Goal: Transaction & Acquisition: Purchase product/service

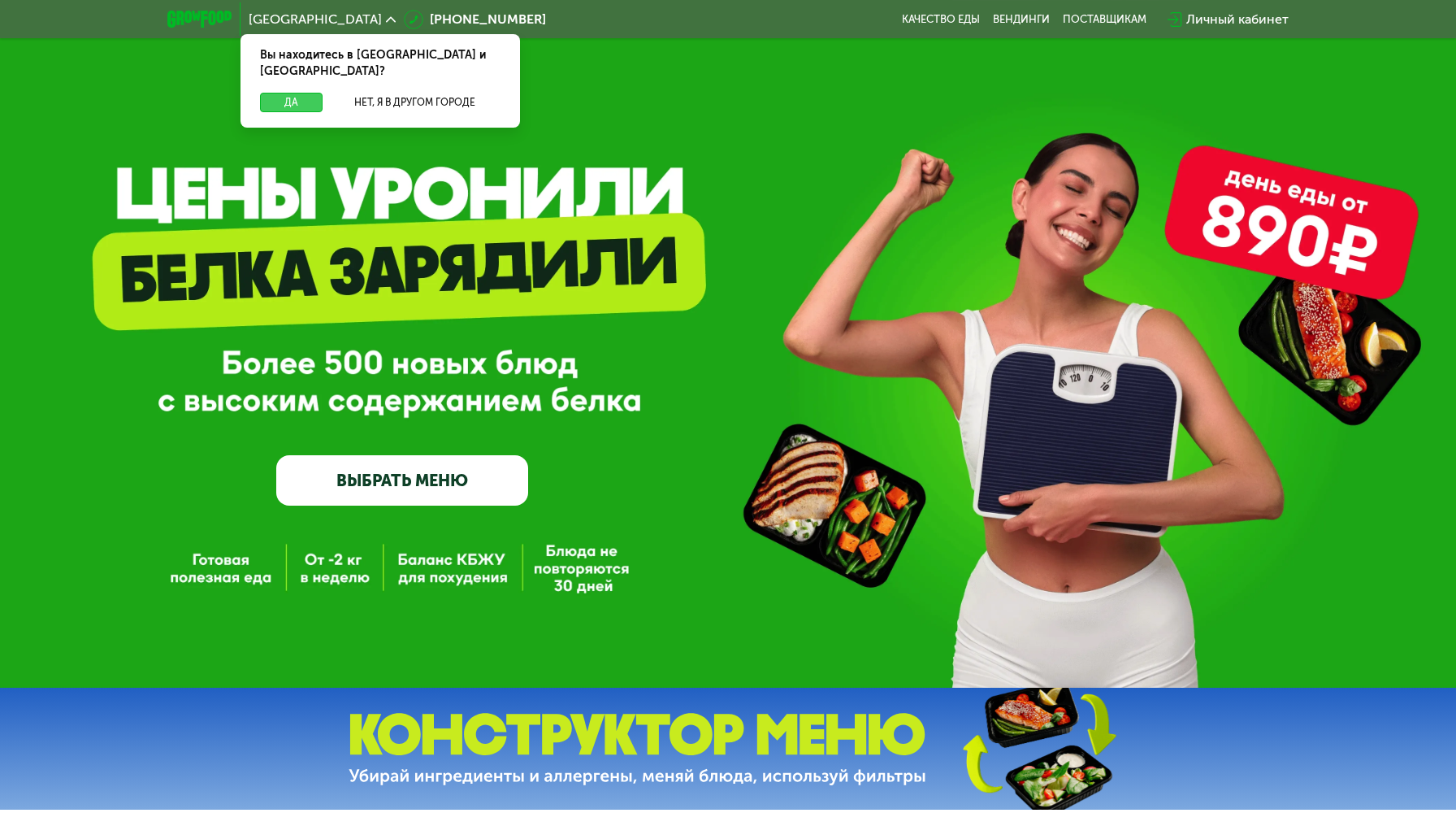
click at [292, 93] on button "Да" at bounding box center [291, 102] width 63 height 20
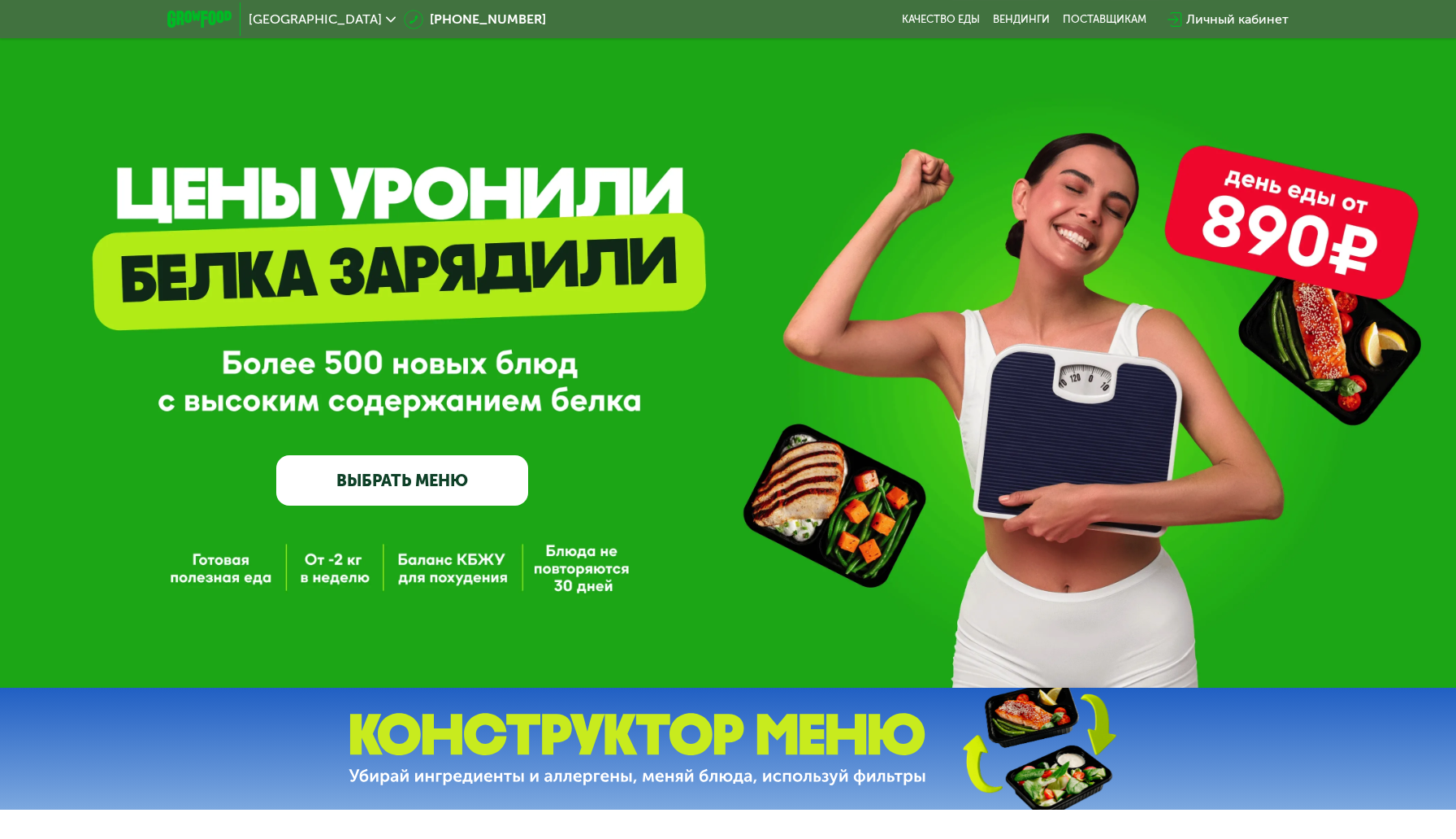
click at [1205, 17] on div "Личный кабинет" at bounding box center [1237, 19] width 102 height 20
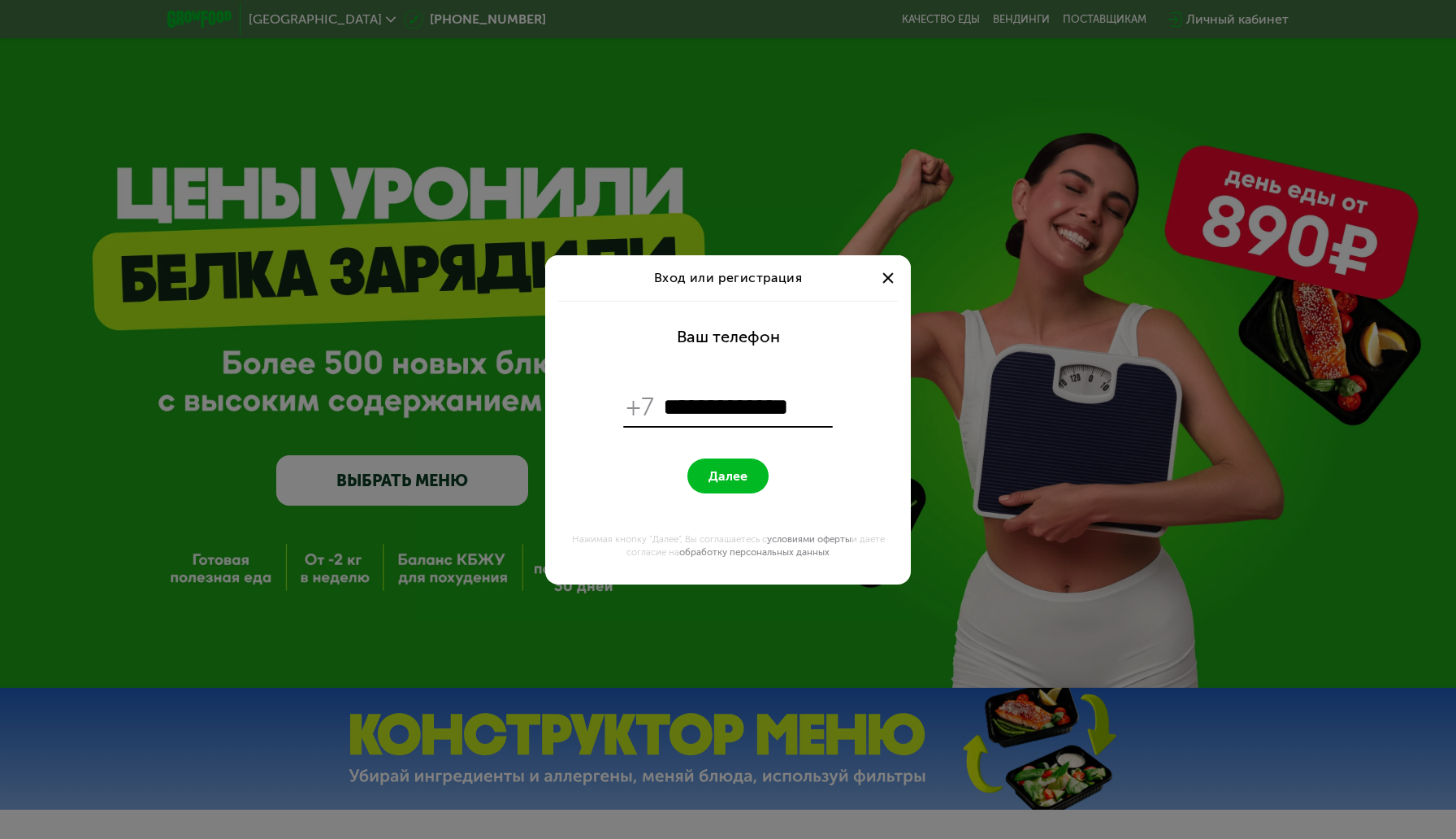
type input "**********"
click at [717, 480] on span "Далее" at bounding box center [728, 475] width 39 height 15
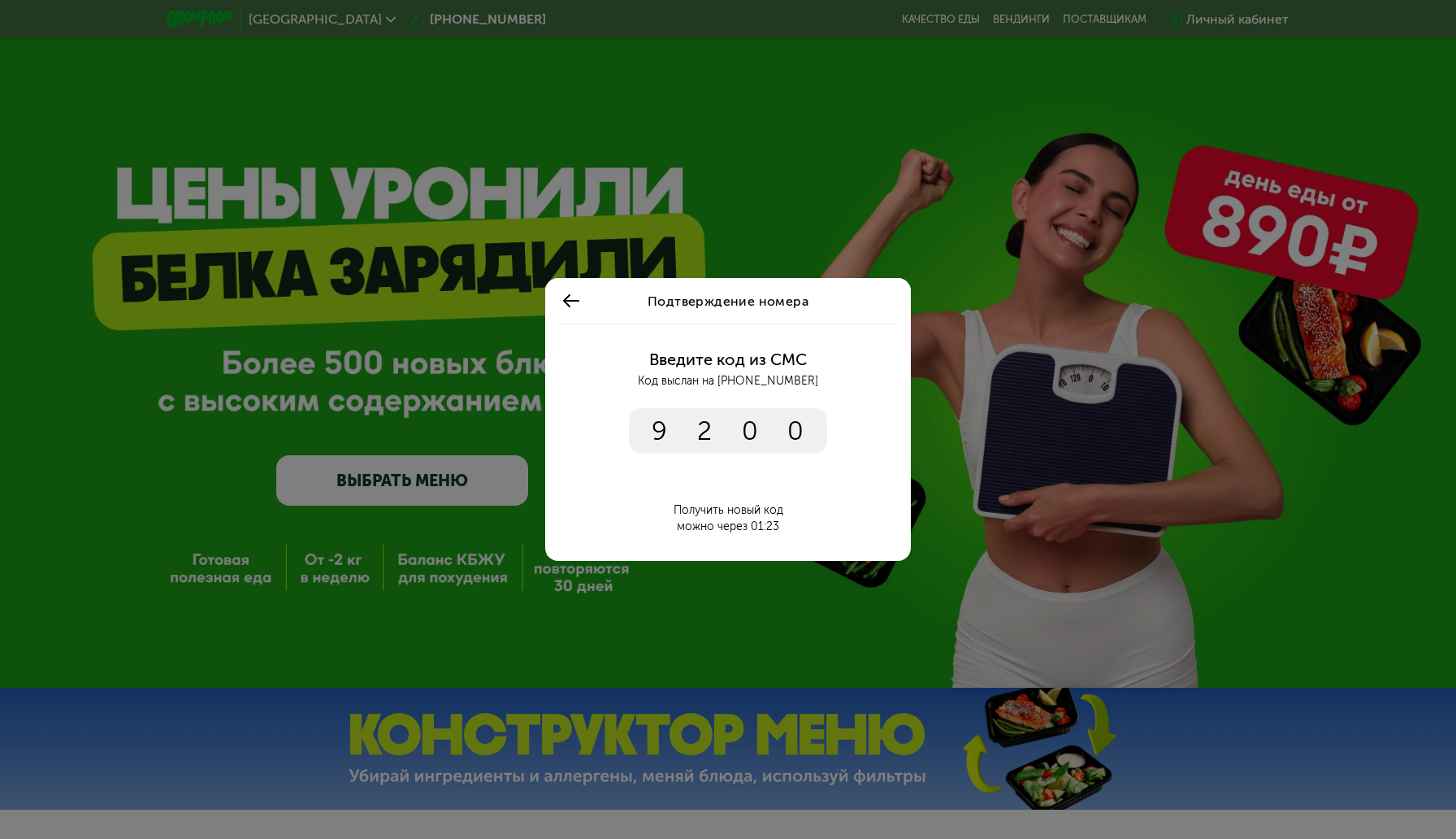
type input "****"
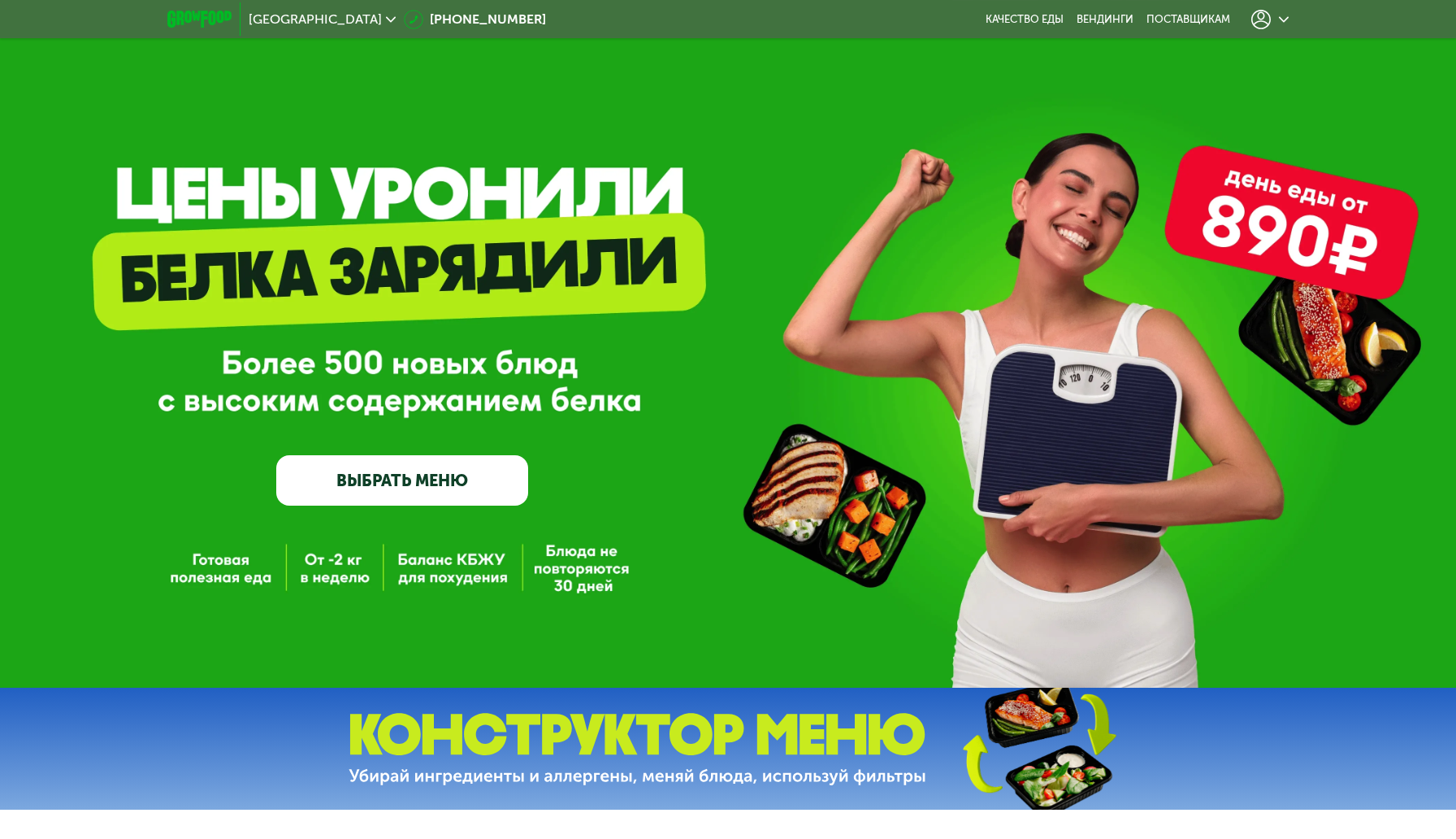
click at [1283, 21] on use at bounding box center [1283, 19] width 9 height 6
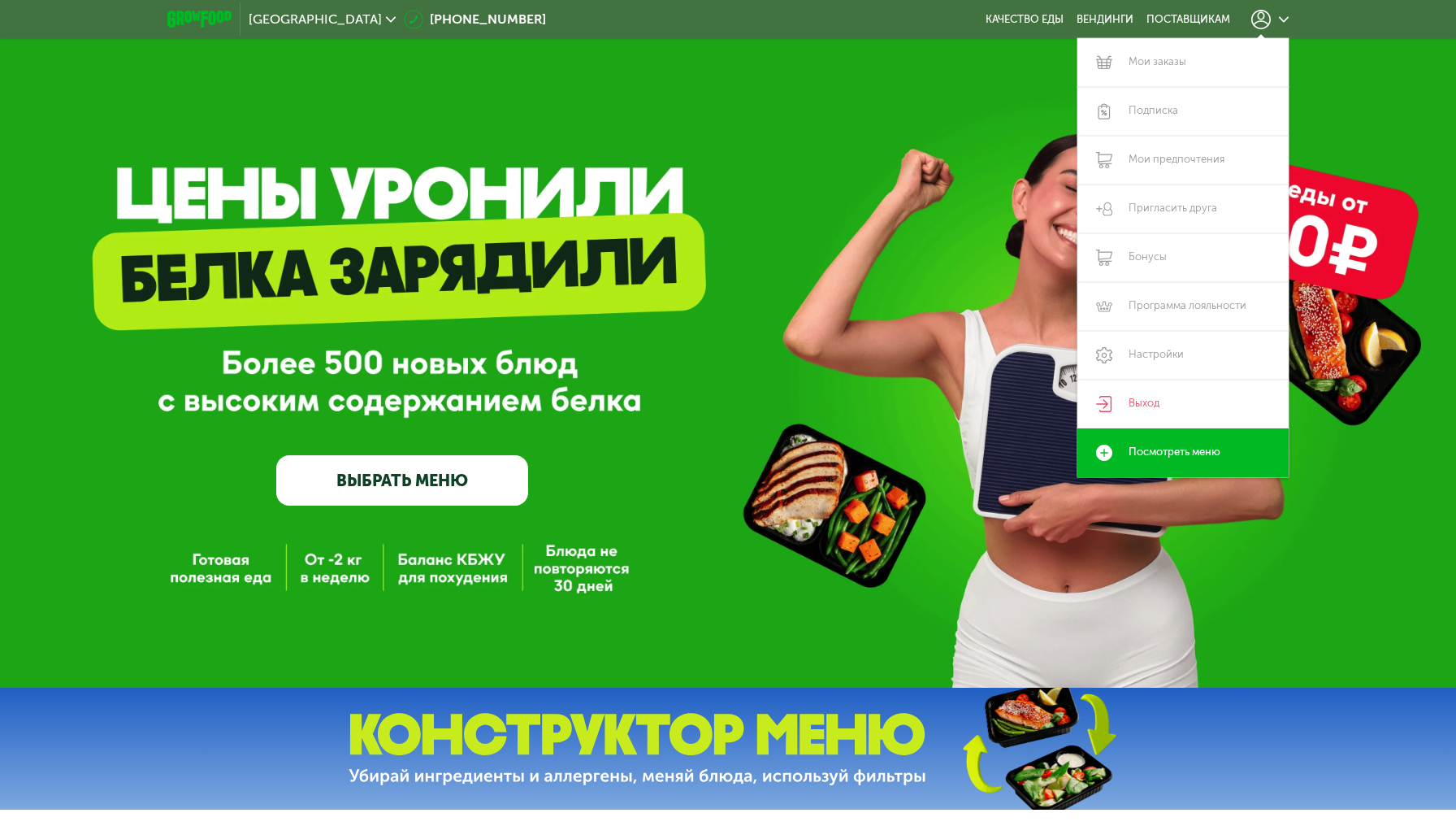
click at [424, 488] on link "ВЫБРАТЬ МЕНЮ" at bounding box center [402, 480] width 252 height 51
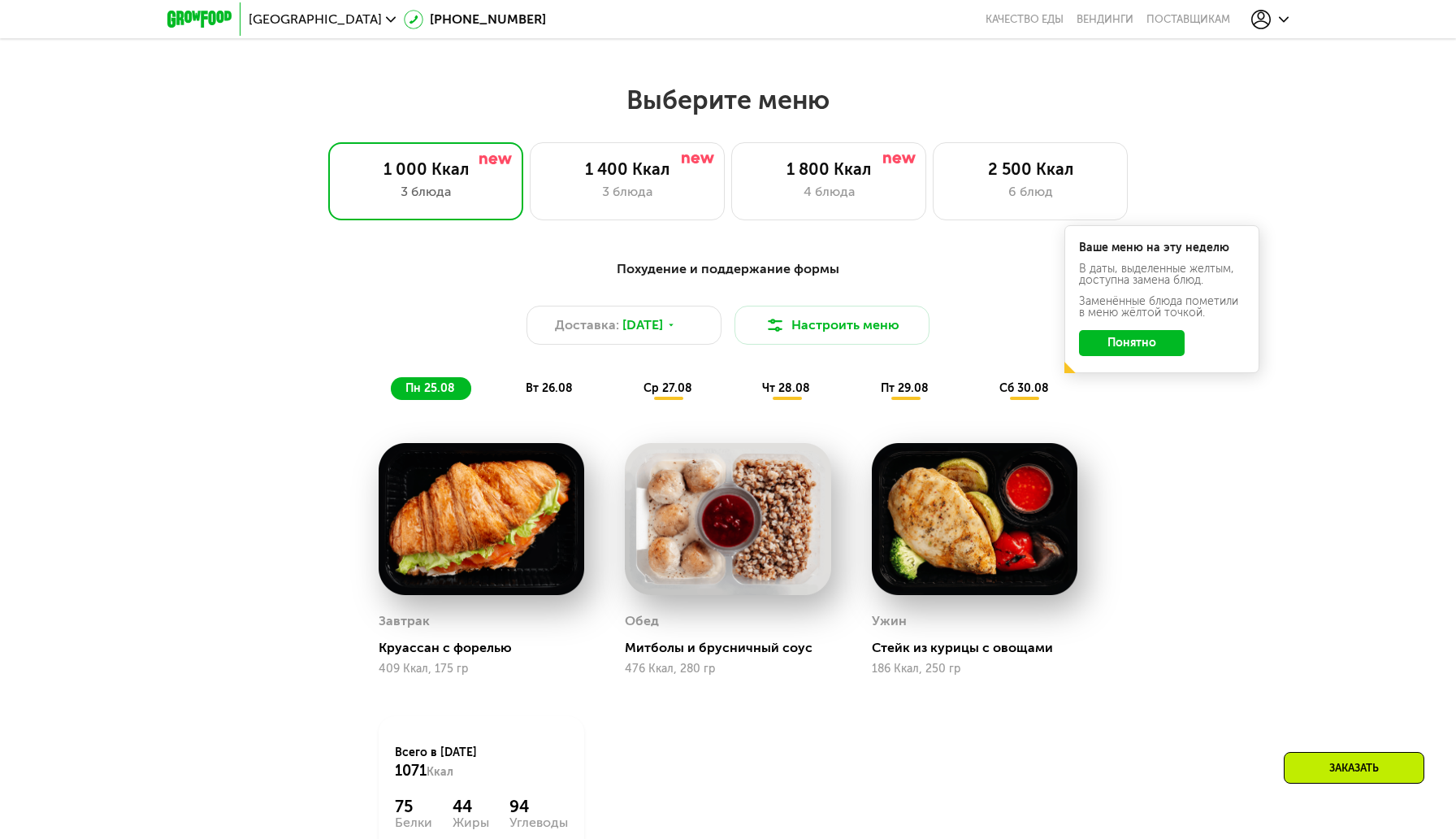
scroll to position [780, 0]
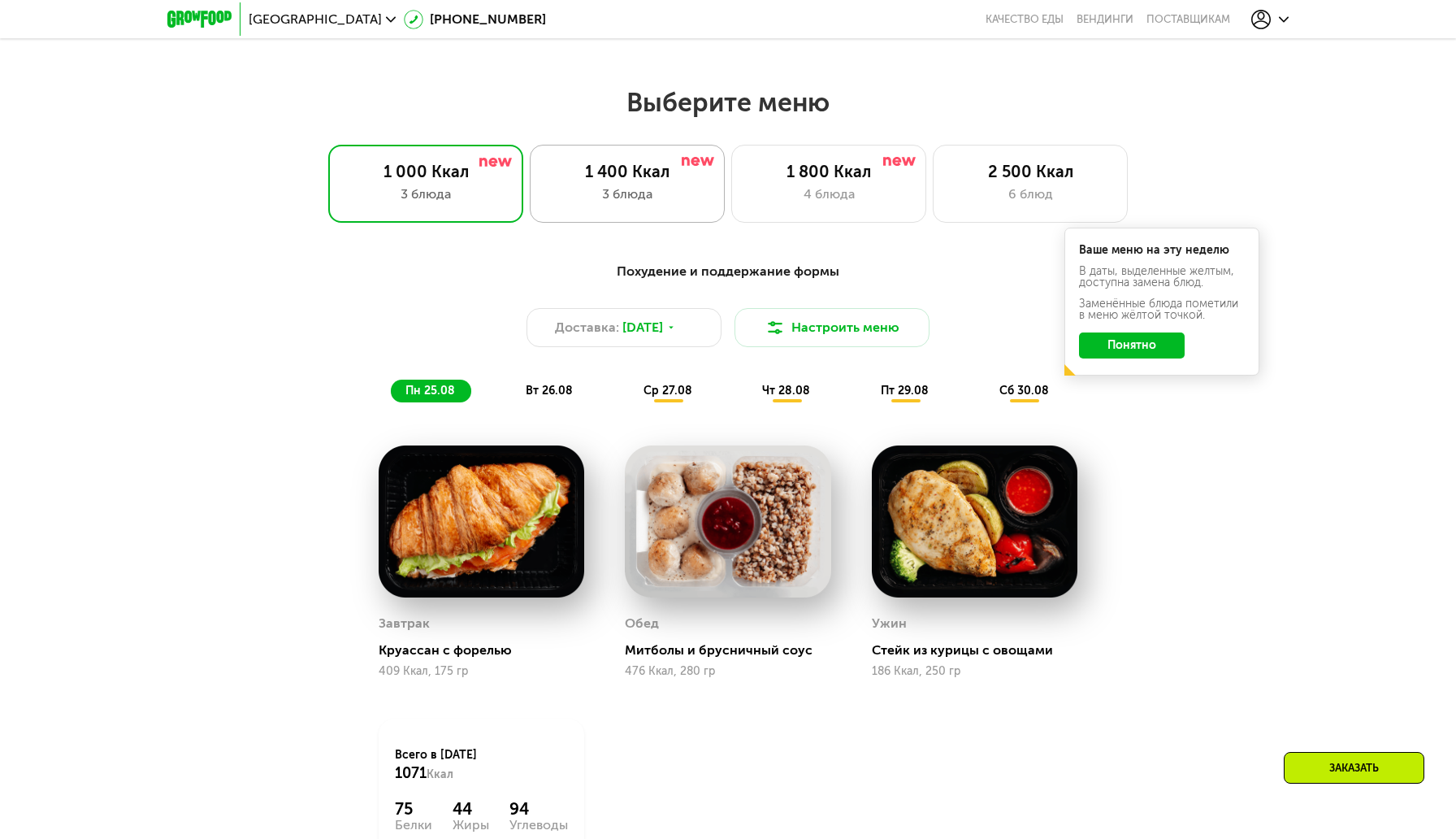
click at [646, 181] on div "1 400 Ккал" at bounding box center [627, 171] width 161 height 20
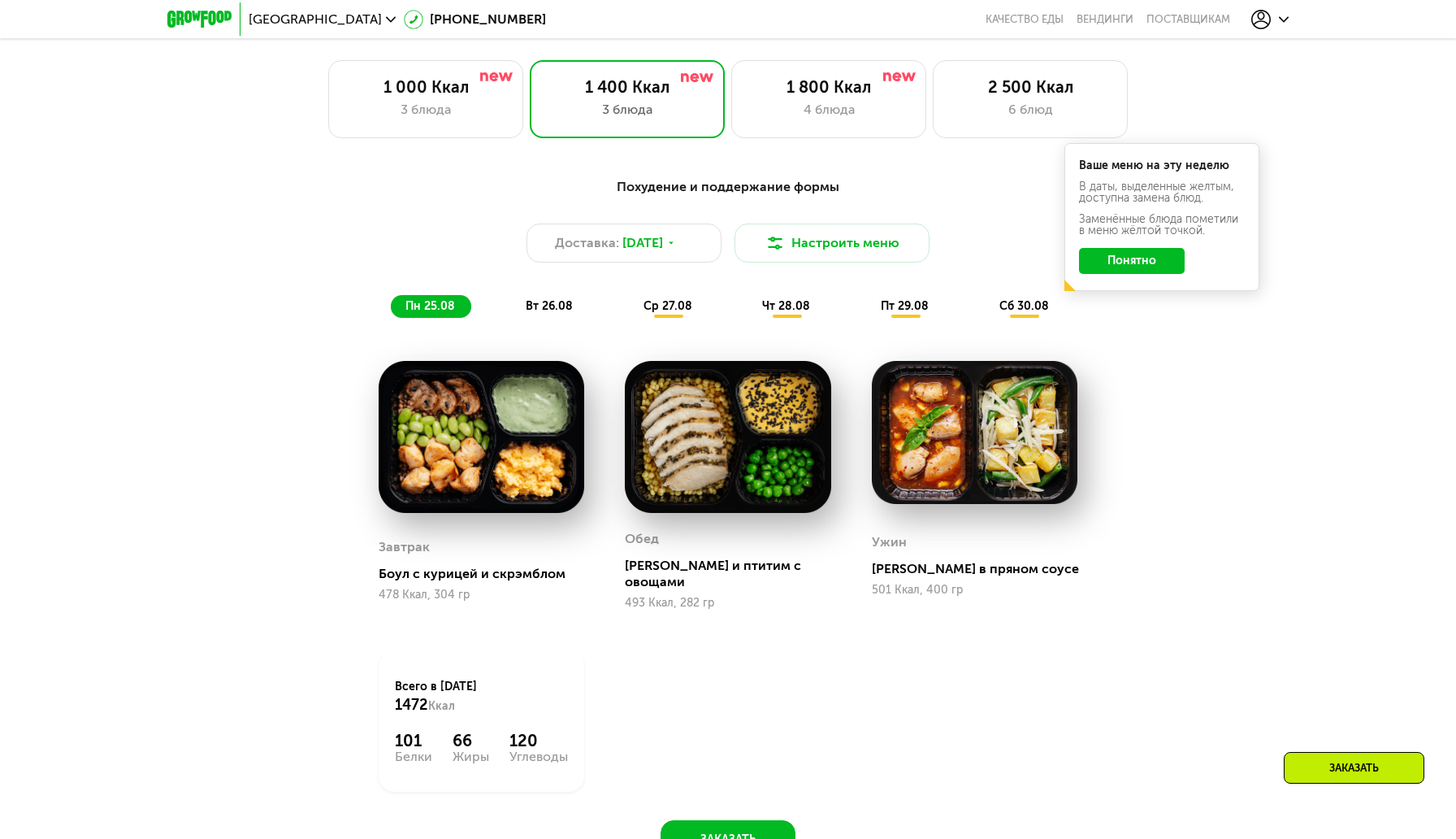
scroll to position [863, 0]
click at [550, 308] on span "вт 26.08" at bounding box center [550, 306] width 47 height 14
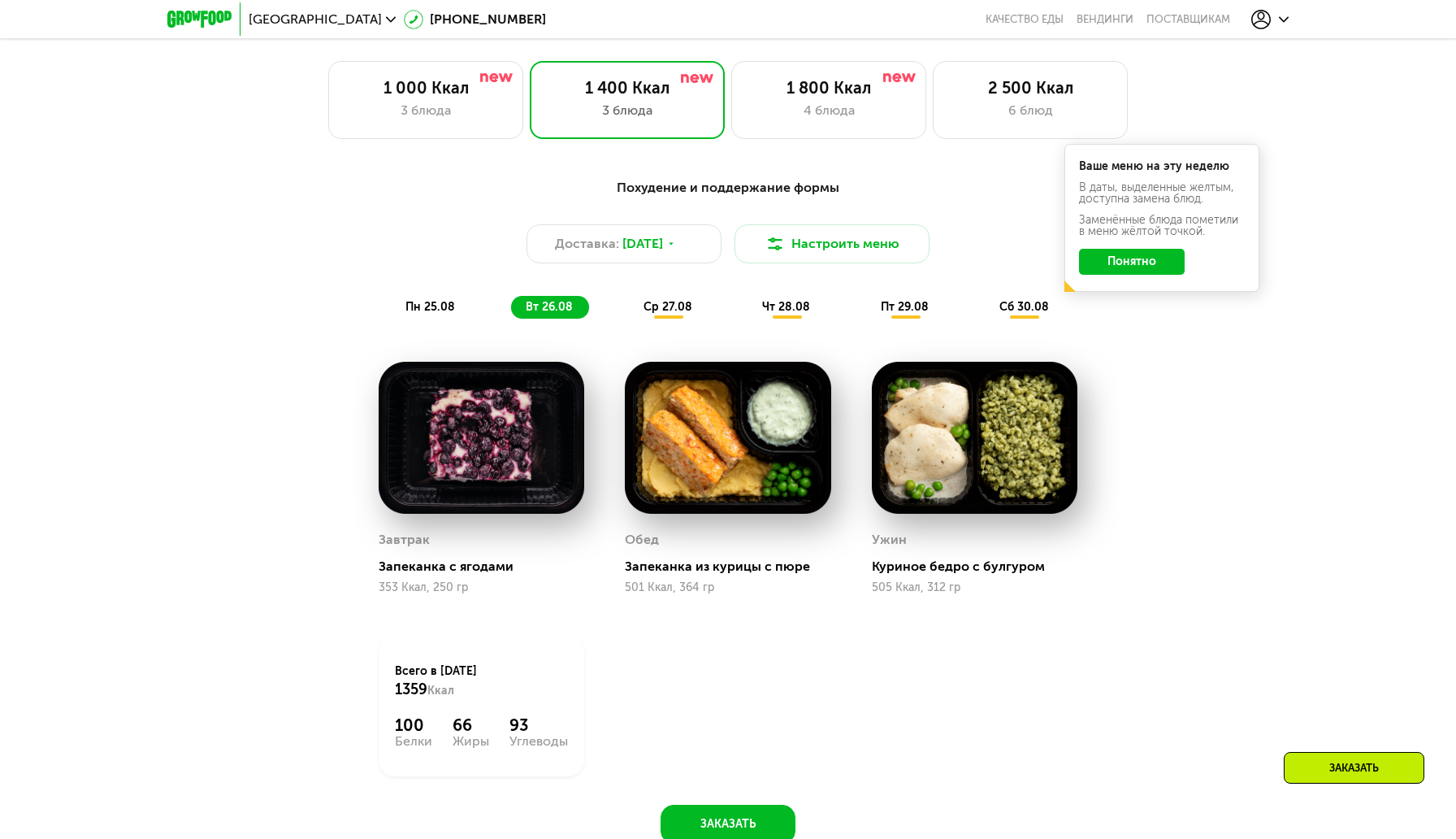
click at [676, 303] on span "ср 27.08" at bounding box center [668, 306] width 49 height 14
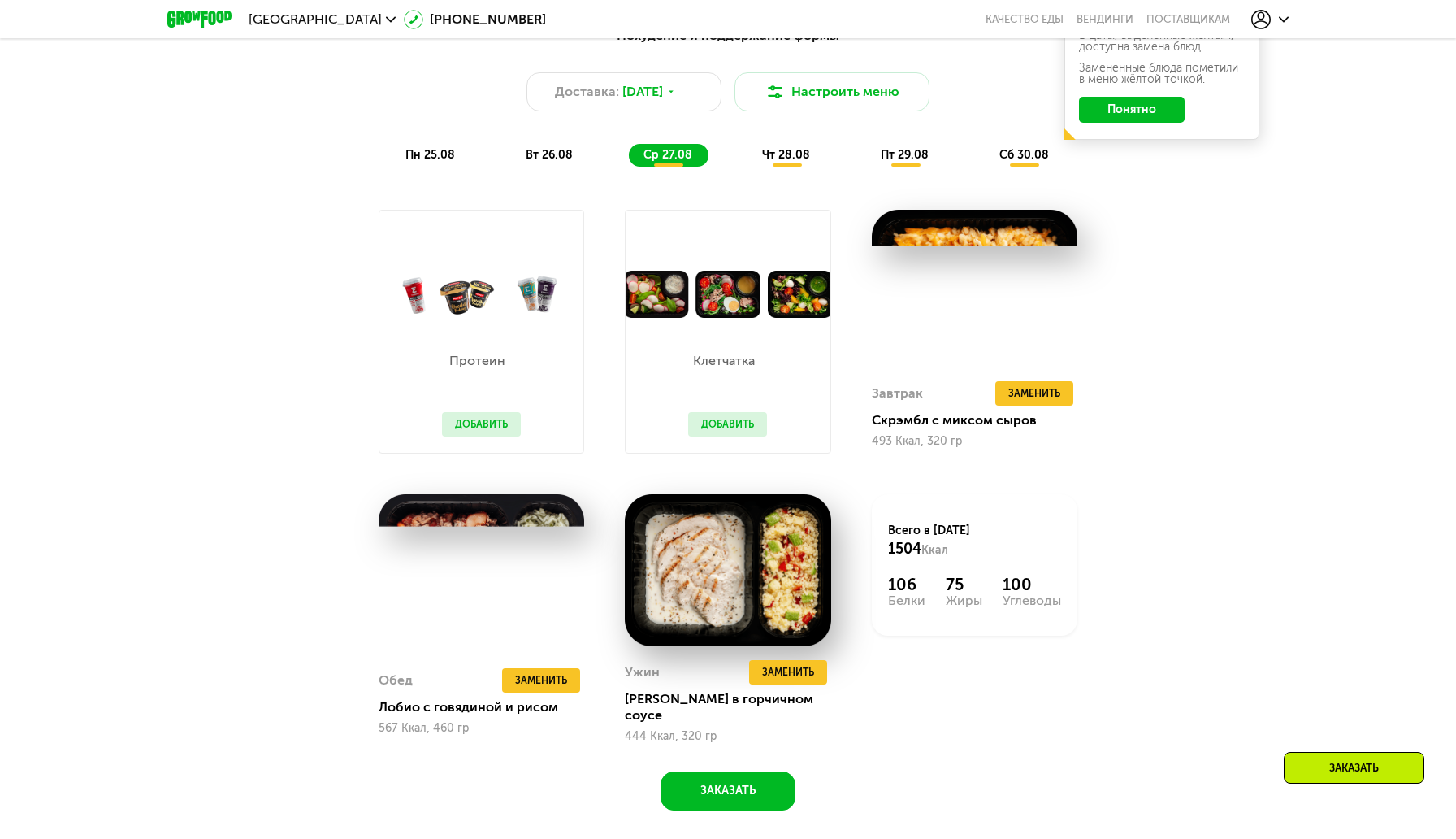
scroll to position [1012, 0]
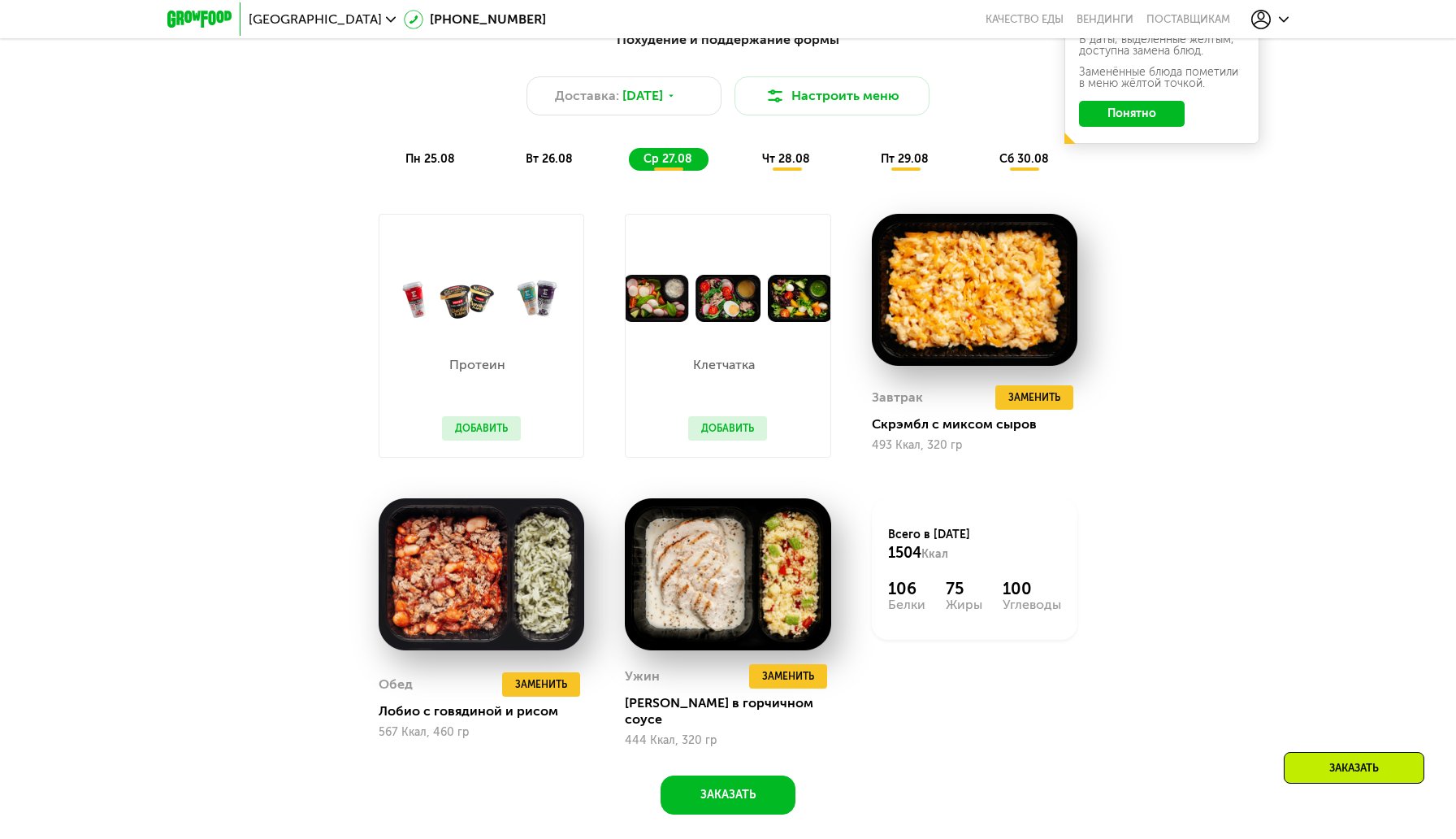
click at [628, 170] on div "вт 26.08" at bounding box center [668, 159] width 80 height 23
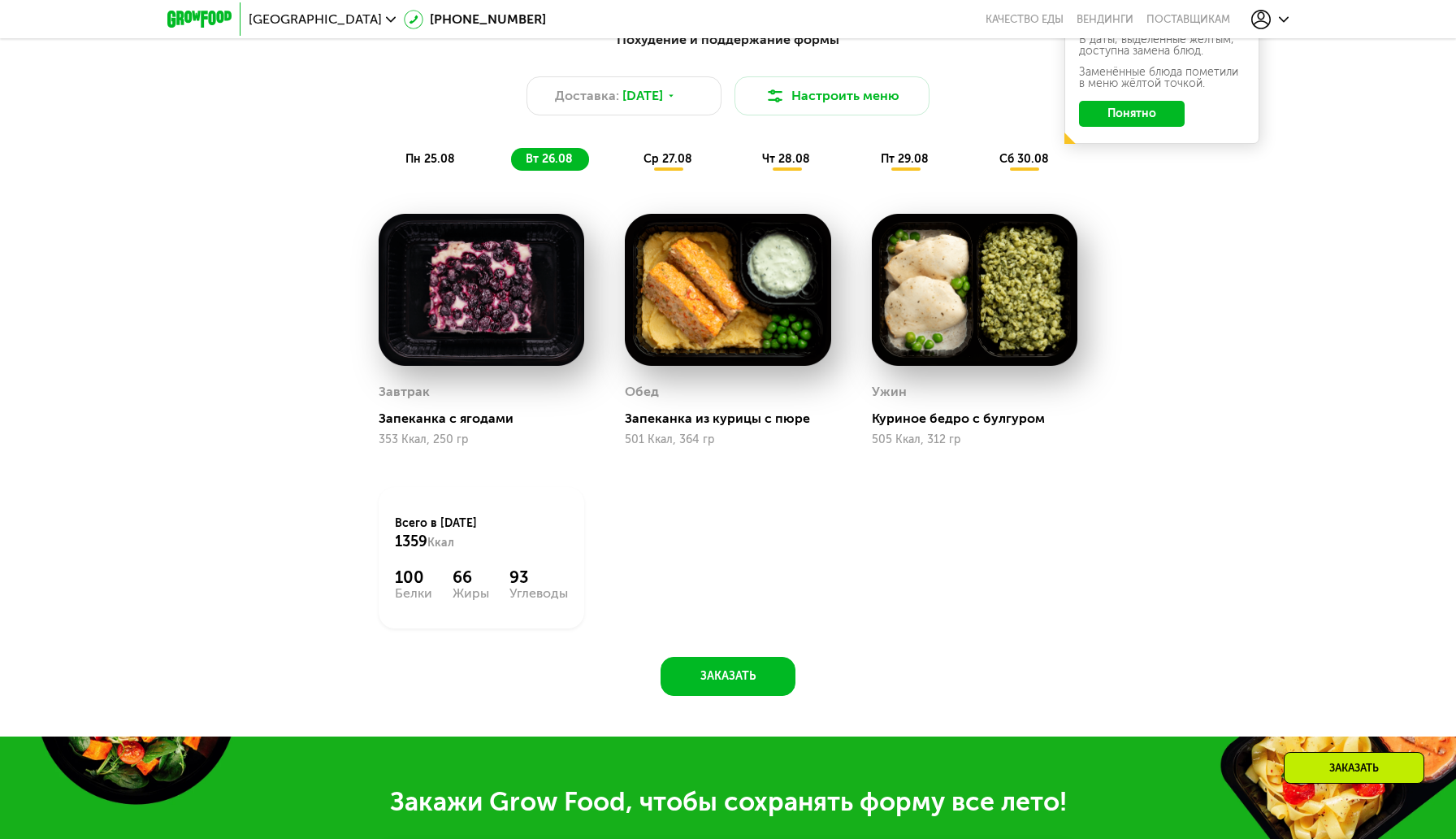
click at [448, 163] on span "пн 25.08" at bounding box center [430, 159] width 50 height 14
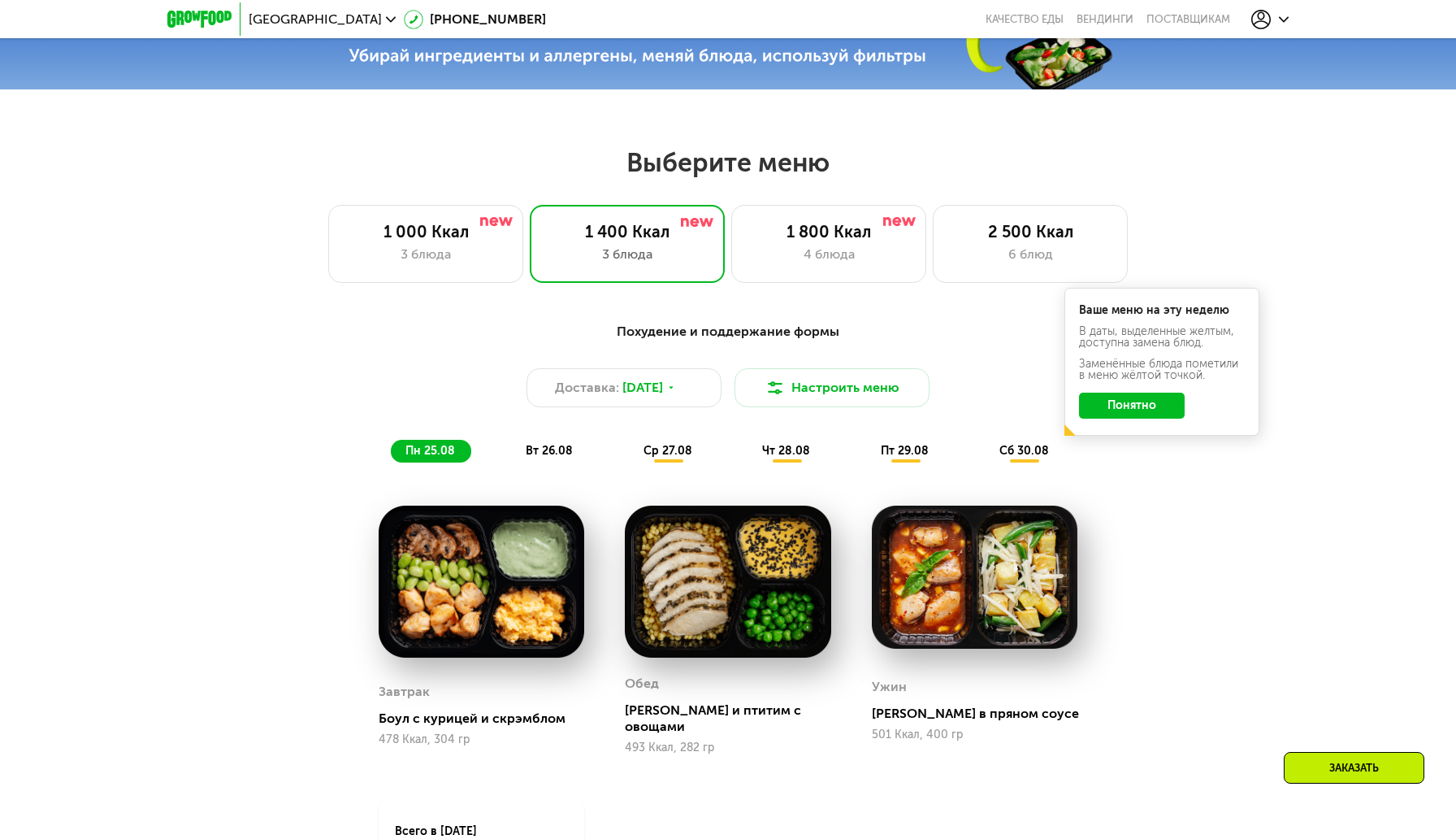
scroll to position [714, 0]
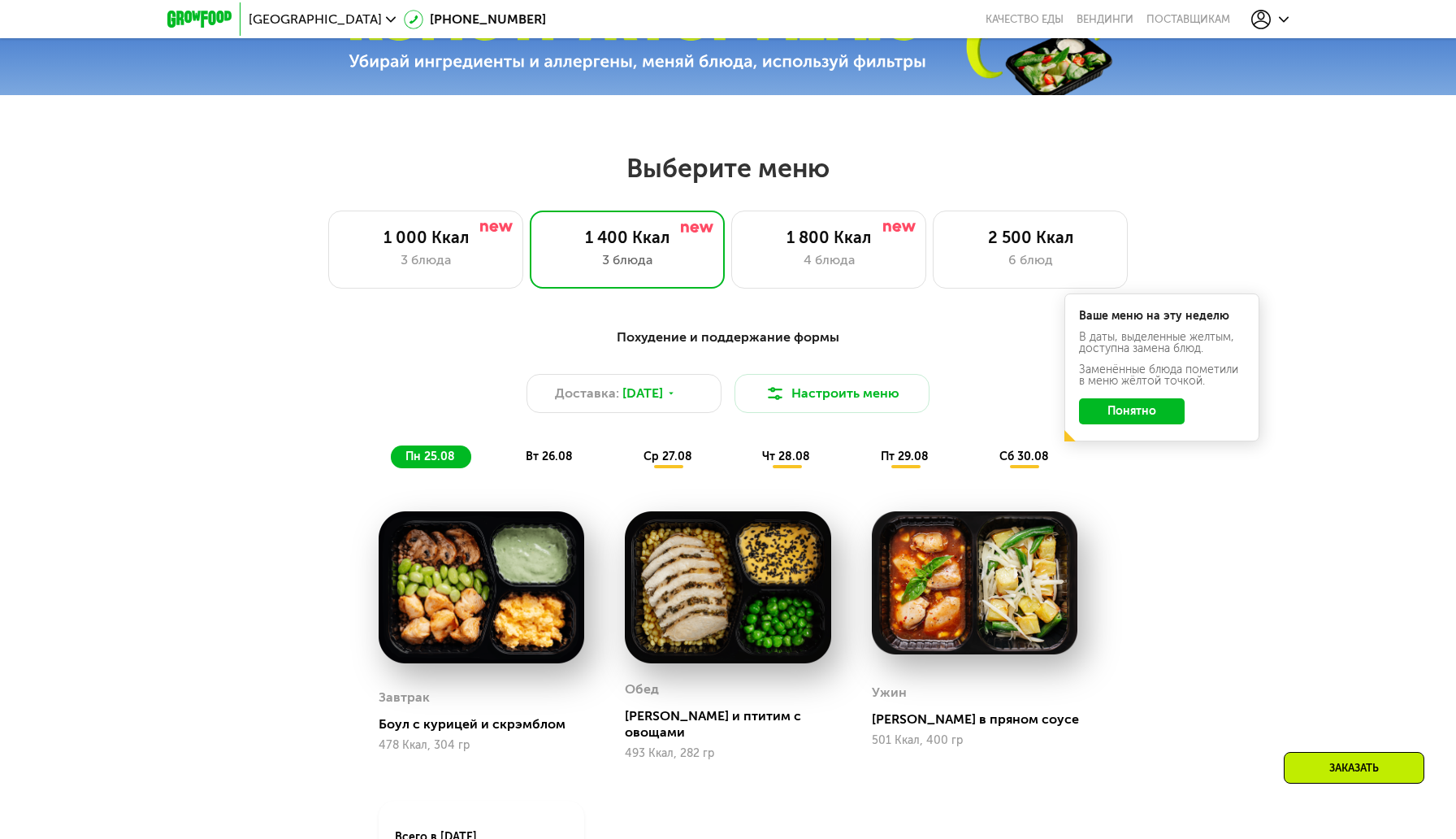
click at [1134, 416] on button "Понятно" at bounding box center [1132, 412] width 105 height 26
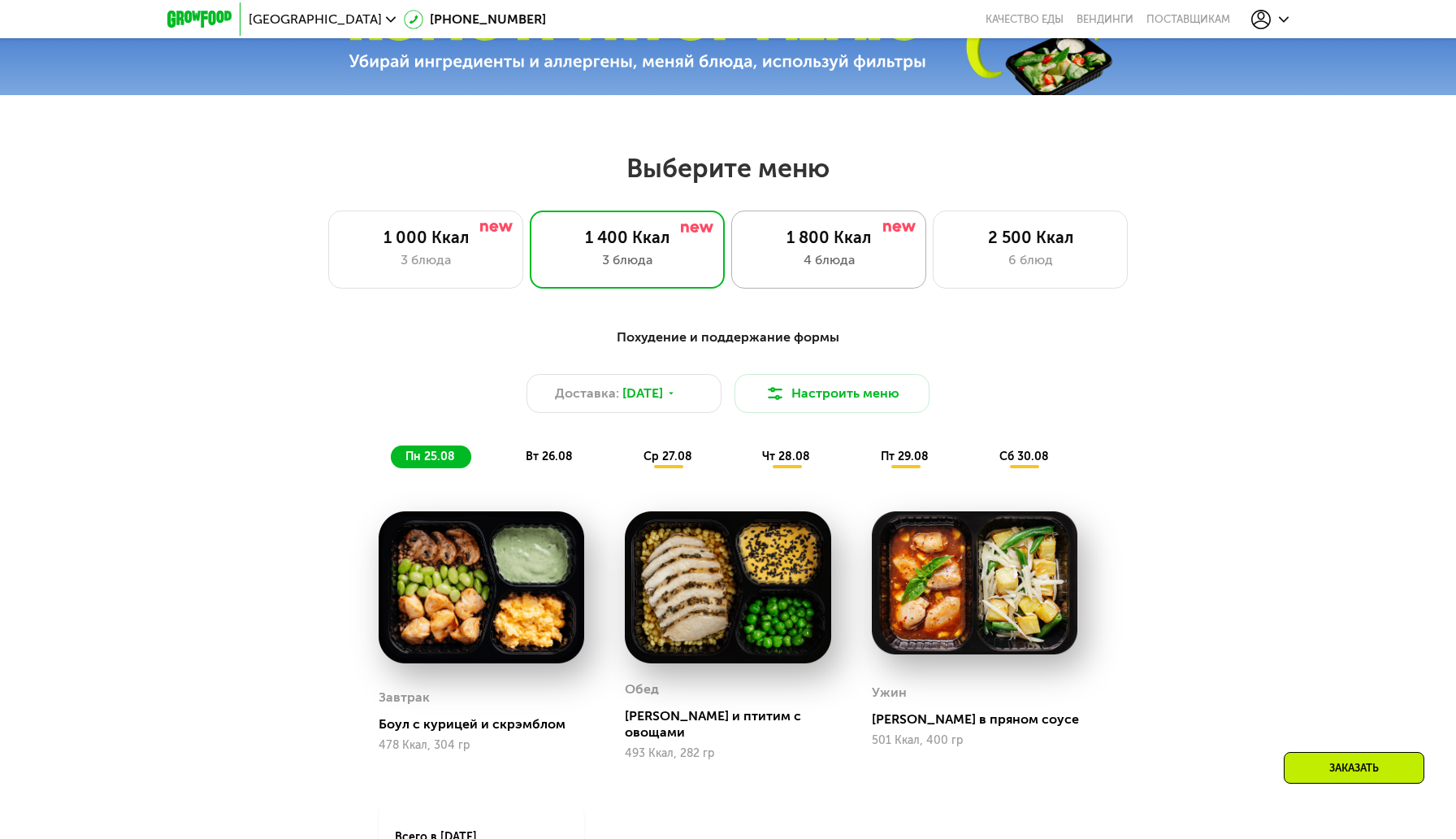
click at [817, 233] on div "1 800 Ккал" at bounding box center [829, 237] width 161 height 20
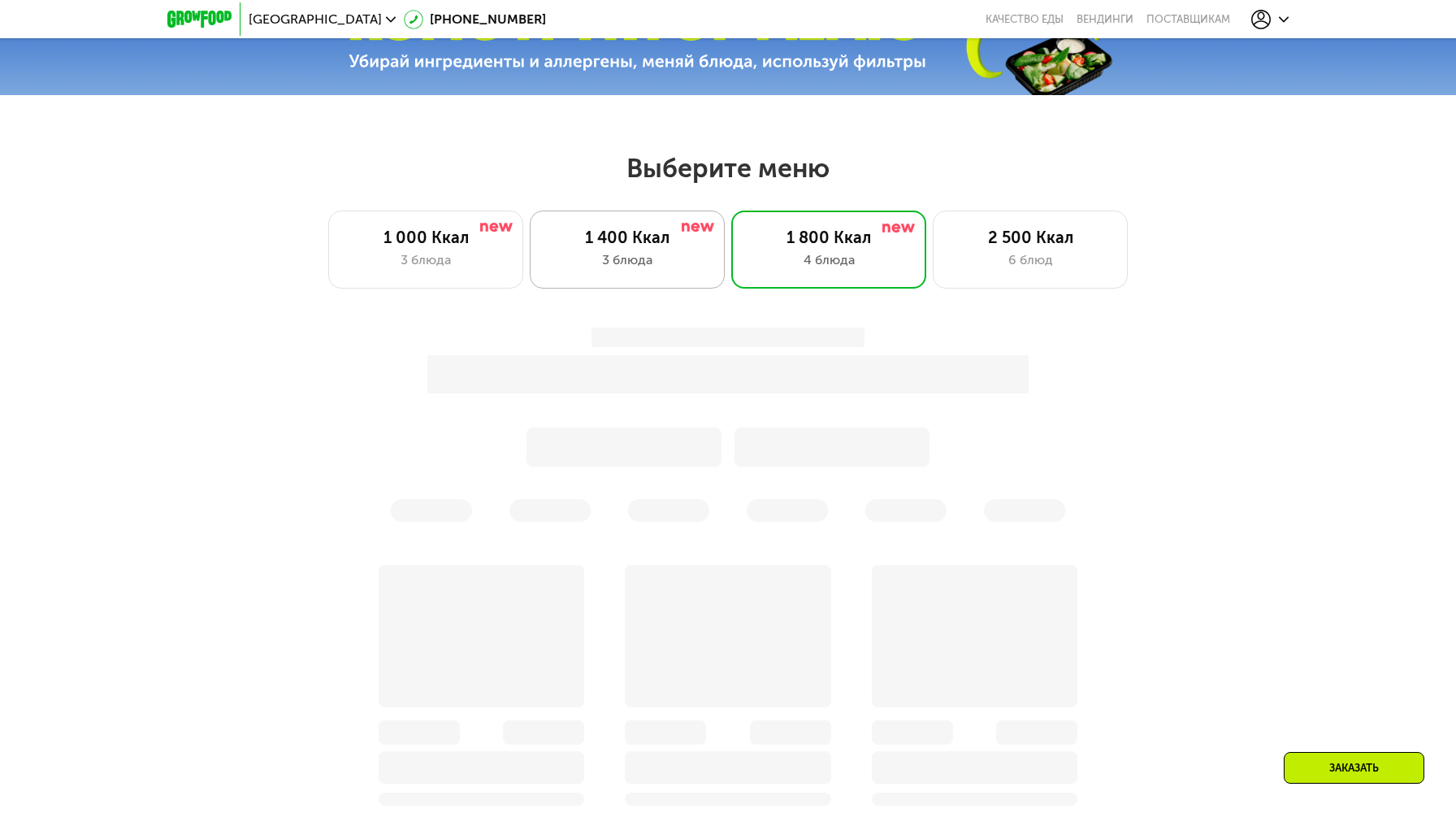
click at [681, 243] on div "1 400 Ккал" at bounding box center [627, 237] width 161 height 20
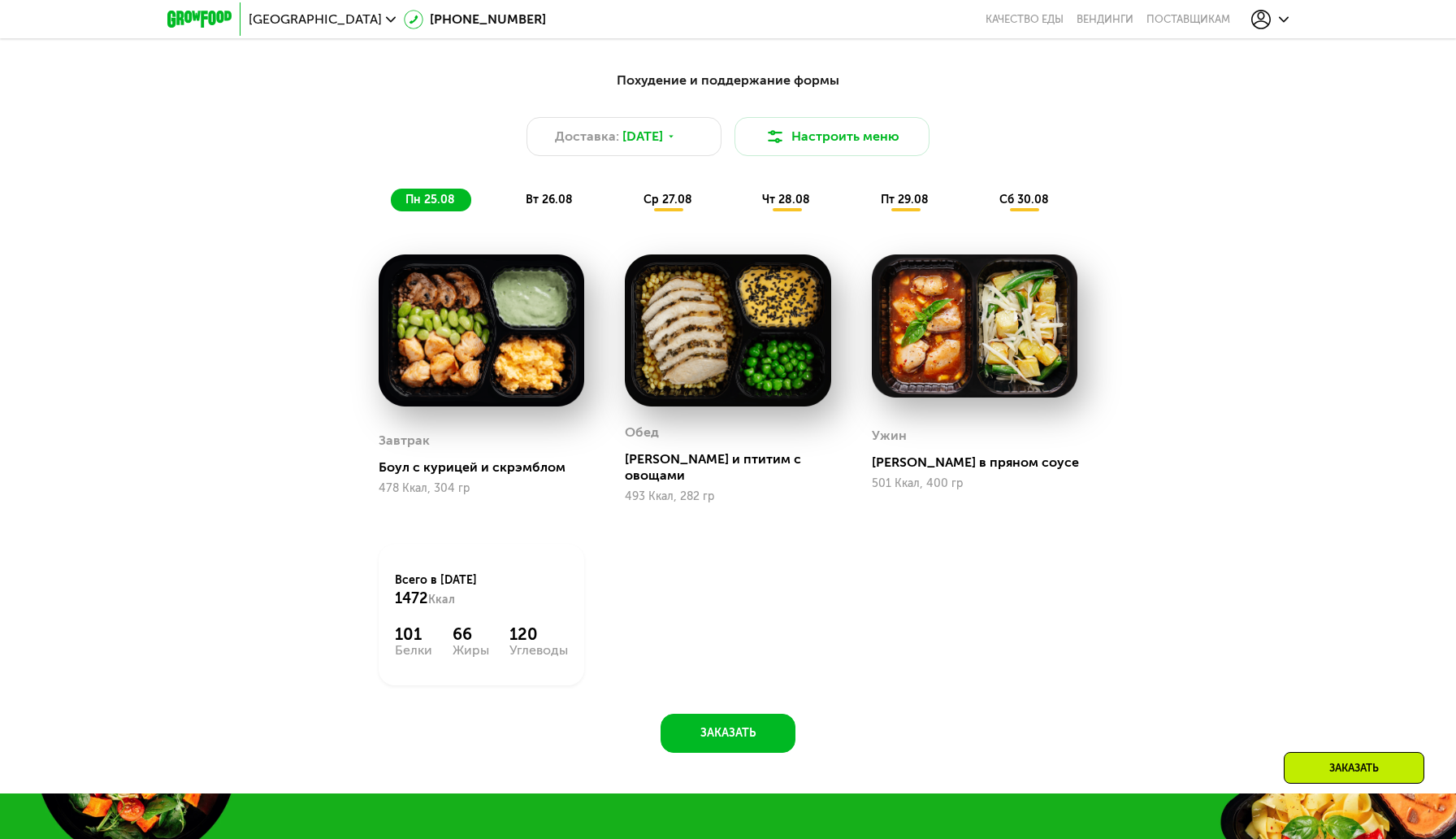
scroll to position [969, 0]
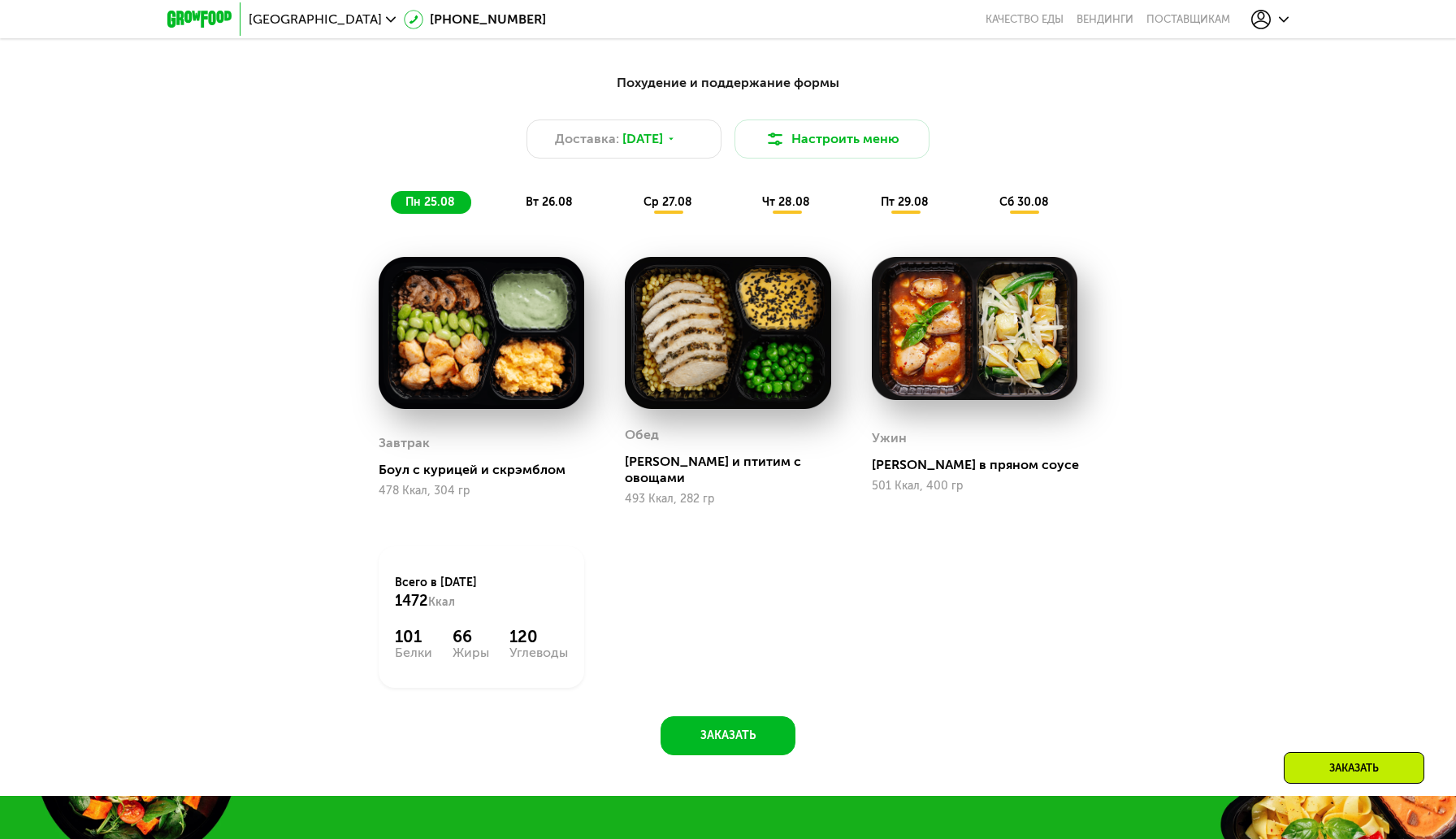
click at [559, 204] on span "вт 26.08" at bounding box center [550, 202] width 47 height 14
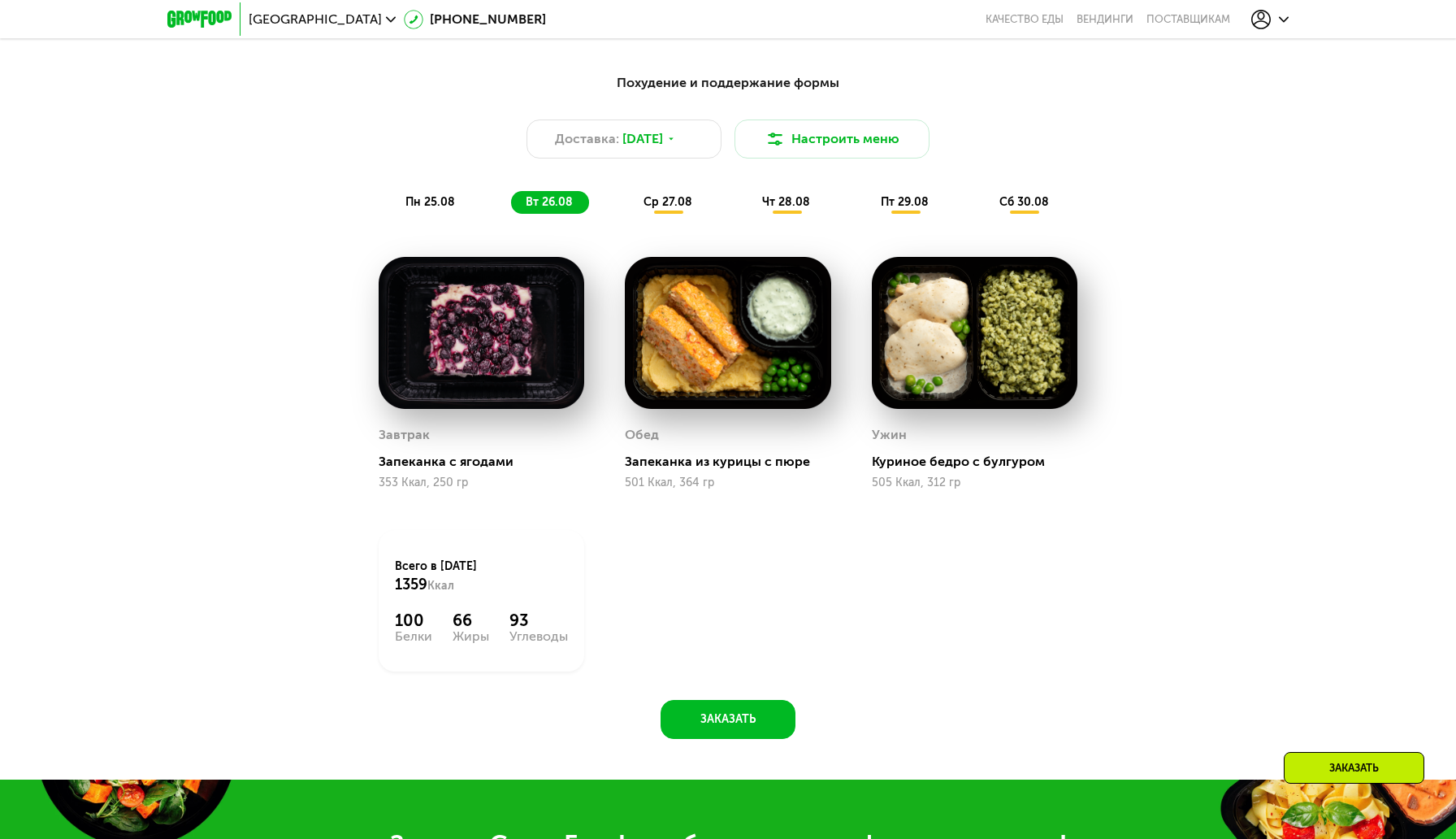
click at [472, 202] on div "пн 25.08 вт 26.08 ср 27.08 чт 28.08 пт 29.08 сб 30.08" at bounding box center [728, 202] width 674 height 23
click at [511, 204] on div "пн 25.08" at bounding box center [550, 202] width 78 height 23
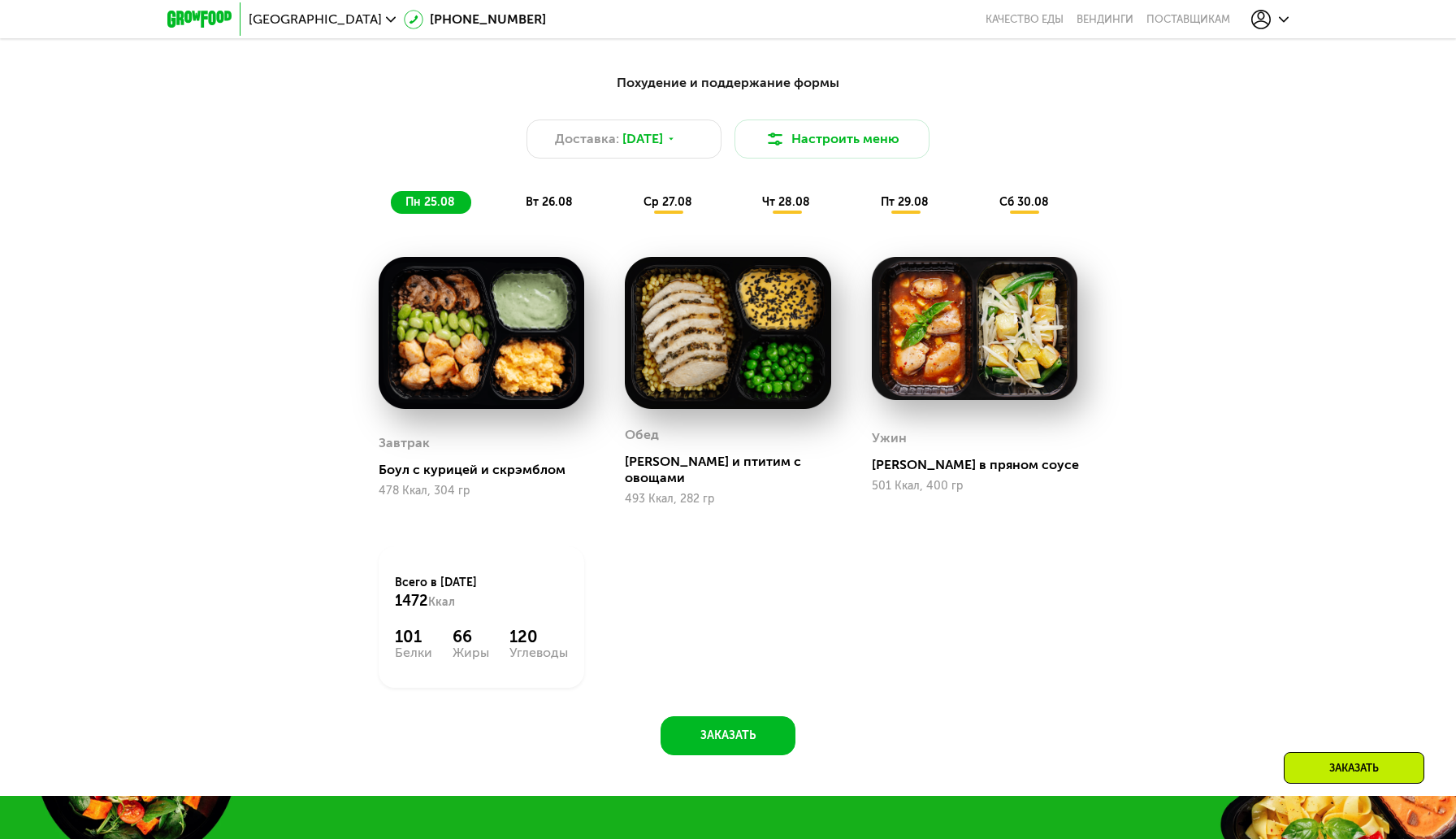
click at [508, 202] on div "пн 25.08 вт 26.08 ср 27.08 чт 28.08 пт 29.08 сб 30.08" at bounding box center [728, 202] width 674 height 23
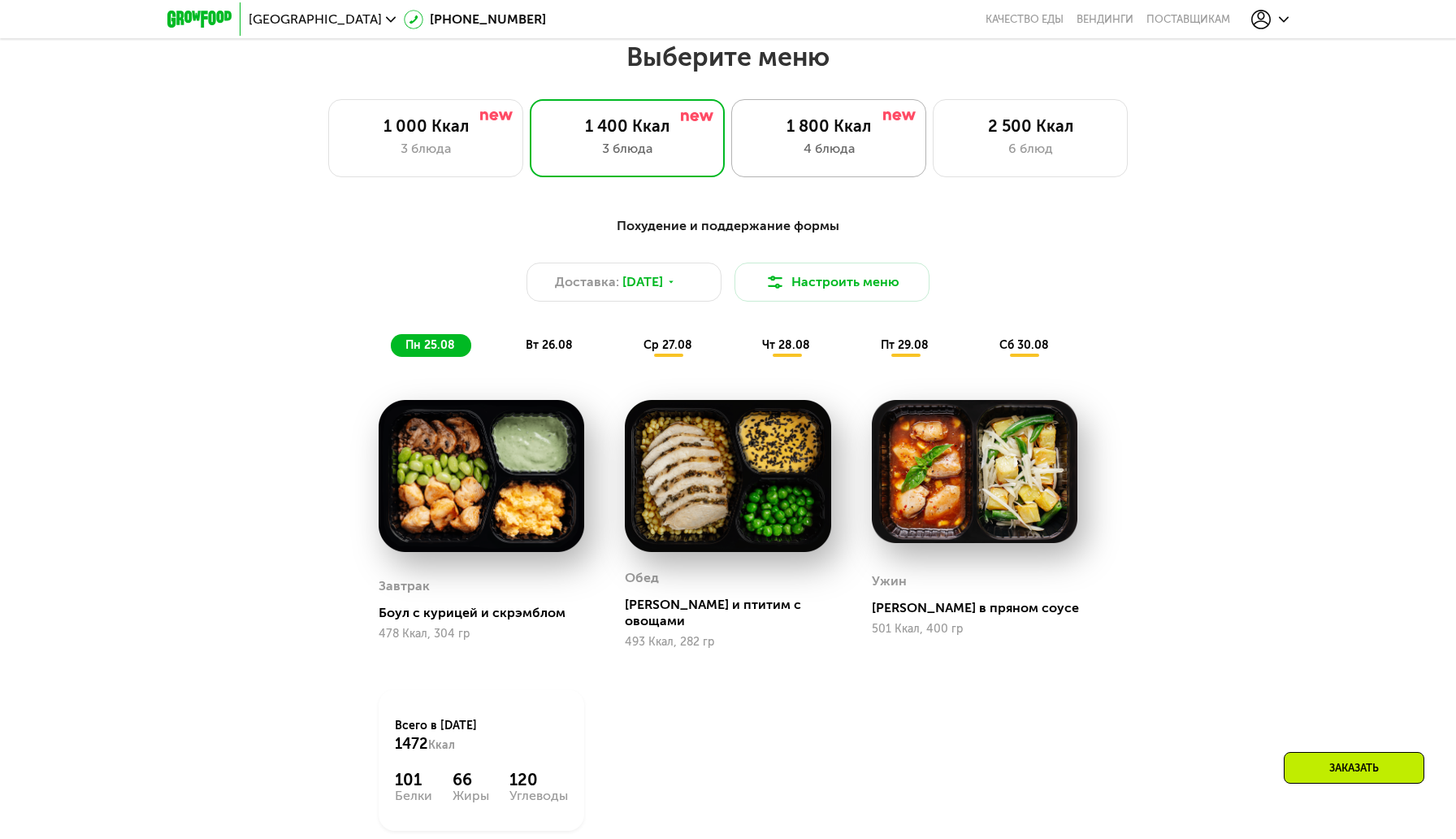
scroll to position [821, 0]
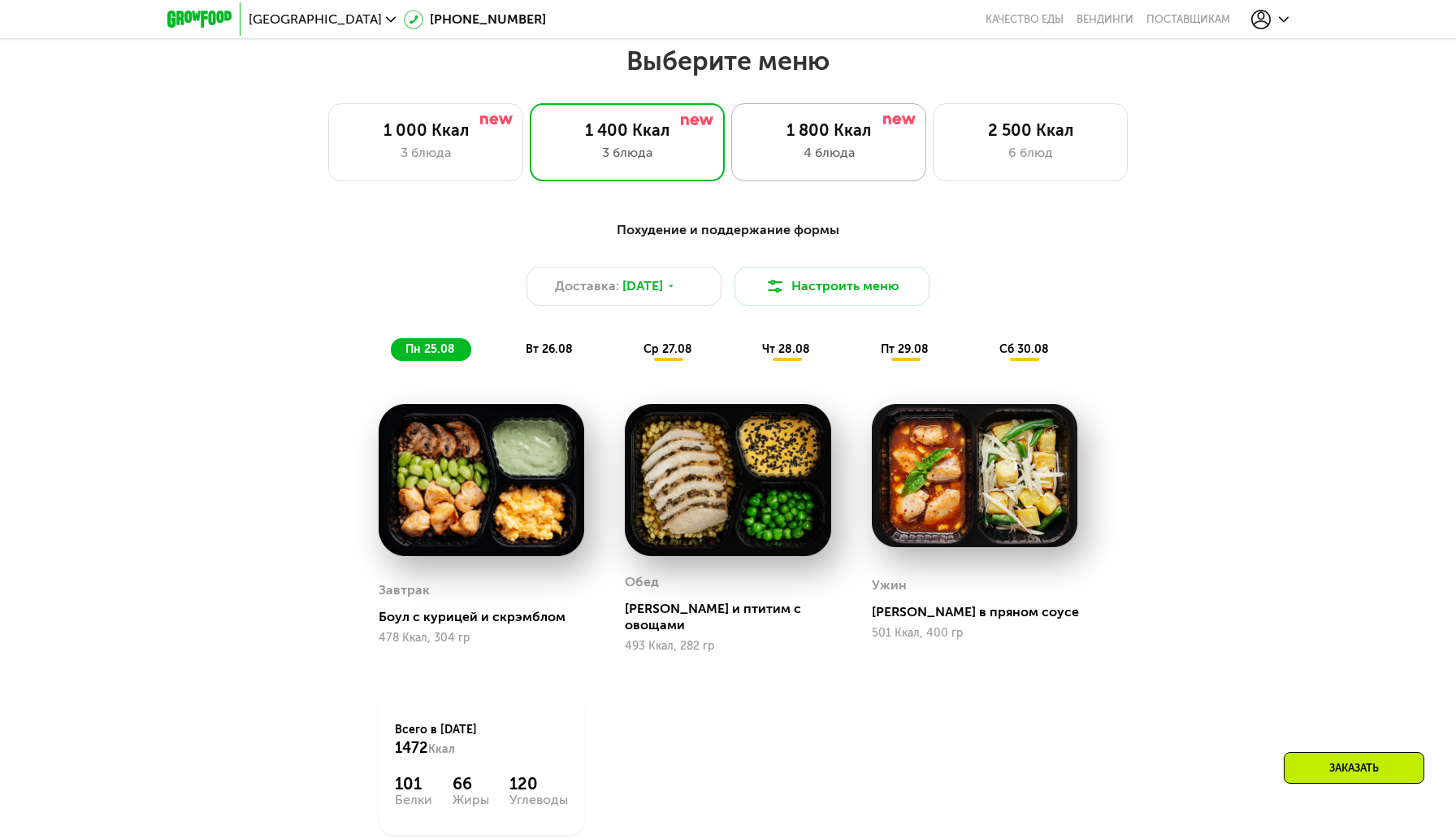
click at [794, 136] on div "1 800 Ккал" at bounding box center [829, 130] width 161 height 20
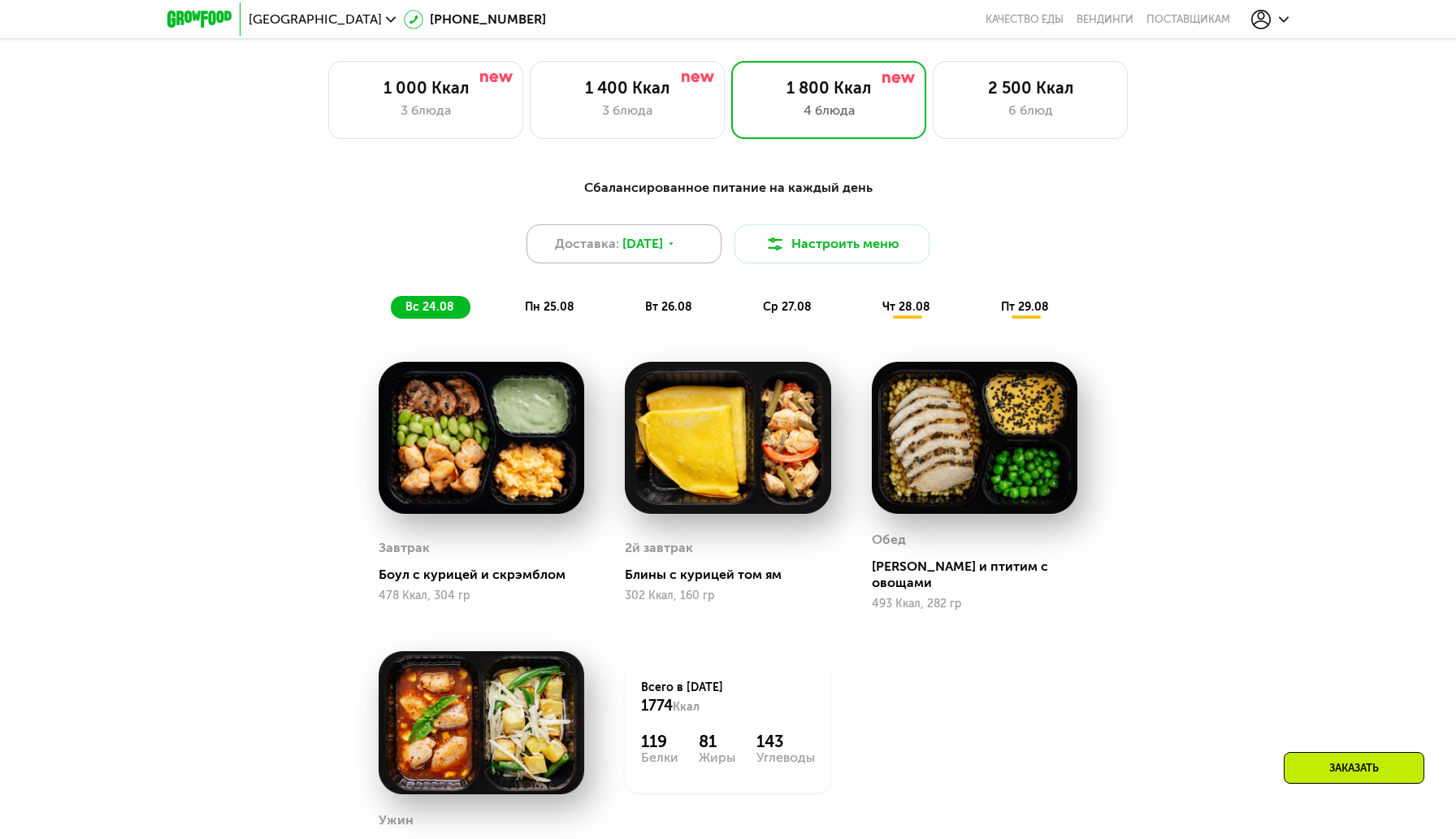
scroll to position [833, 0]
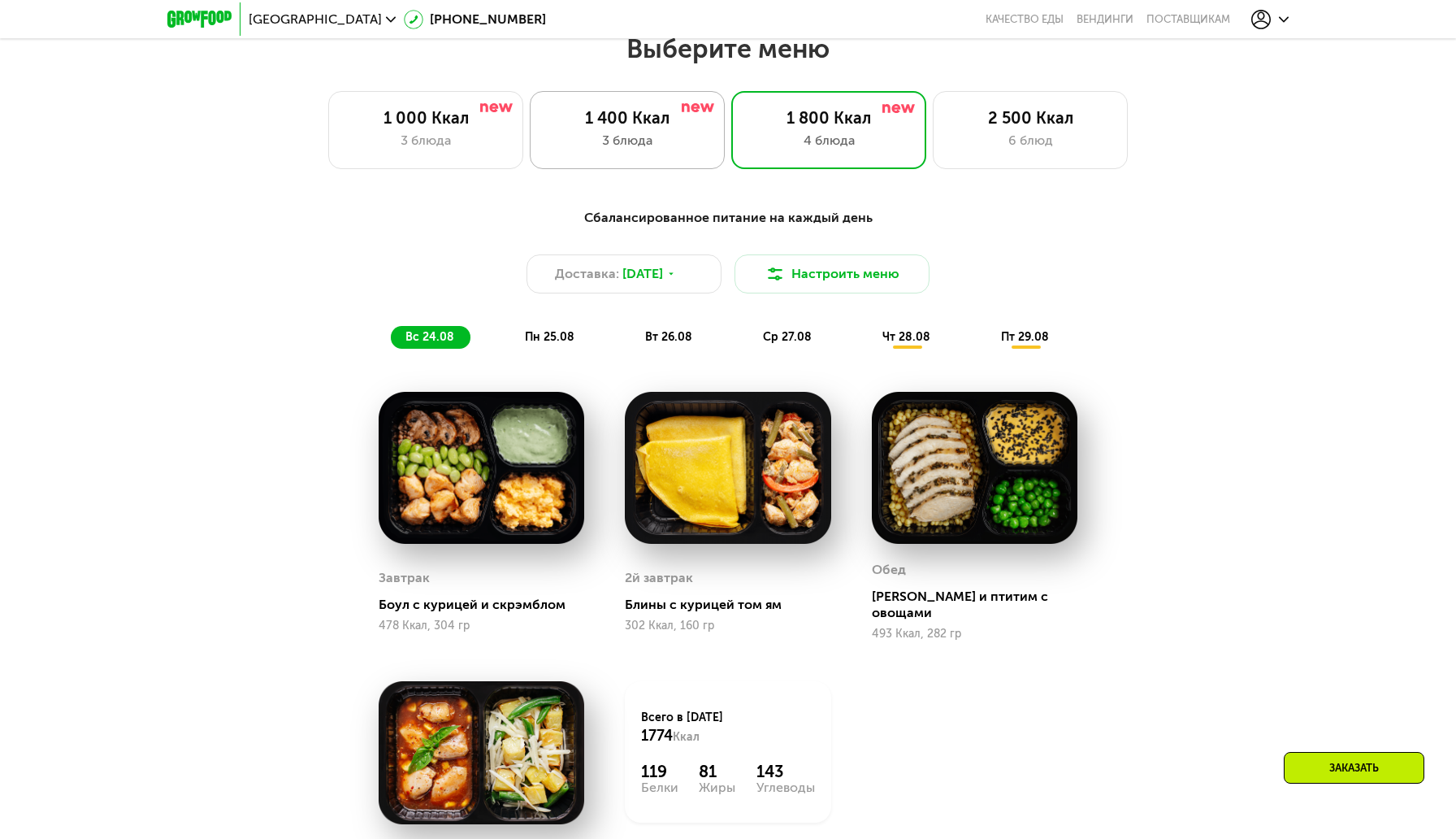
click at [665, 126] on div "1 400 Ккал" at bounding box center [627, 117] width 161 height 20
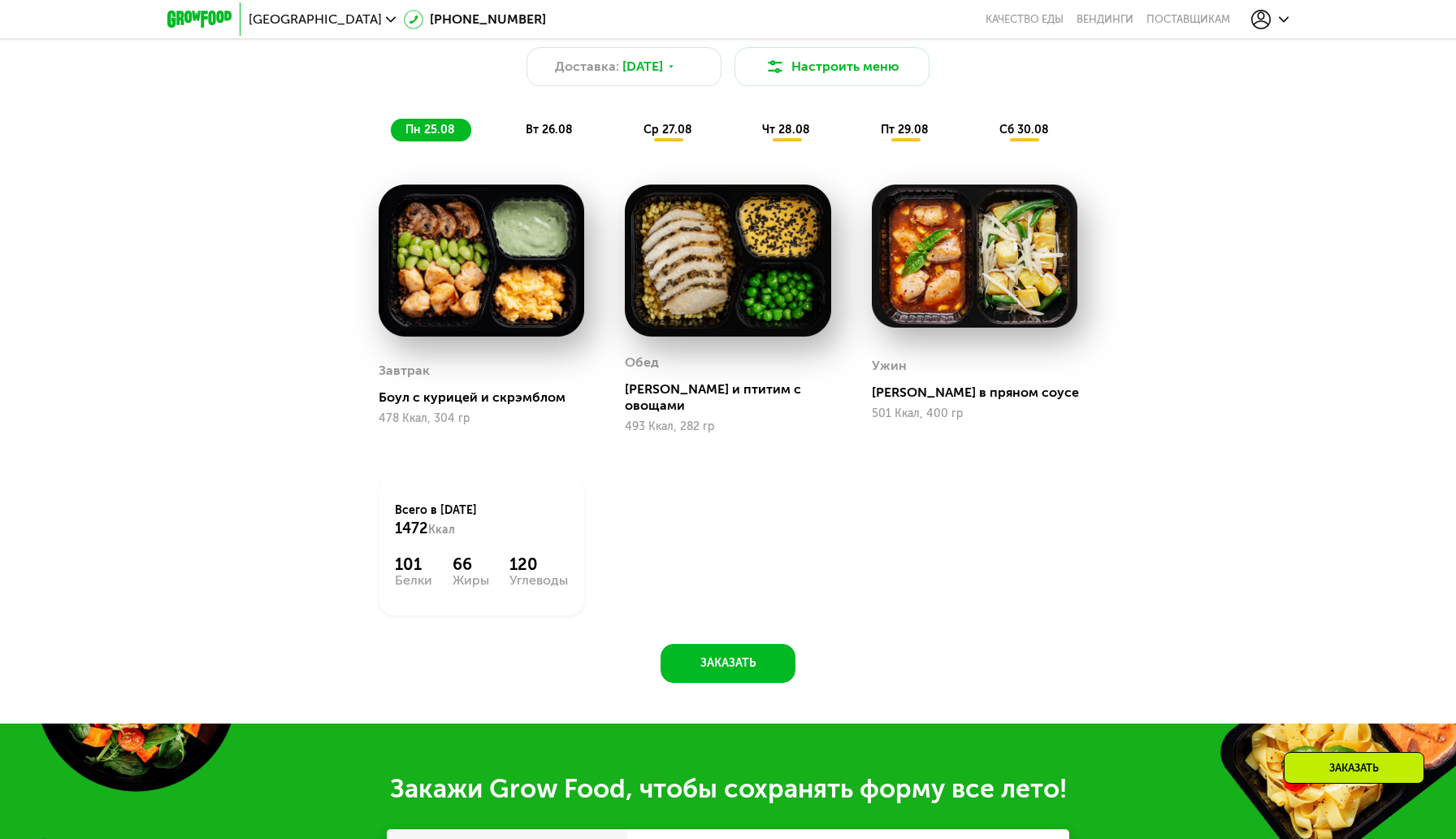
scroll to position [1040, 0]
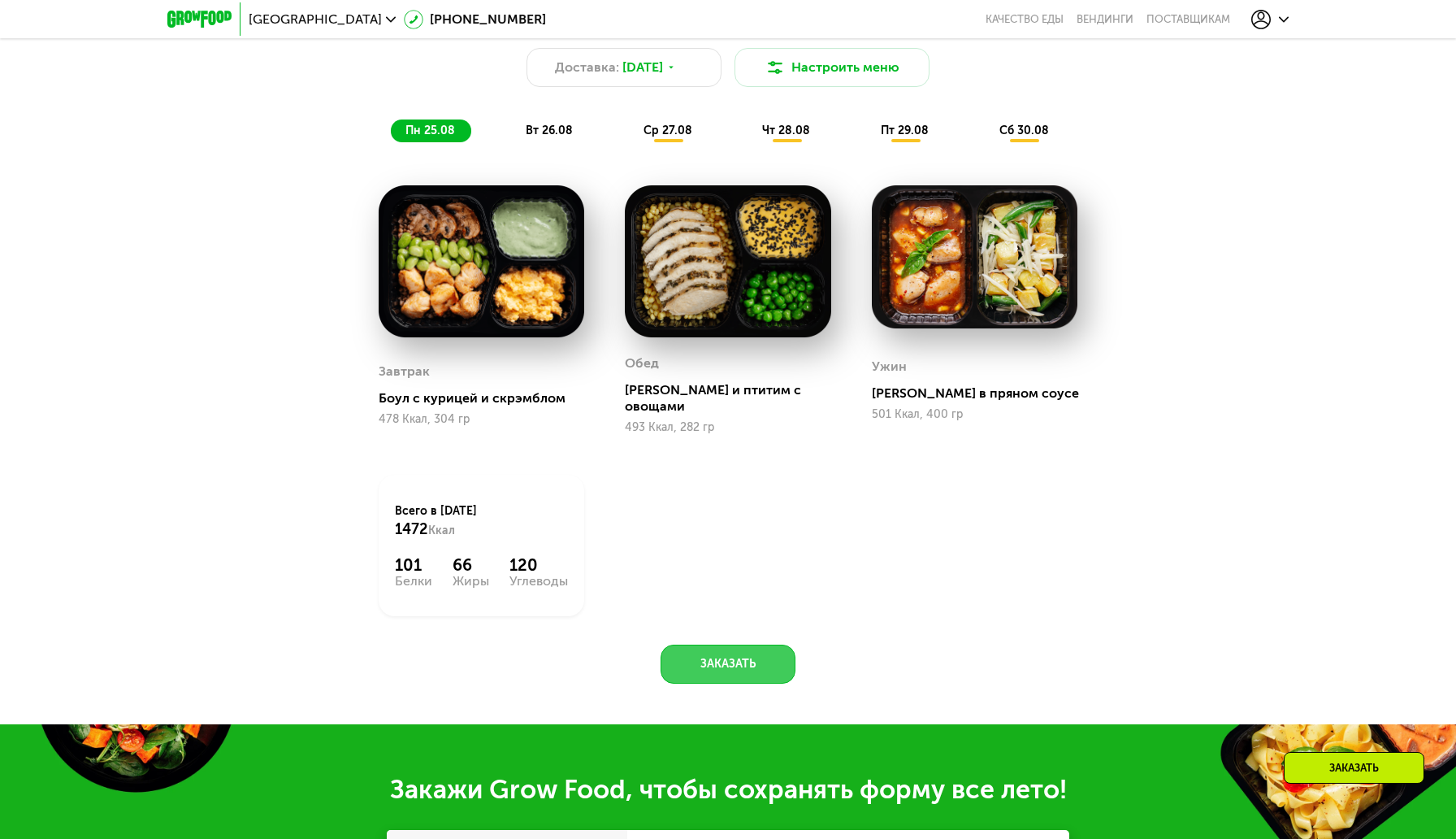
click at [771, 652] on button "Заказать" at bounding box center [728, 664] width 135 height 39
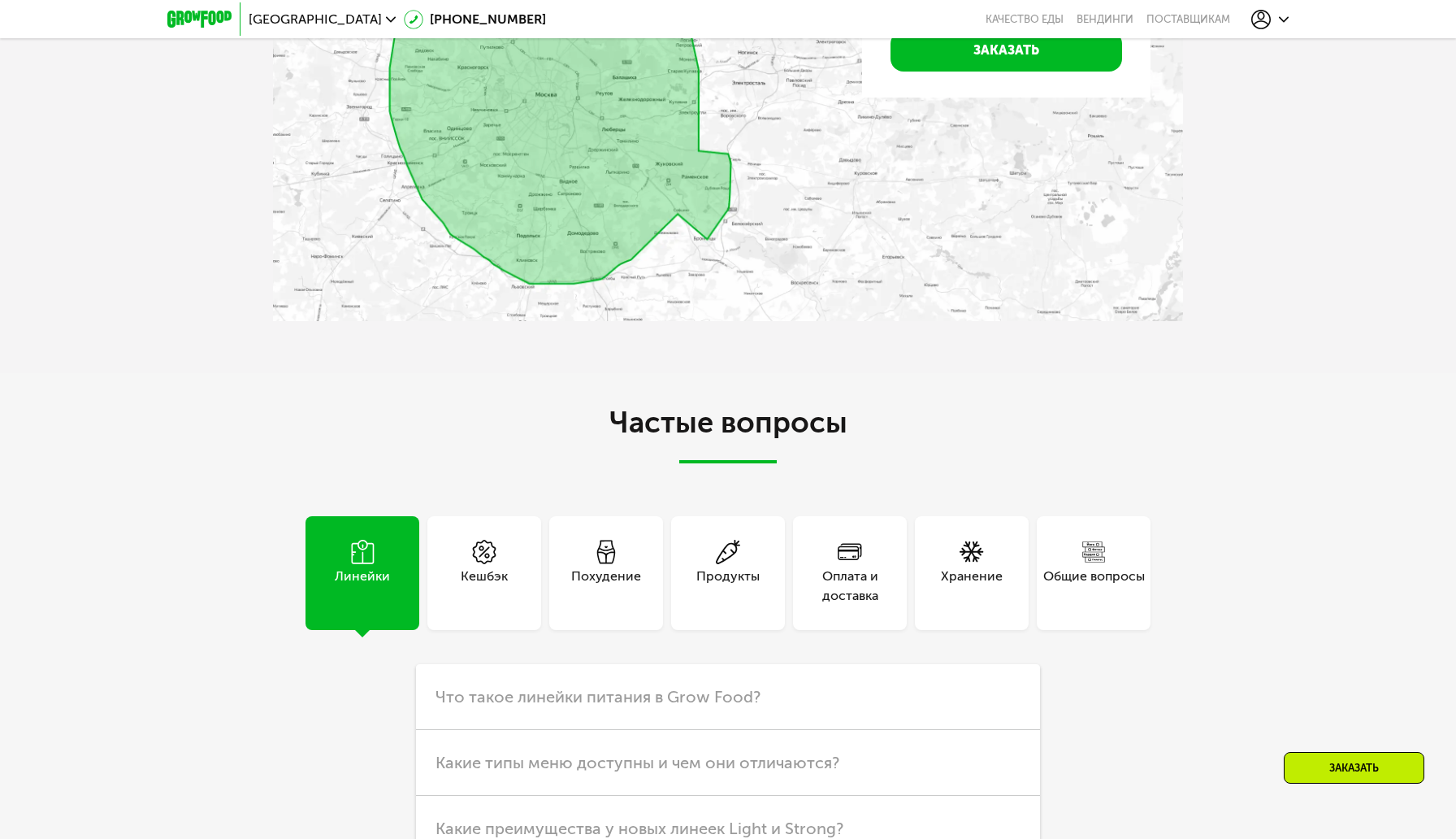
scroll to position [4496, 0]
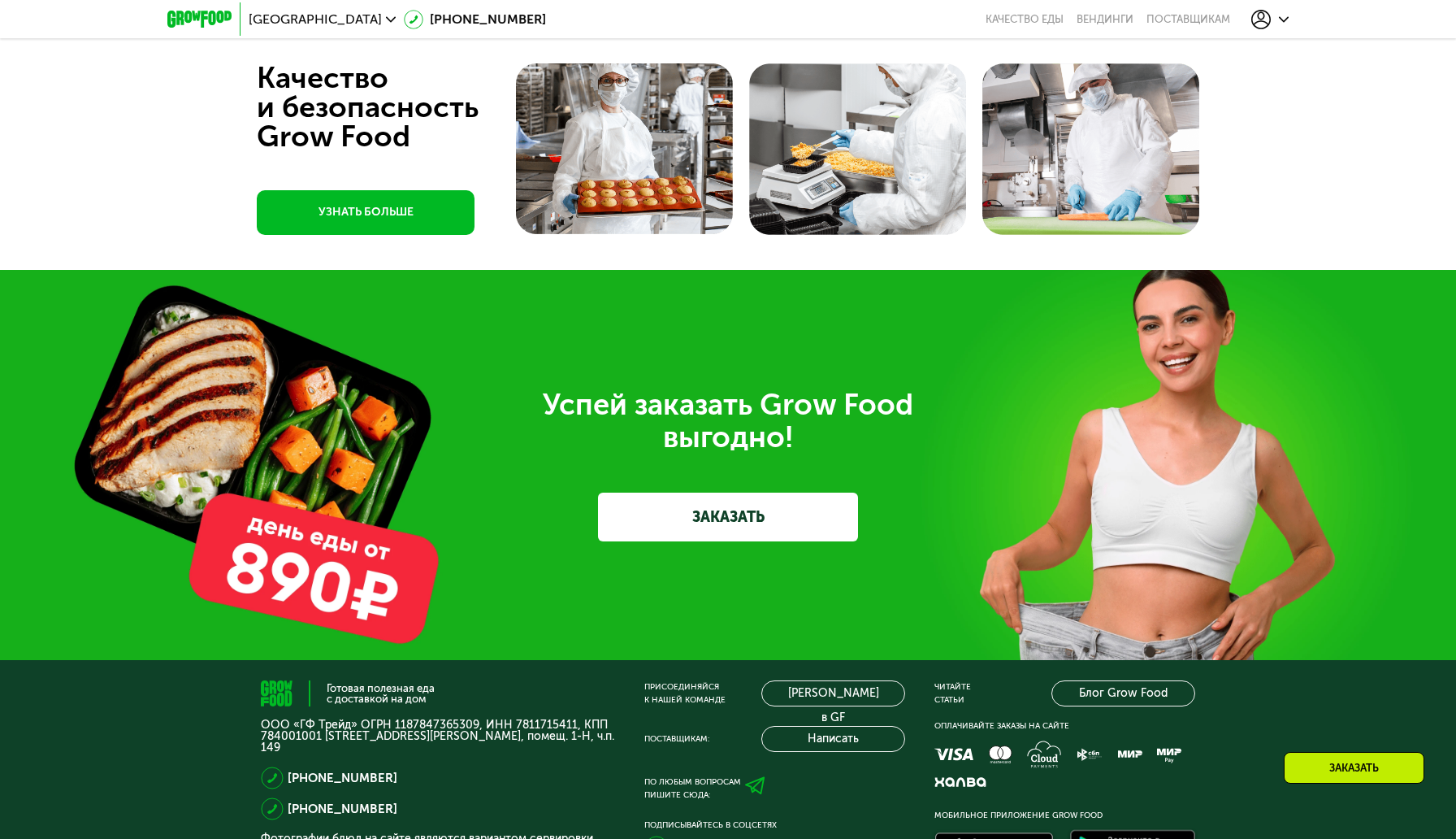
click at [730, 499] on link "ЗАКАЗАТЬ" at bounding box center [728, 517] width 260 height 49
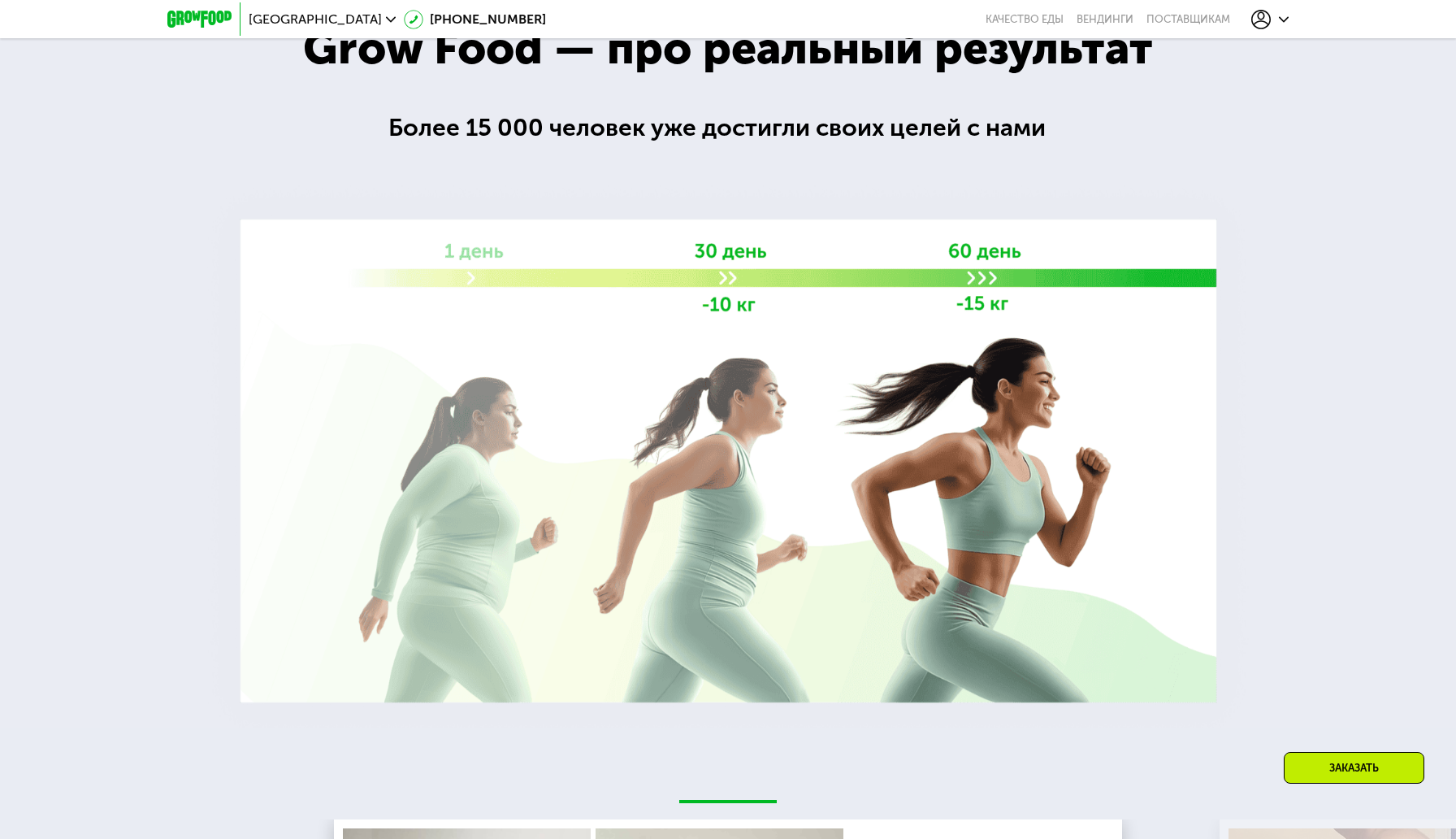
scroll to position [1709, 0]
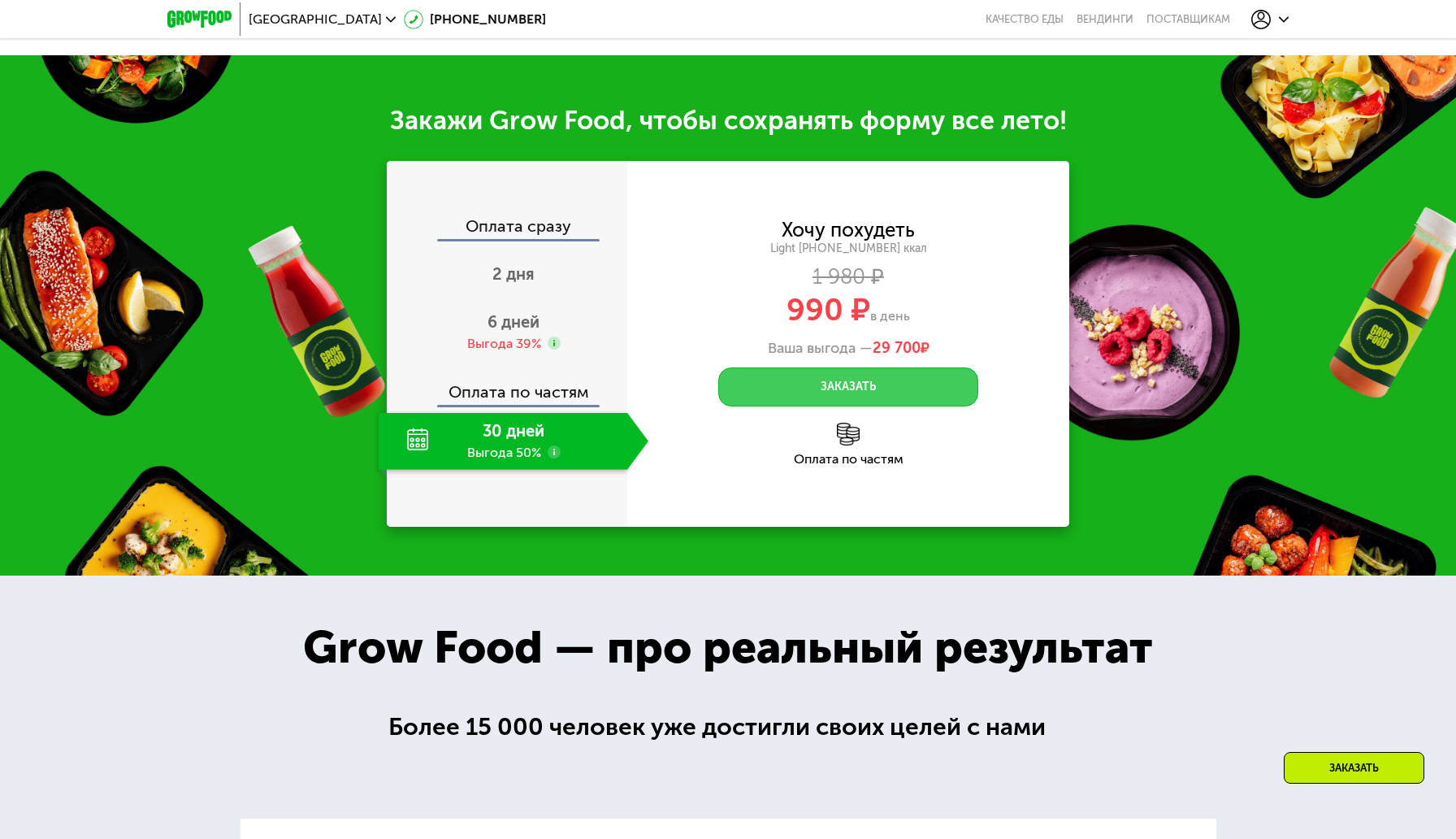
click at [813, 381] on button "Заказать" at bounding box center [848, 387] width 260 height 39
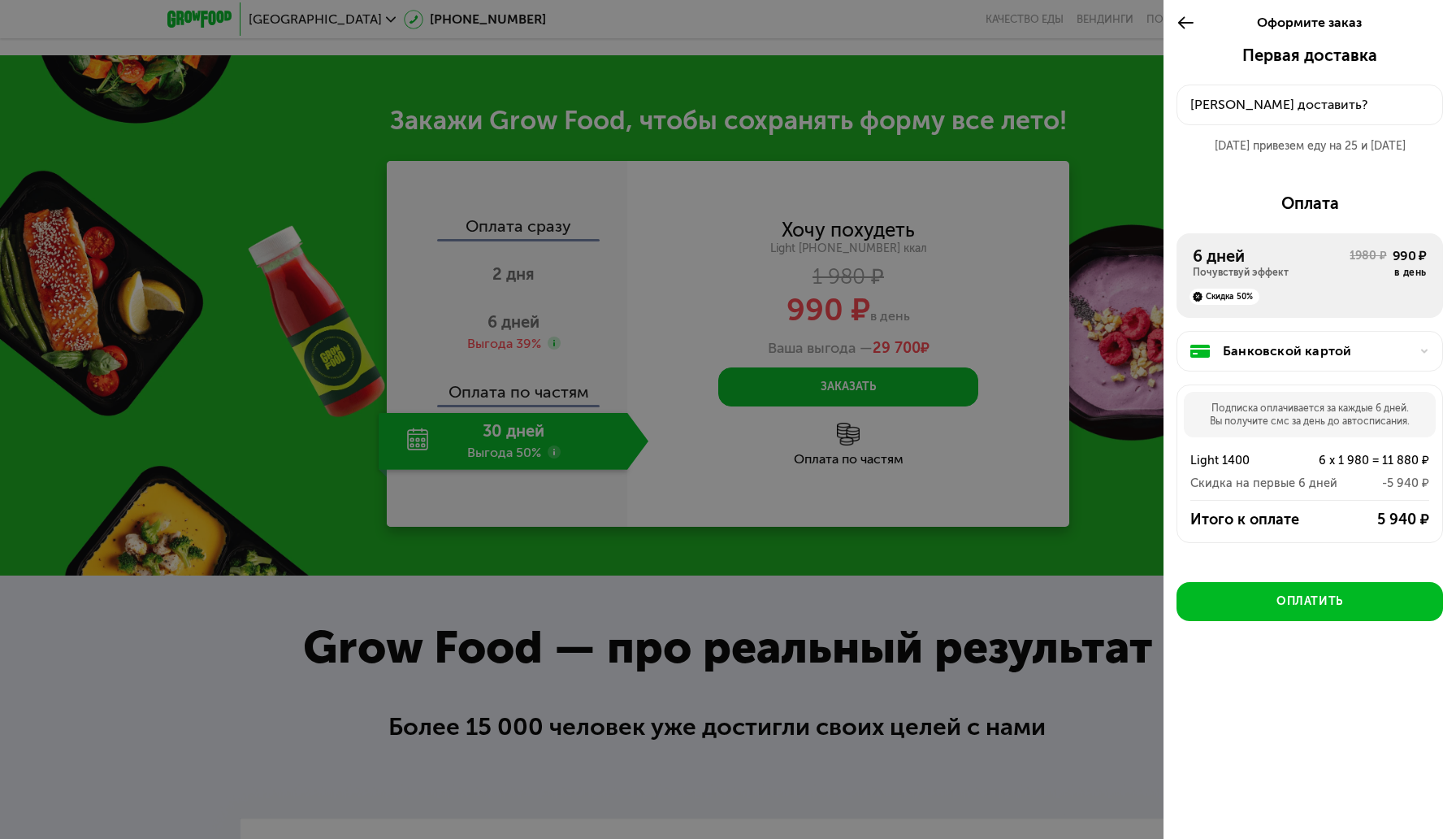
click at [1257, 105] on div "Куда доставить?" at bounding box center [1309, 104] width 239 height 20
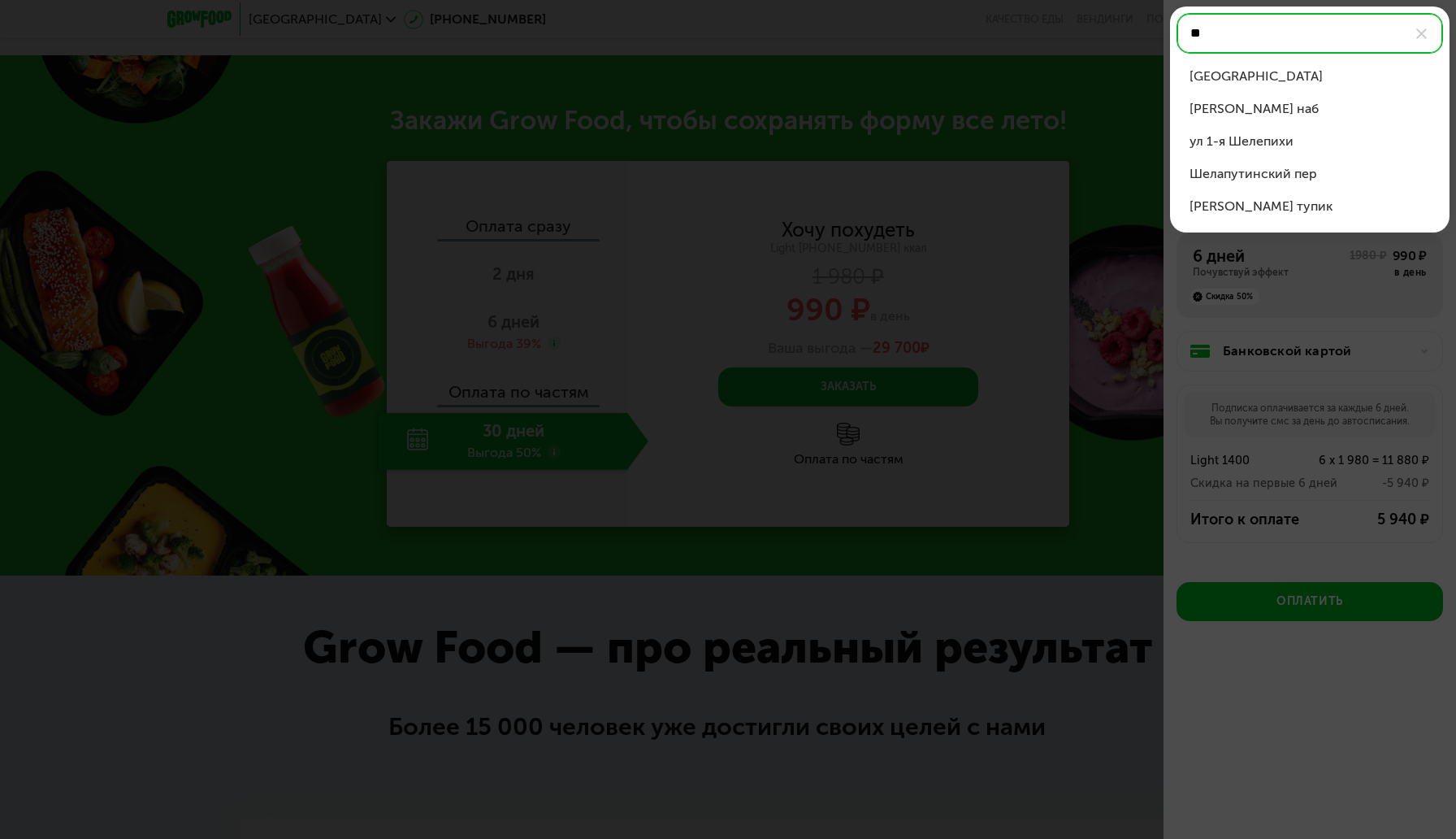
type input "*"
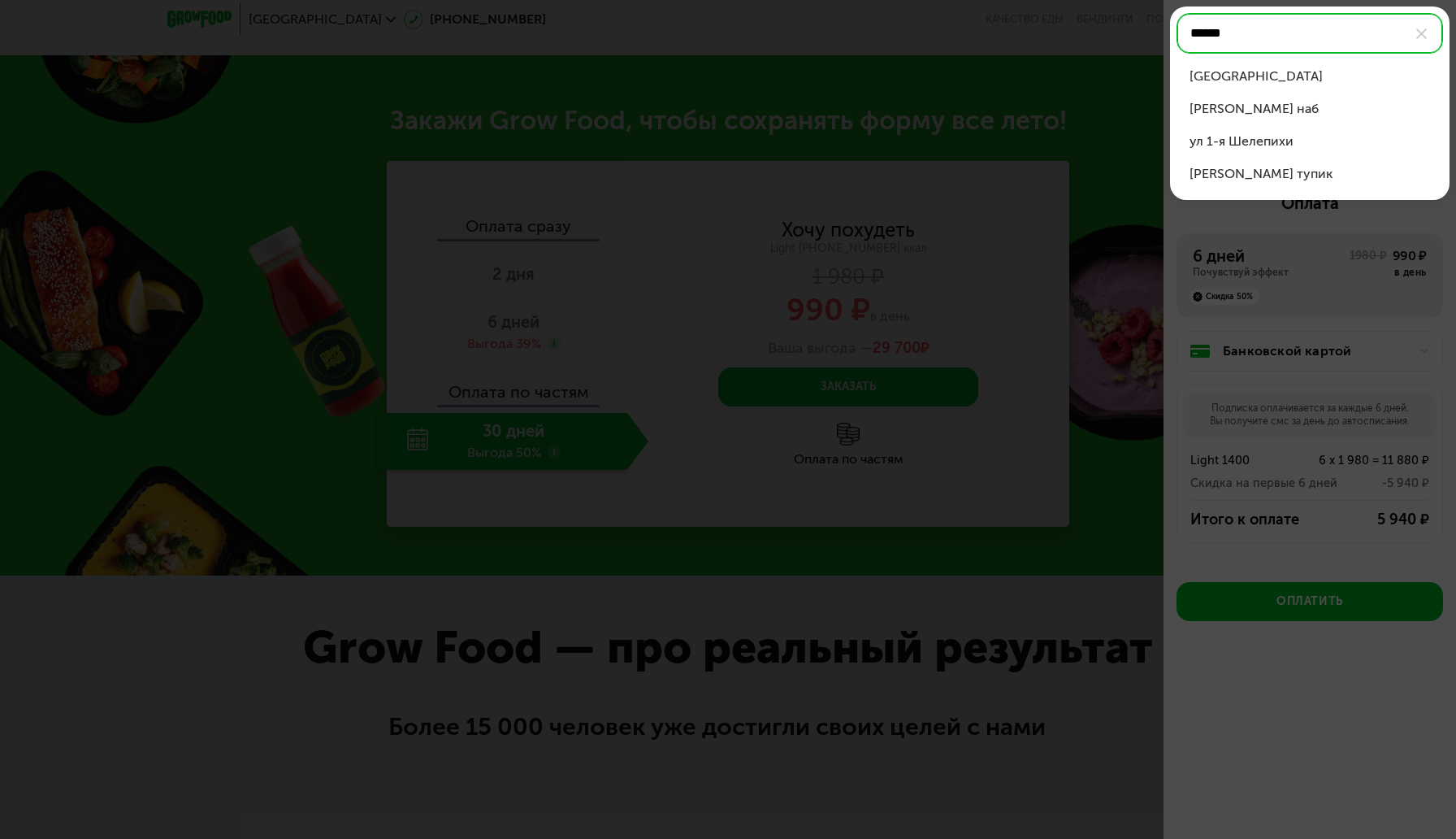
click at [1322, 109] on div "Шелепихинская наб" at bounding box center [1309, 109] width 240 height 20
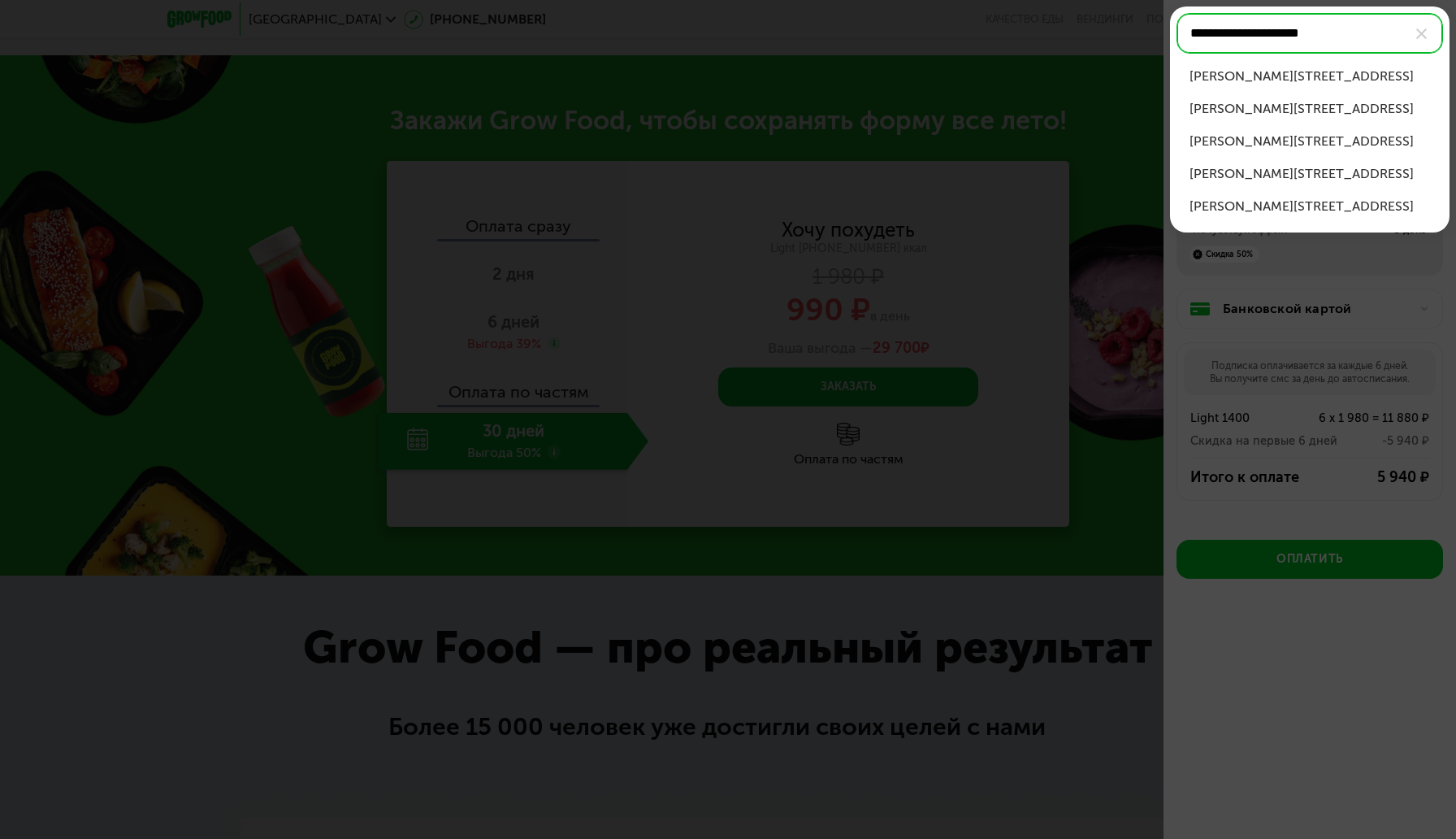
click at [1330, 135] on div "Шелепихинская наб, д 34 к 2" at bounding box center [1309, 141] width 240 height 20
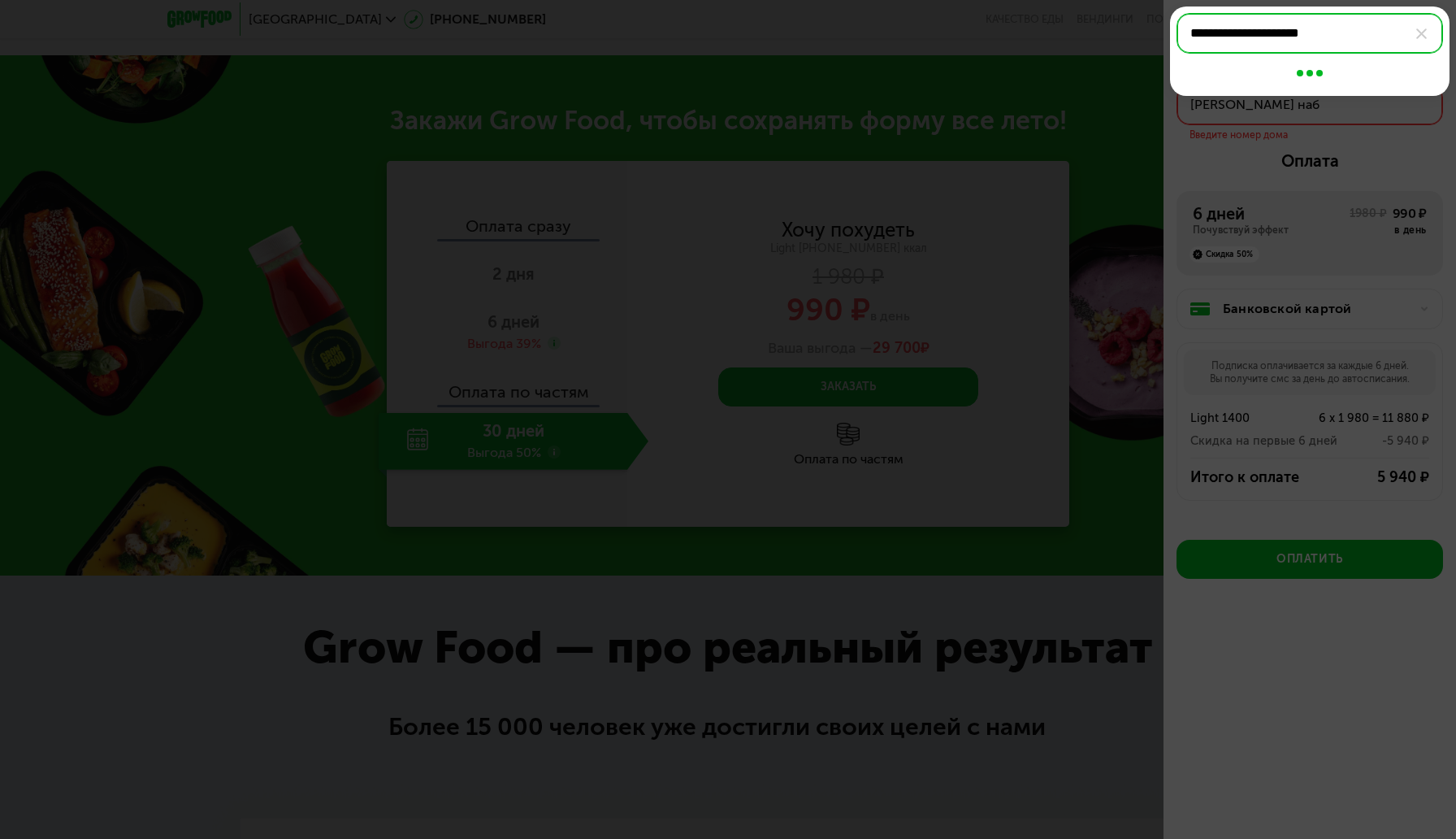
type input "**********"
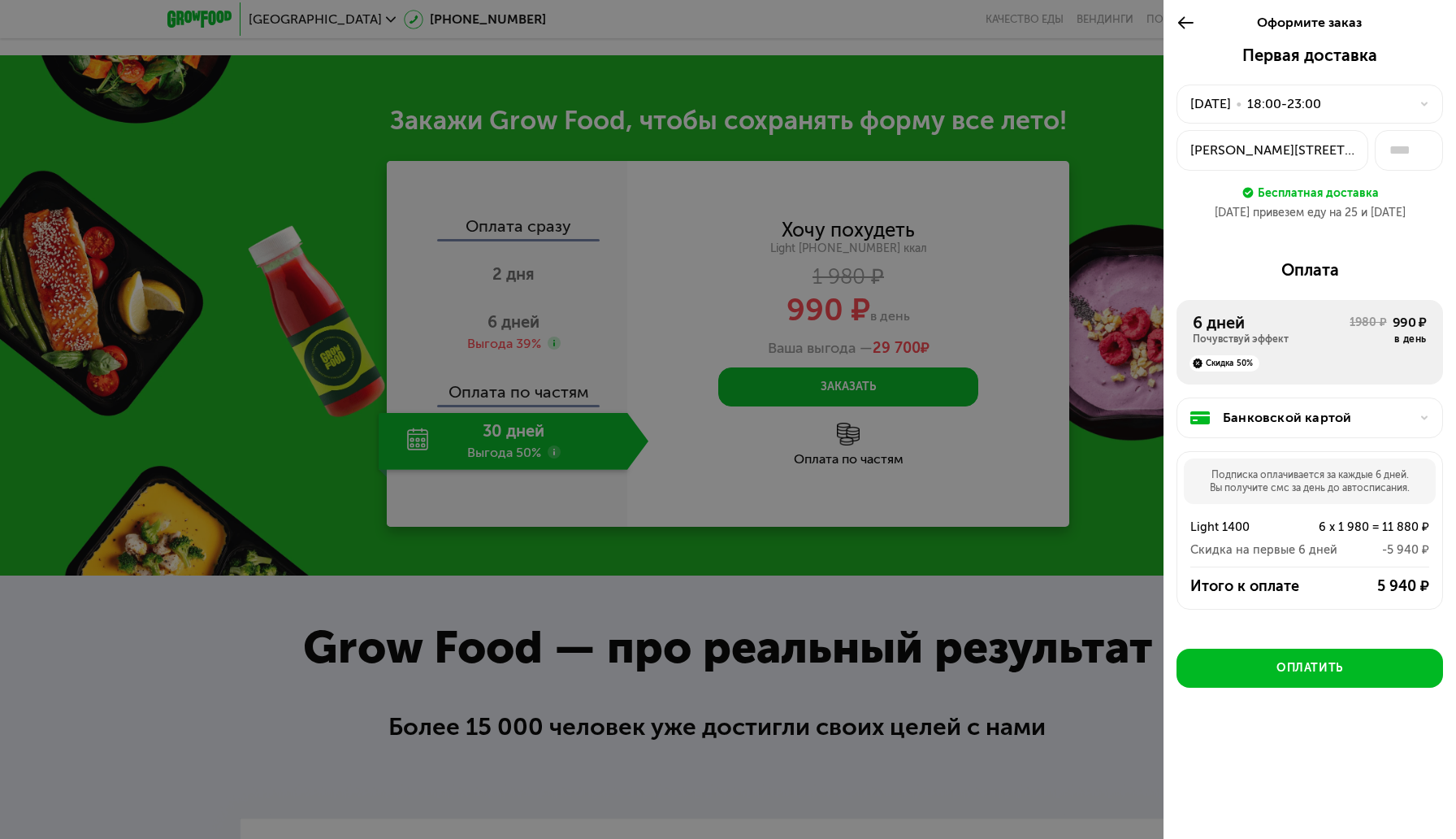
click at [1353, 148] on div "Шелепихинская наб, 34к2" at bounding box center [1272, 150] width 164 height 20
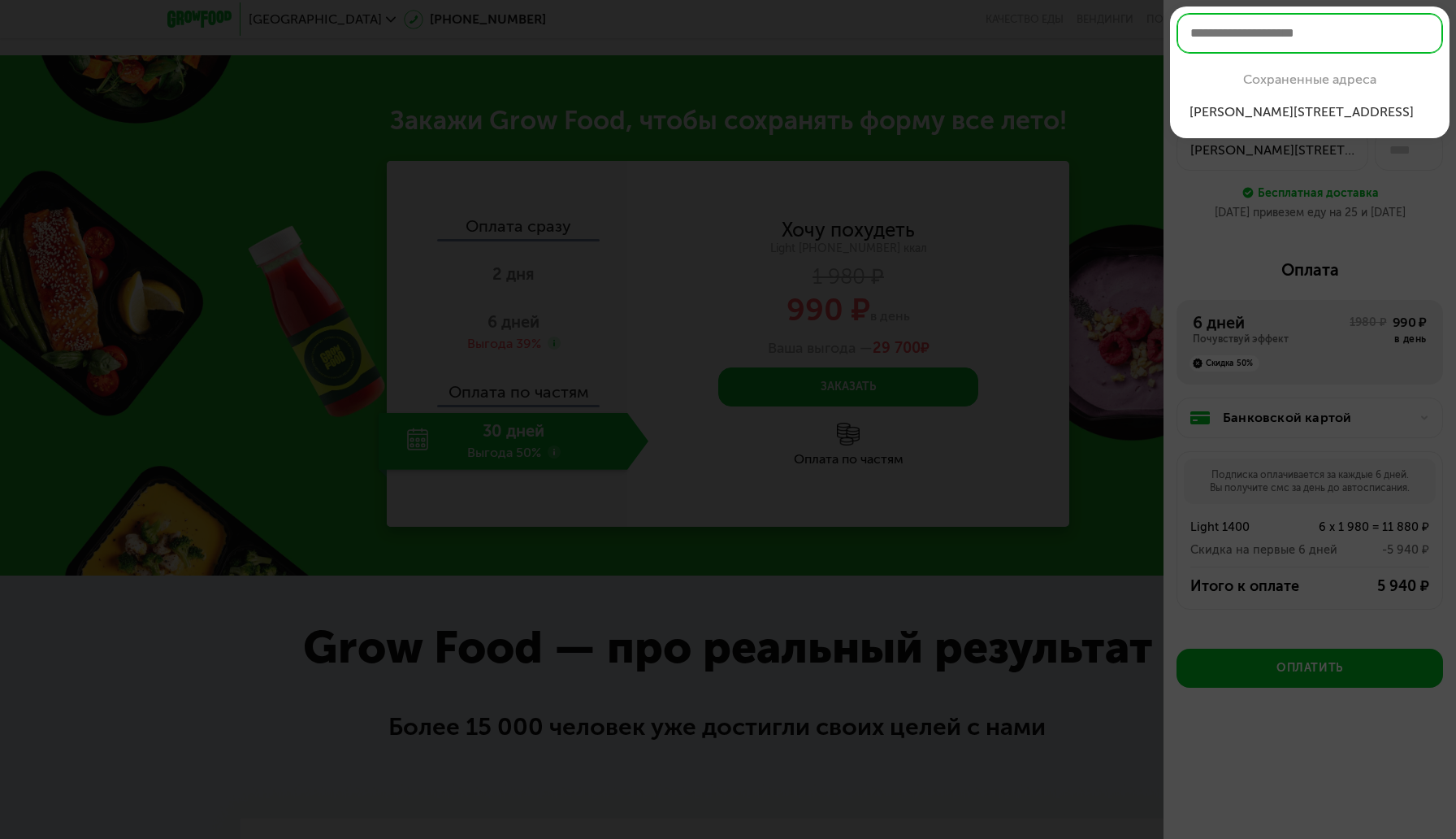
click at [1362, 111] on div "Шелепихинская наб, 34к2" at bounding box center [1309, 112] width 240 height 20
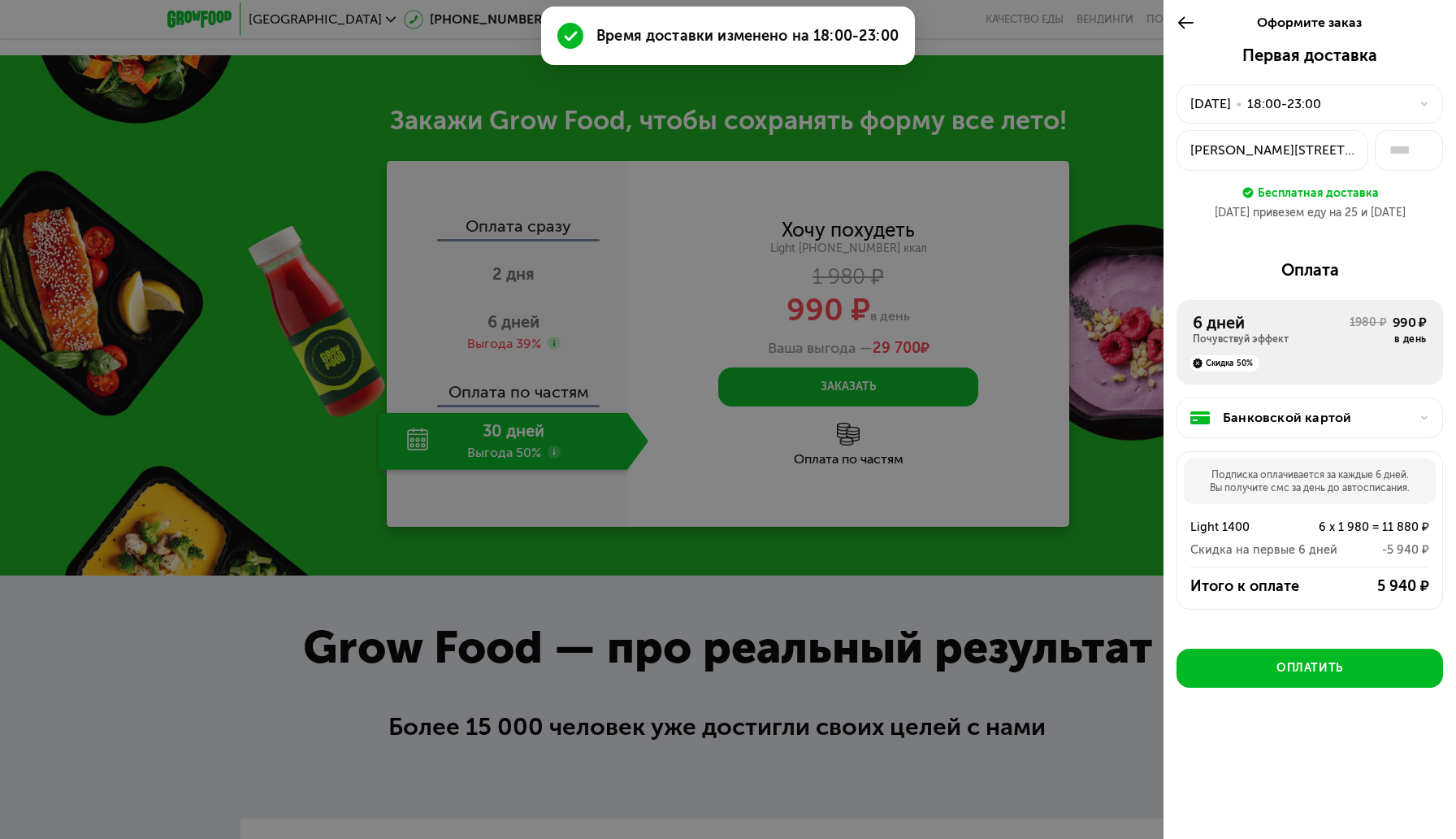
click at [1364, 101] on div "24 авг, вс • 18:00-23:00" at bounding box center [1300, 103] width 220 height 20
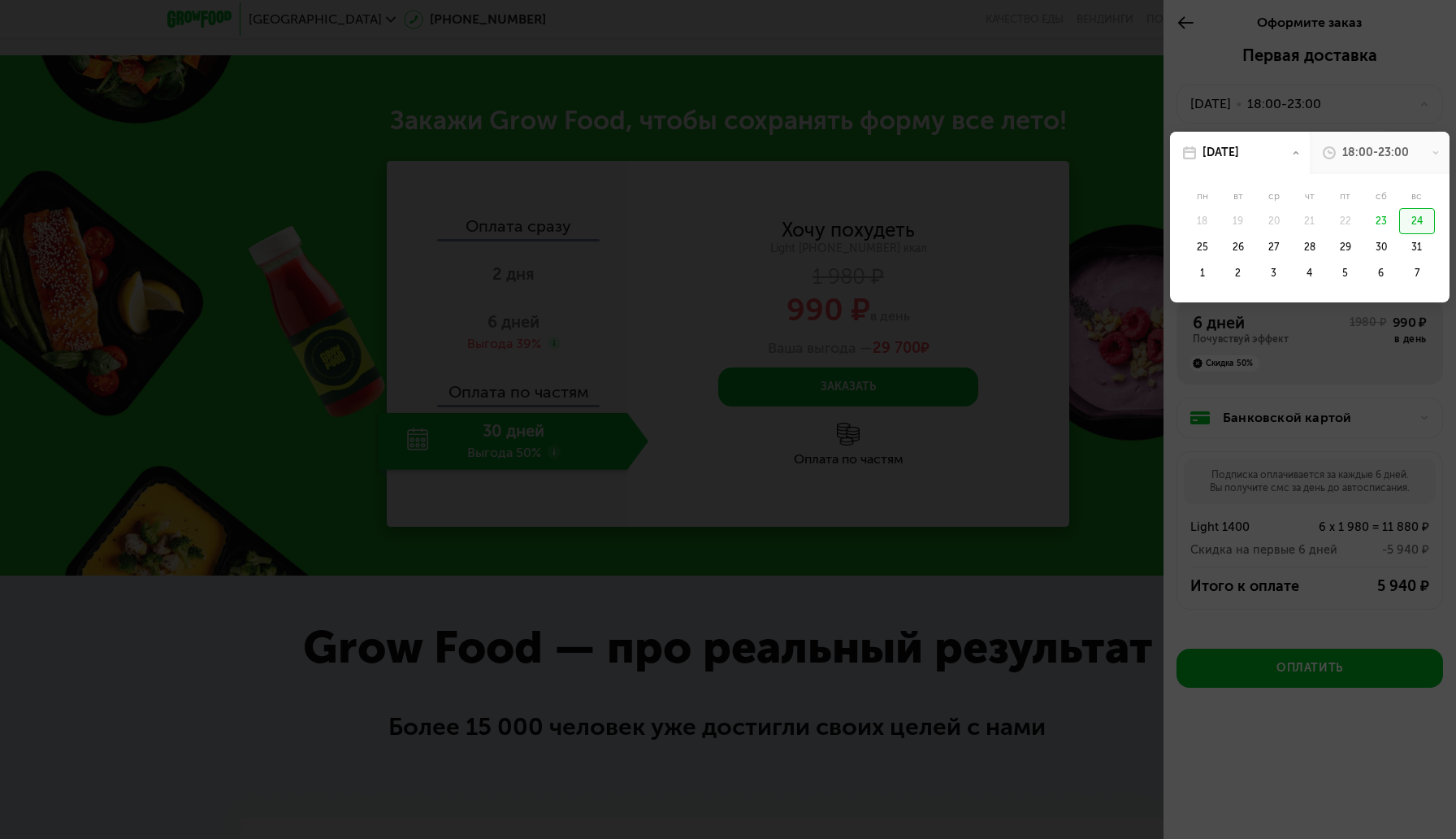
click at [1455, 85] on div at bounding box center [728, 419] width 1456 height 839
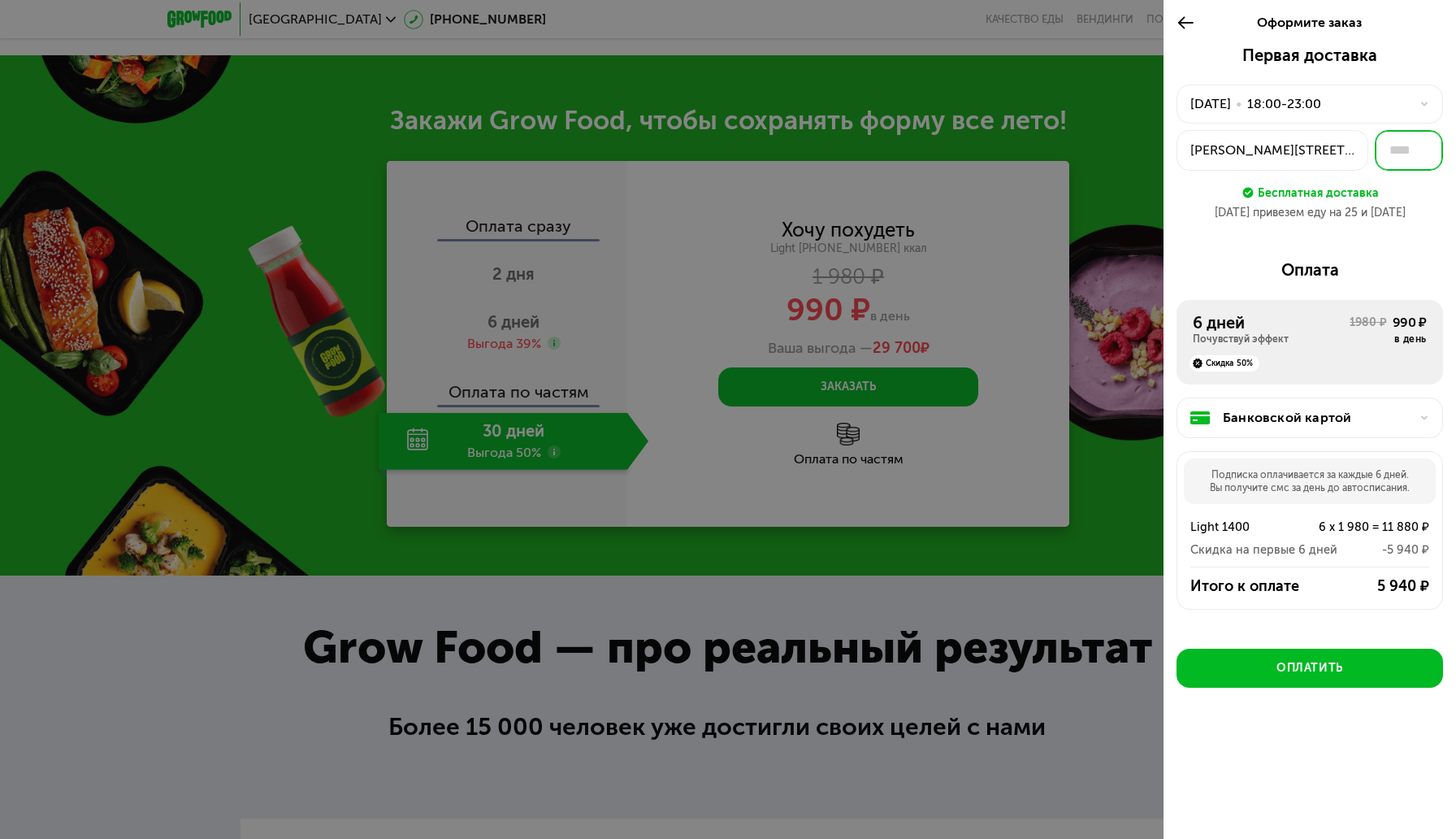
click at [1402, 152] on input "text" at bounding box center [1408, 149] width 69 height 40
click at [1301, 153] on div "Шелепихинская наб, 34к2" at bounding box center [1272, 150] width 164 height 20
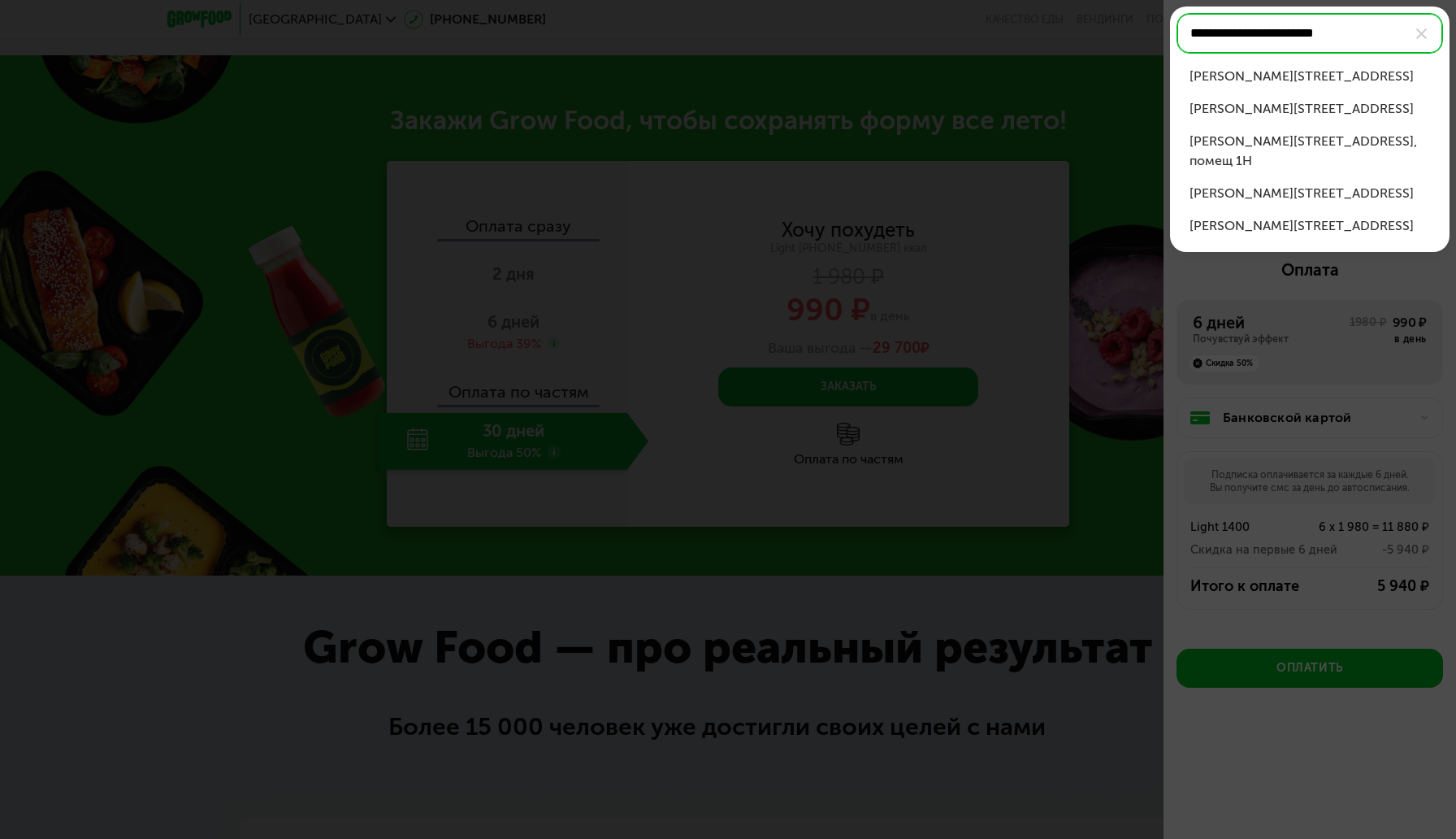
click at [1330, 78] on div "Шелепихинская наб, д 34 к 2" at bounding box center [1309, 76] width 240 height 20
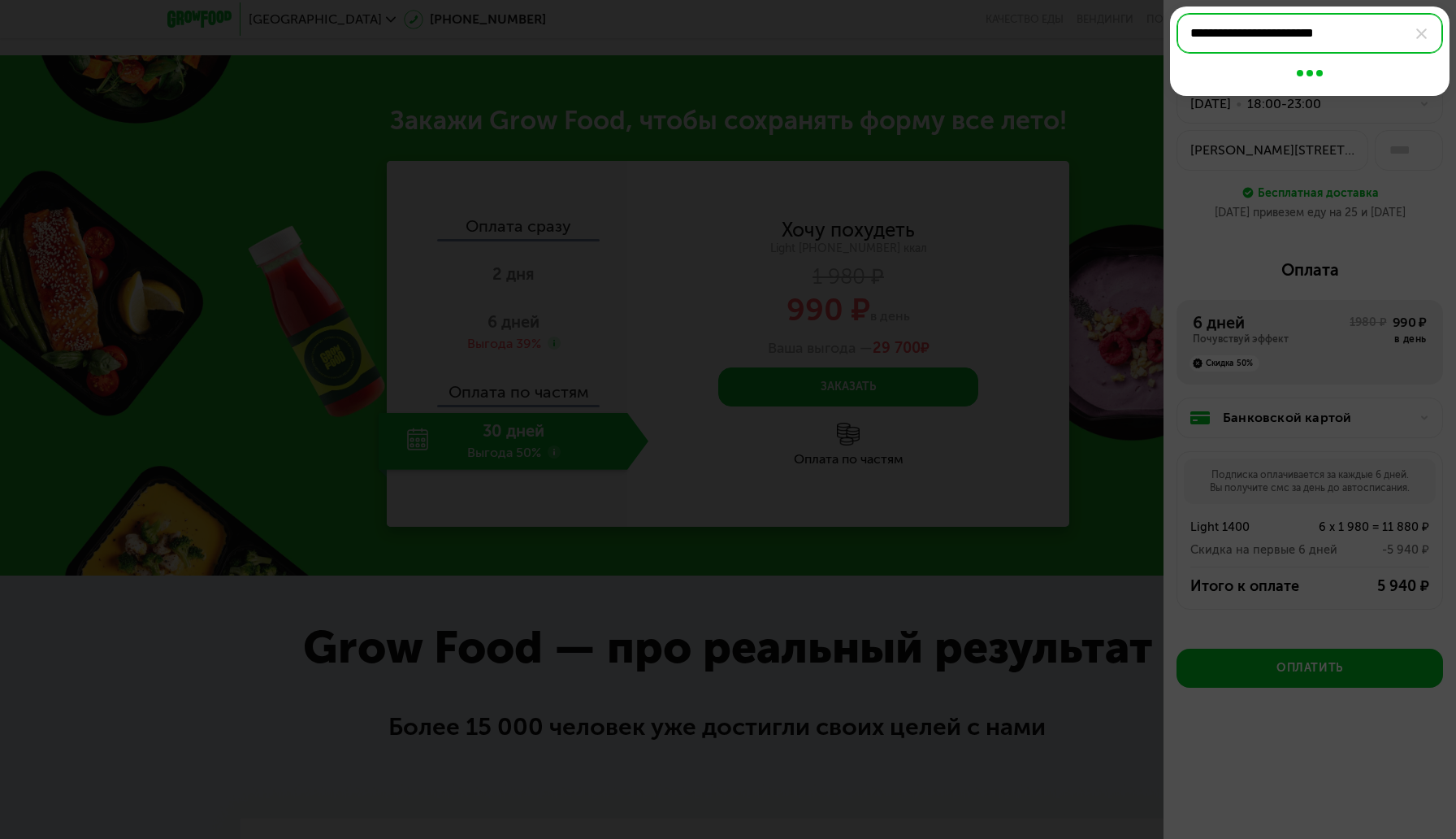
type input "**********"
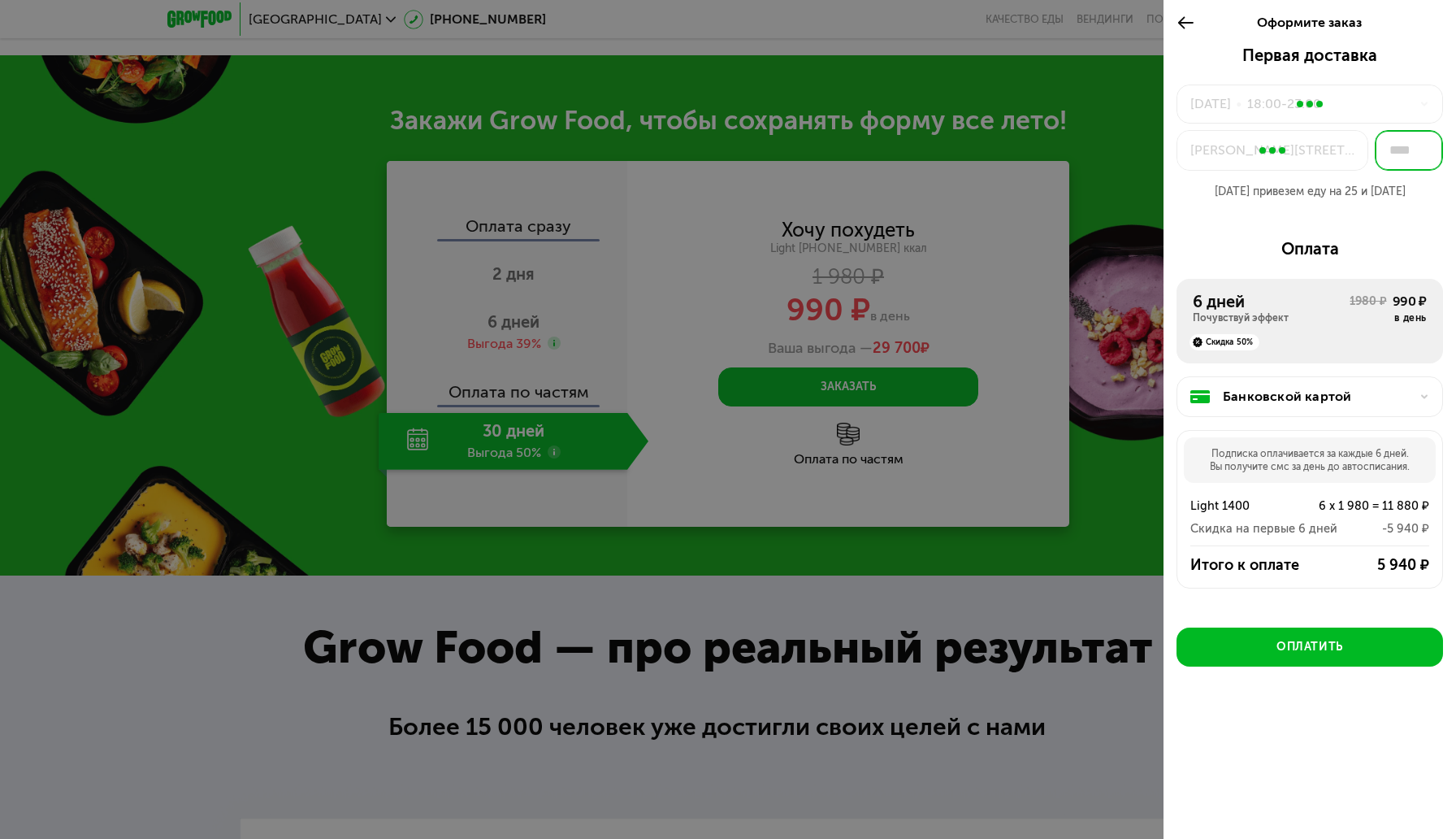
click at [1418, 144] on input "text" at bounding box center [1408, 149] width 69 height 40
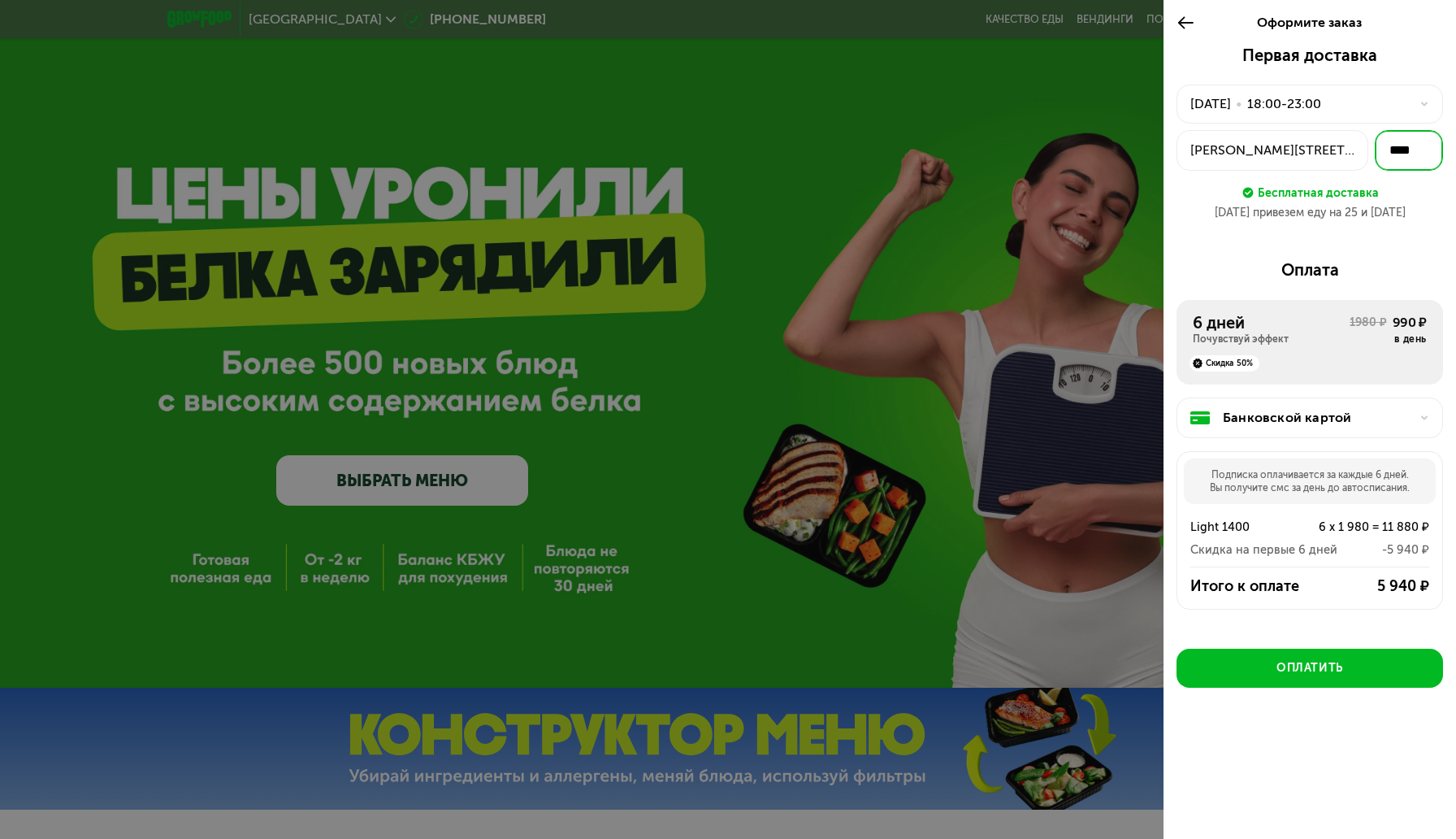
type input "****"
click at [1030, 412] on div at bounding box center [728, 419] width 1456 height 839
click at [1175, 23] on div "Оформите заказ" at bounding box center [1309, 23] width 292 height 45
click at [1180, 25] on use at bounding box center [1185, 22] width 15 height 12
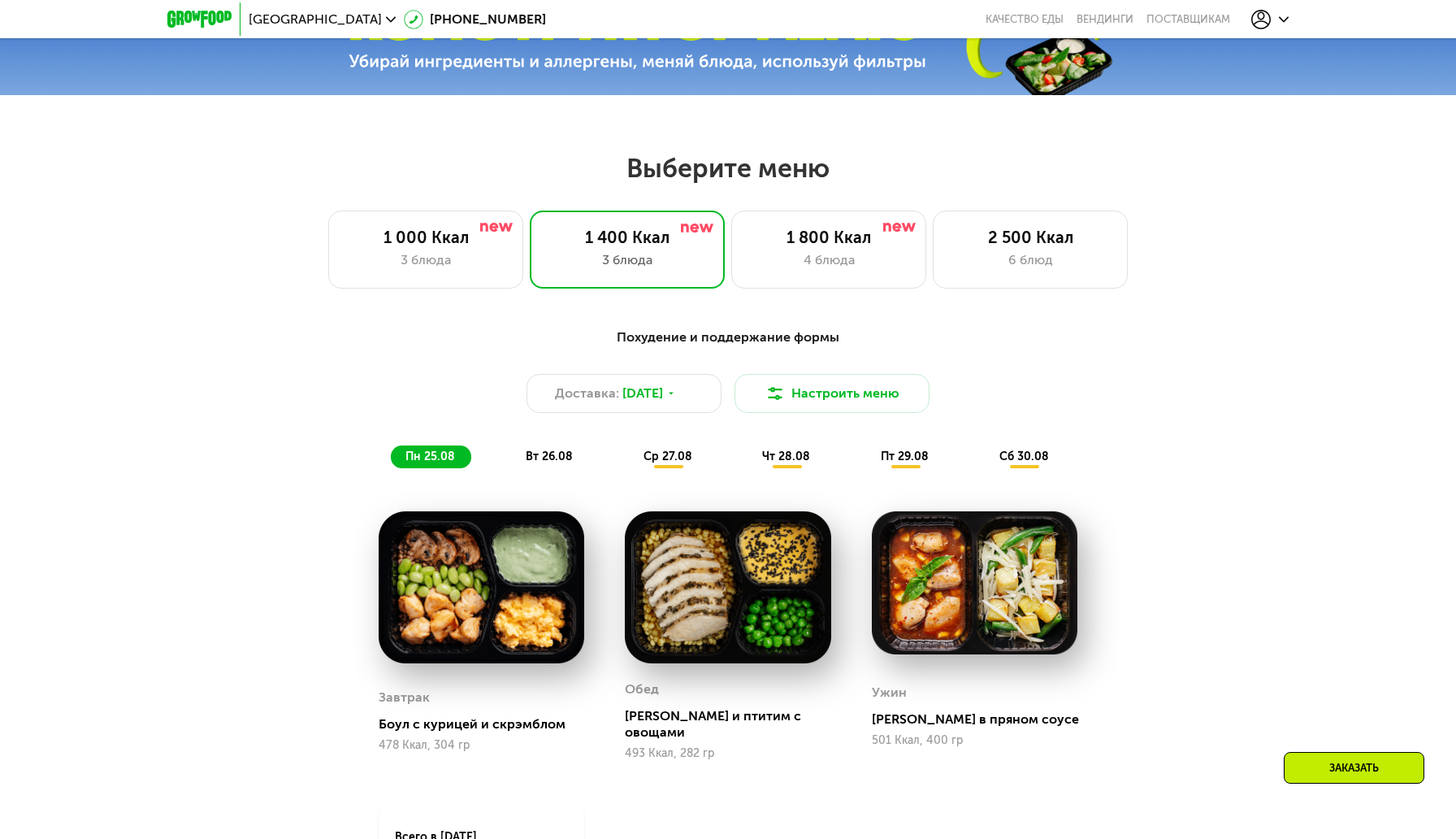
scroll to position [707, 0]
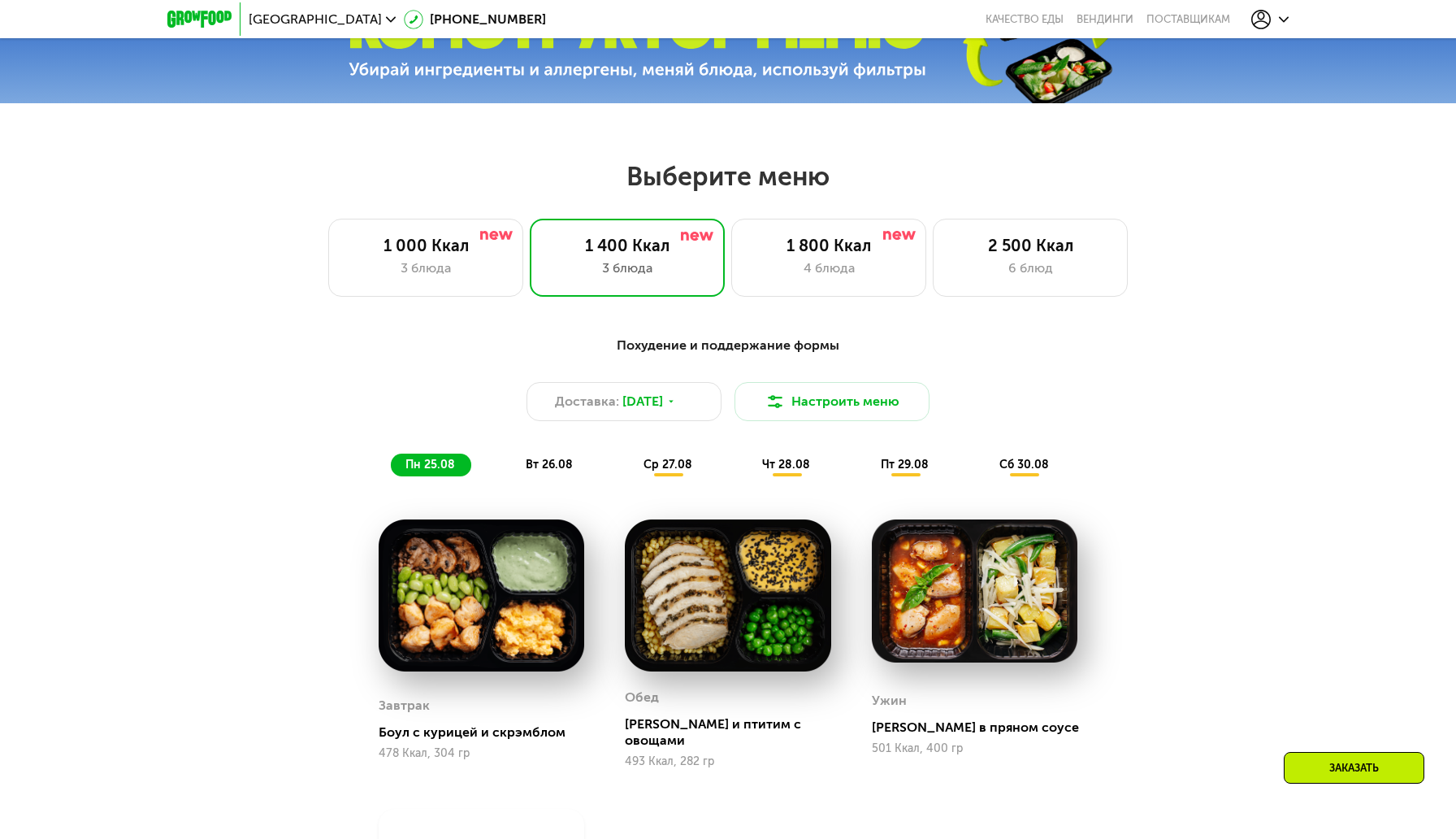
click at [658, 469] on span "ср 27.08" at bounding box center [668, 464] width 49 height 14
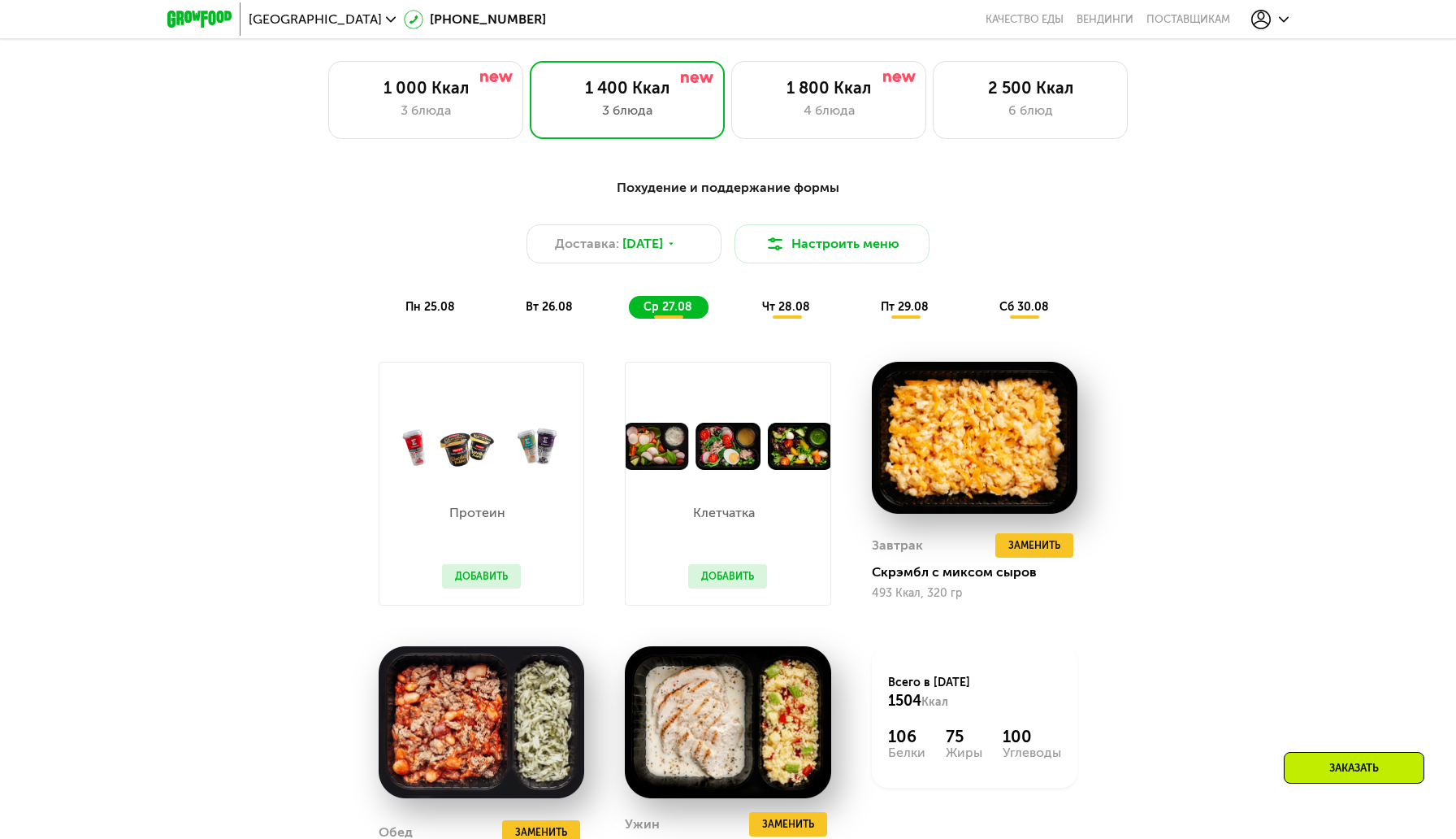
scroll to position [767, 0]
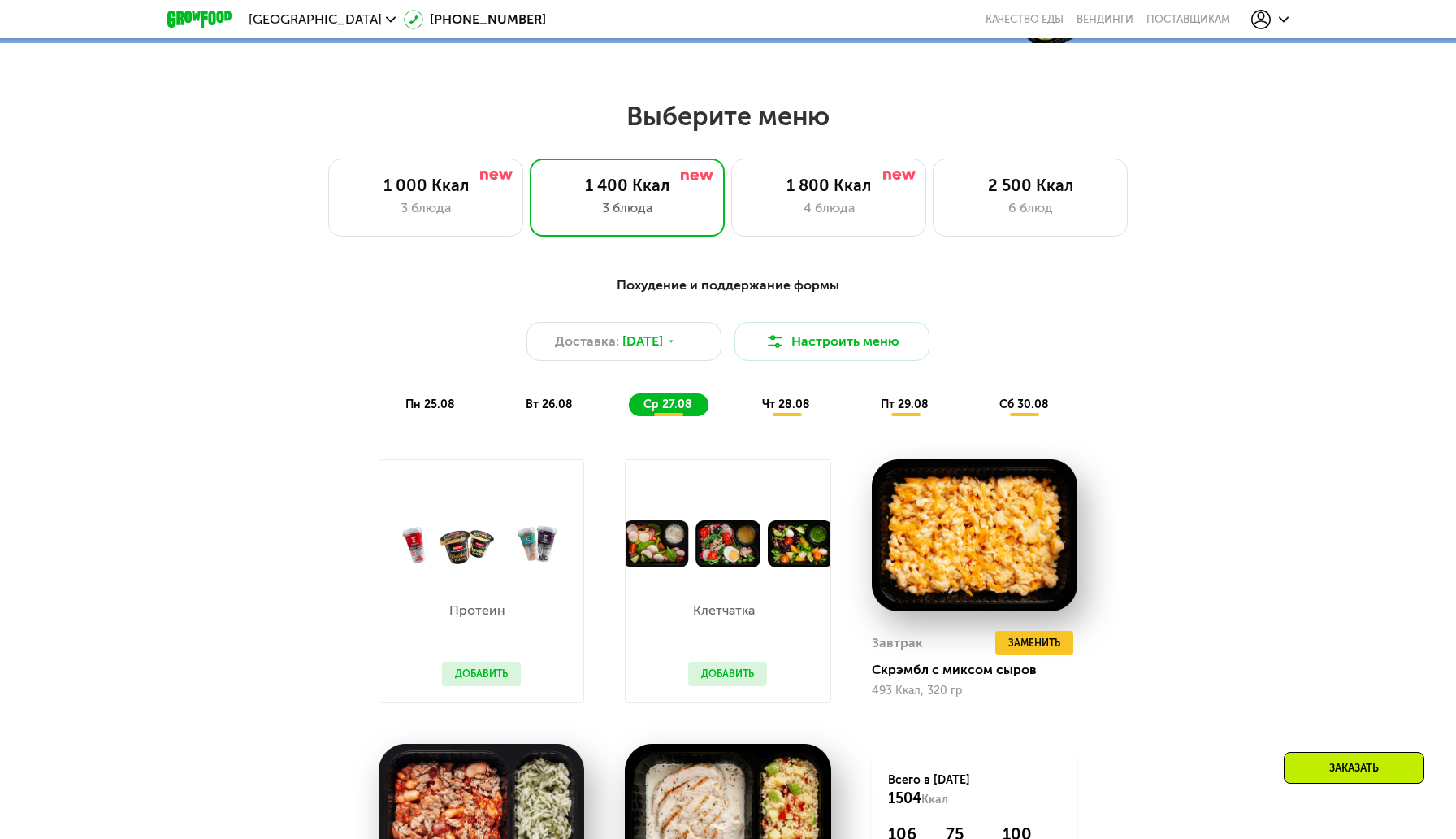
click at [786, 400] on span "чт 28.08" at bounding box center [785, 404] width 48 height 14
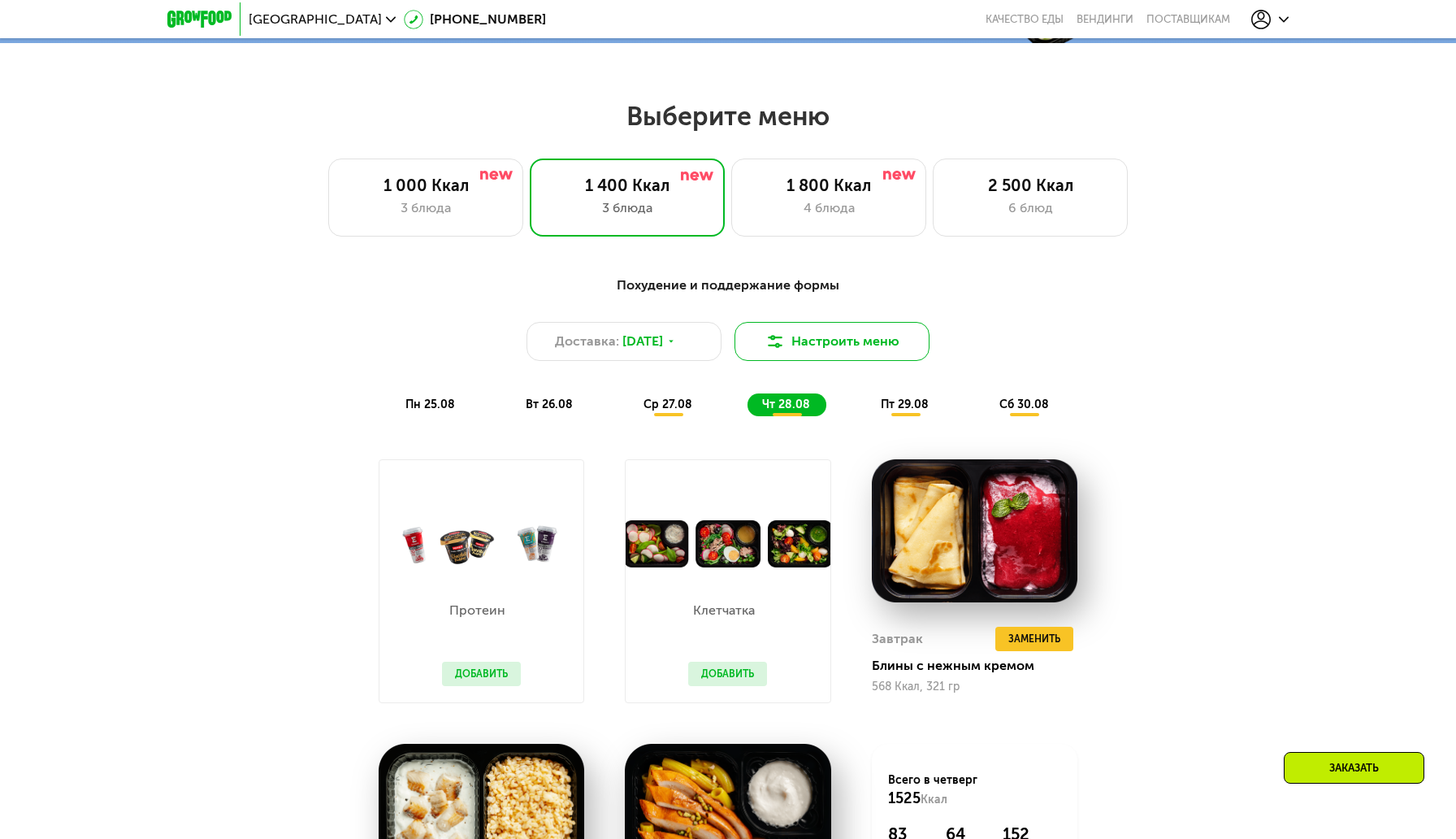
click at [795, 332] on button "Настроить меню" at bounding box center [832, 342] width 195 height 39
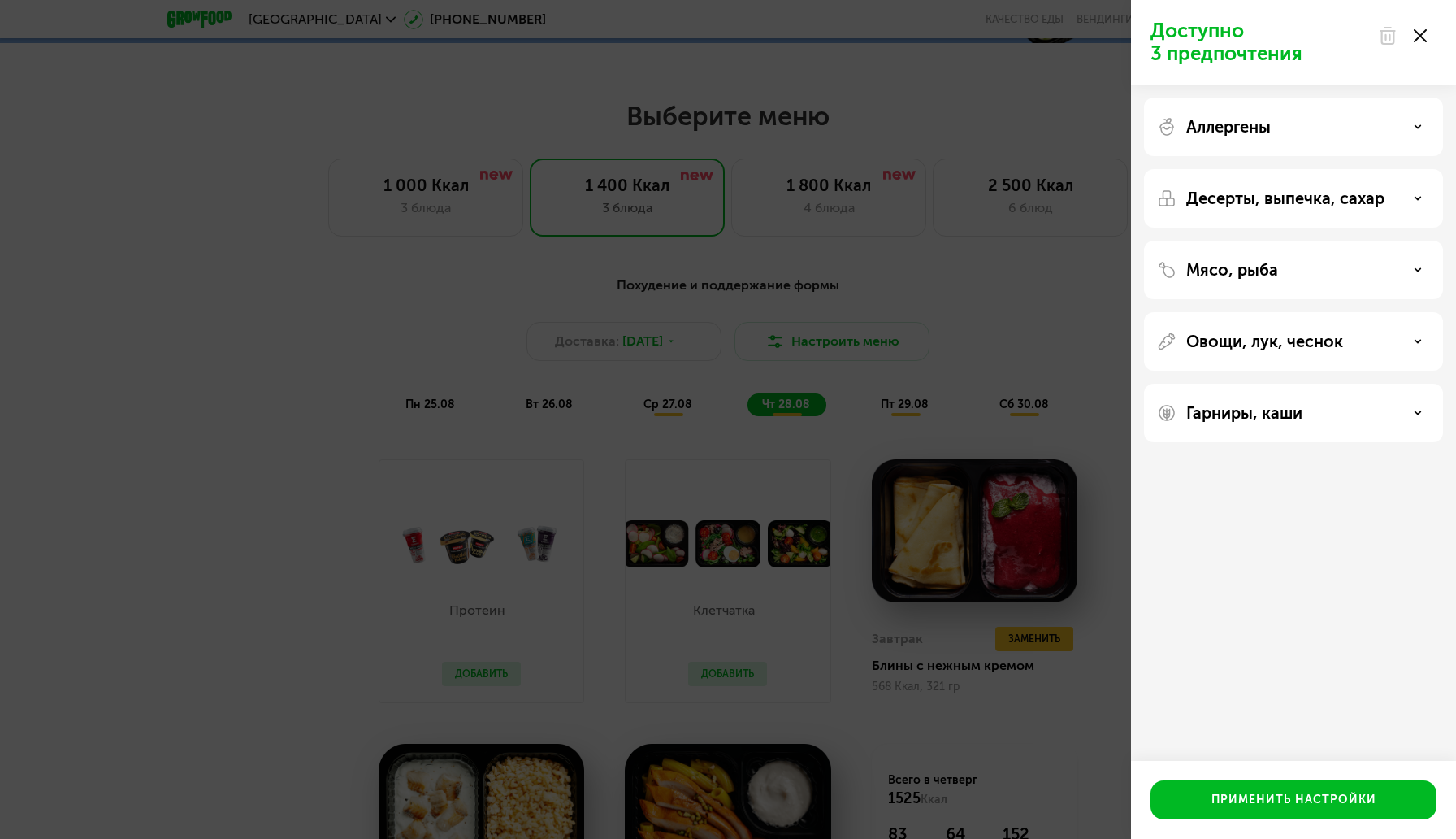
click at [1338, 124] on div "Аллергены" at bounding box center [1293, 127] width 273 height 20
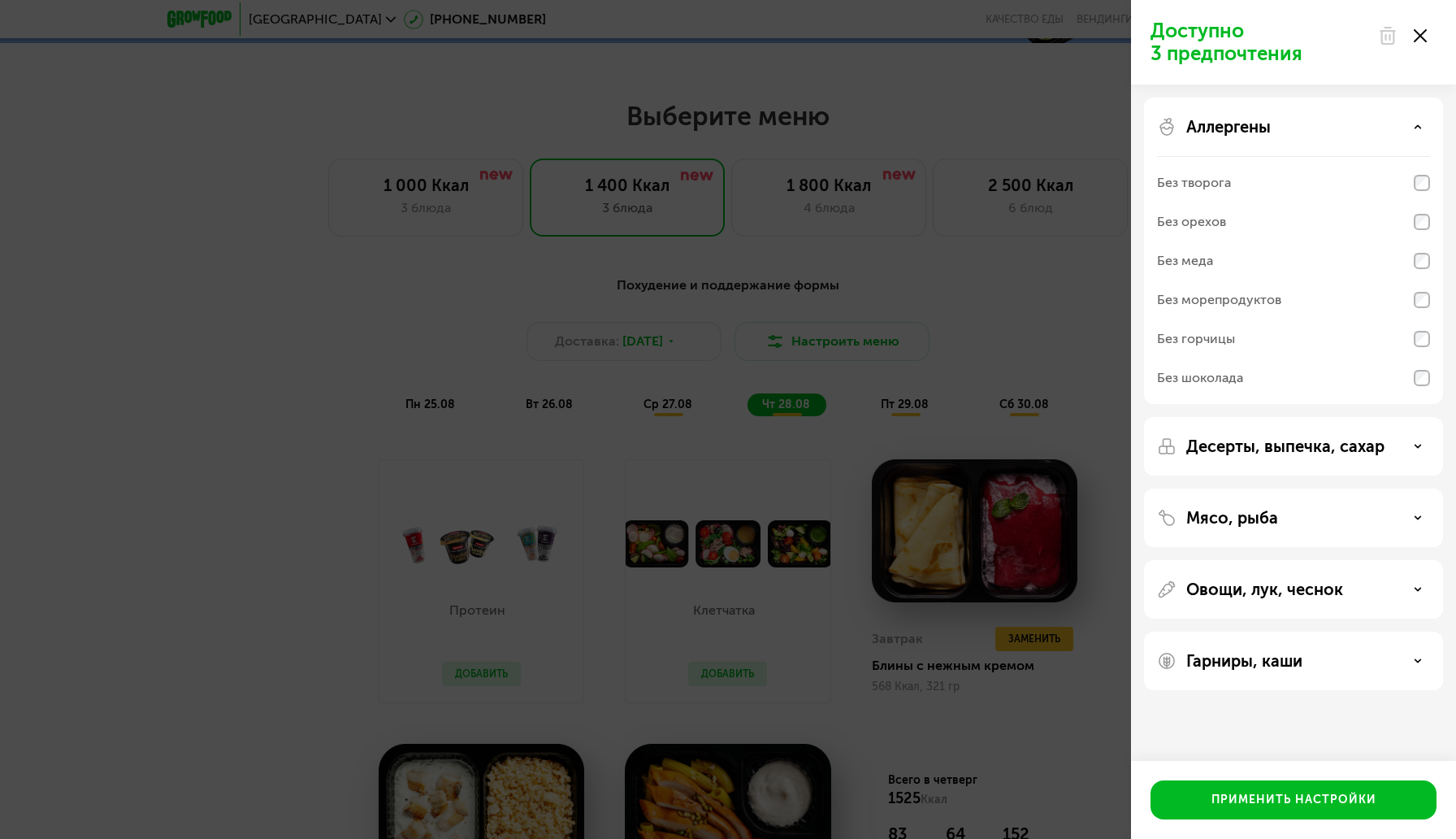
click at [1338, 124] on div "Аллергены" at bounding box center [1293, 127] width 273 height 20
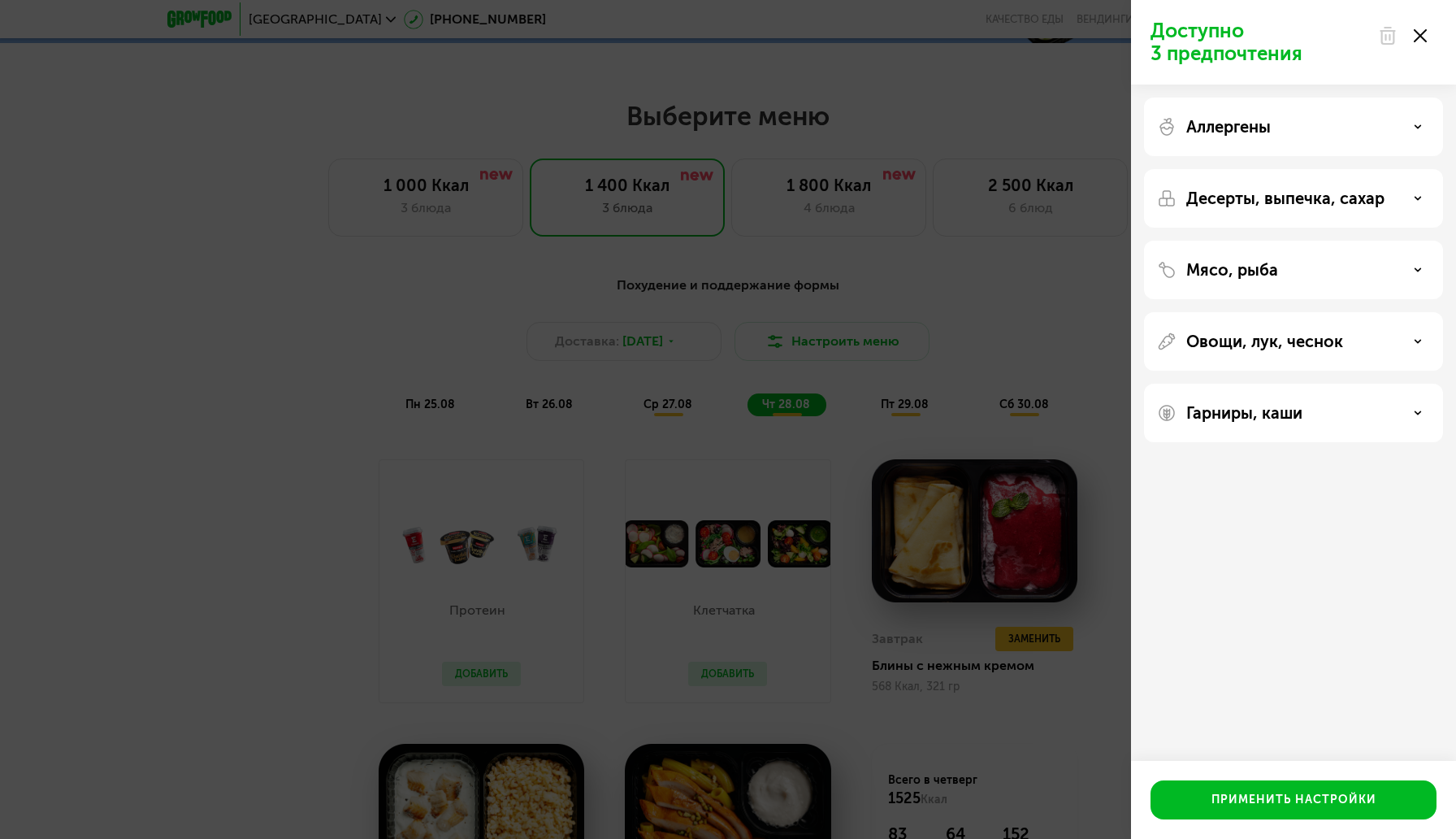
click at [1341, 191] on p "Десерты, выпечка, сахар" at bounding box center [1285, 198] width 198 height 20
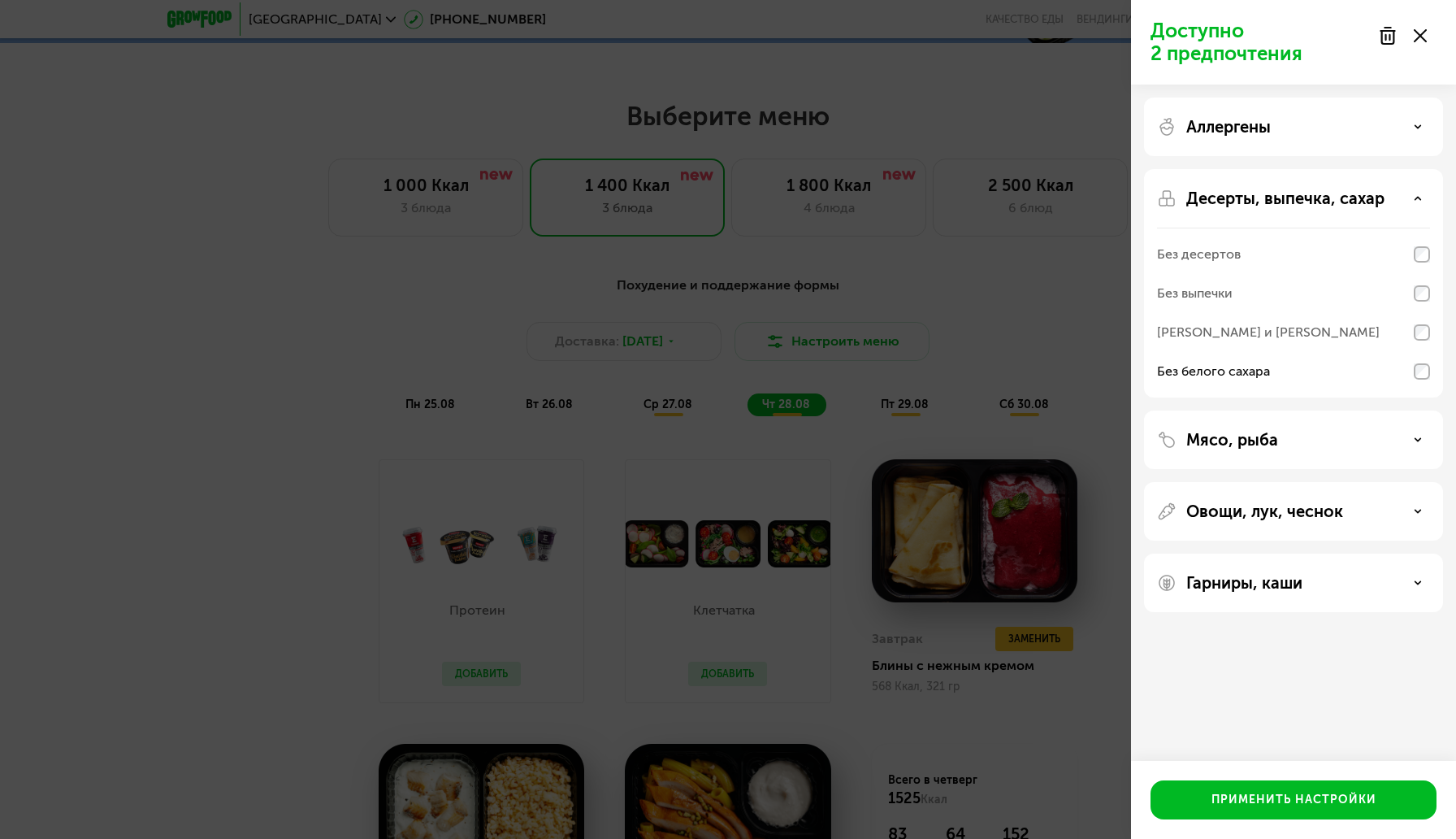
click at [1320, 202] on p "Десерты, выпечка, сахар" at bounding box center [1285, 198] width 198 height 20
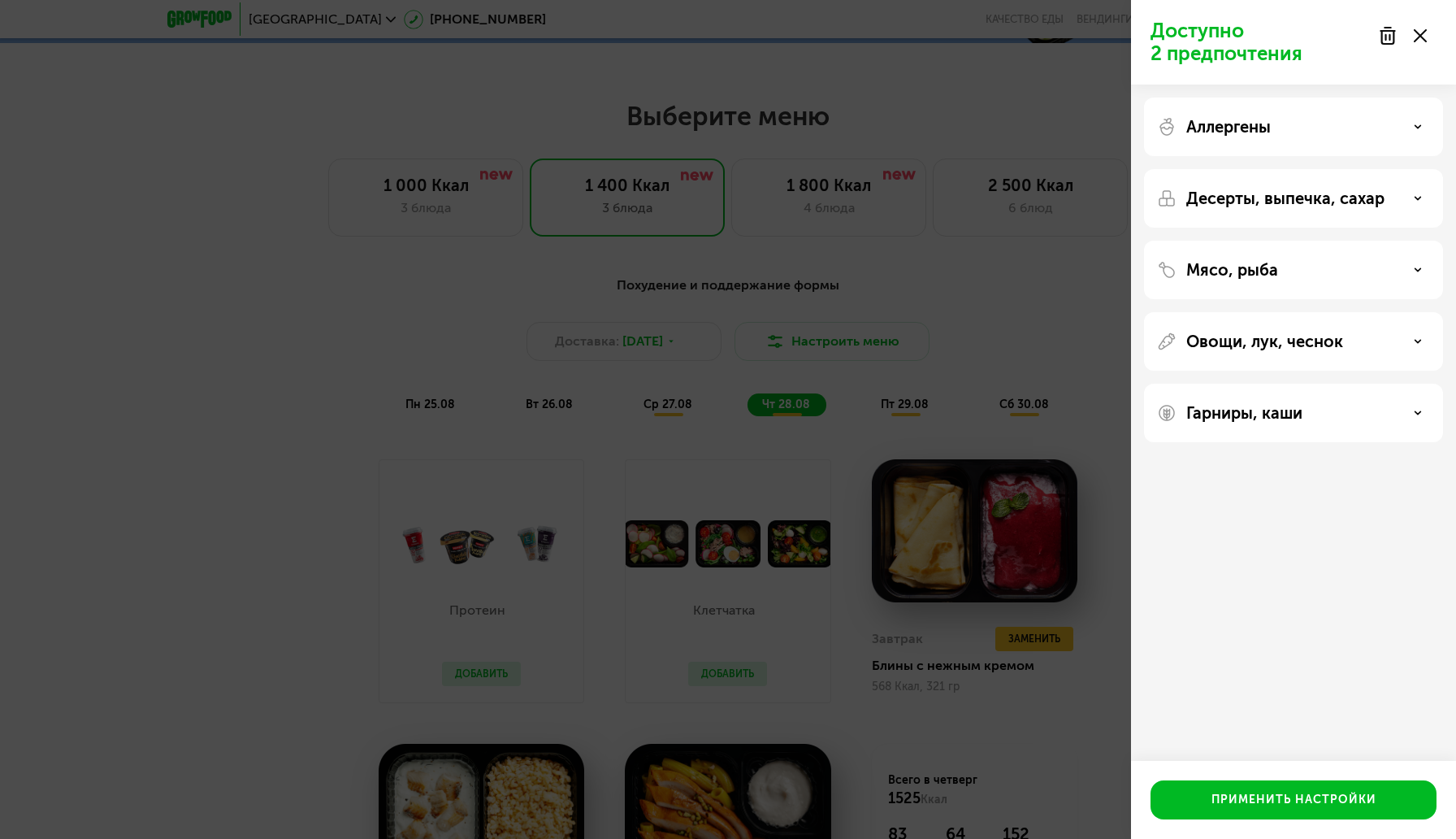
click at [1302, 264] on div "Мясо, рыба" at bounding box center [1293, 270] width 273 height 20
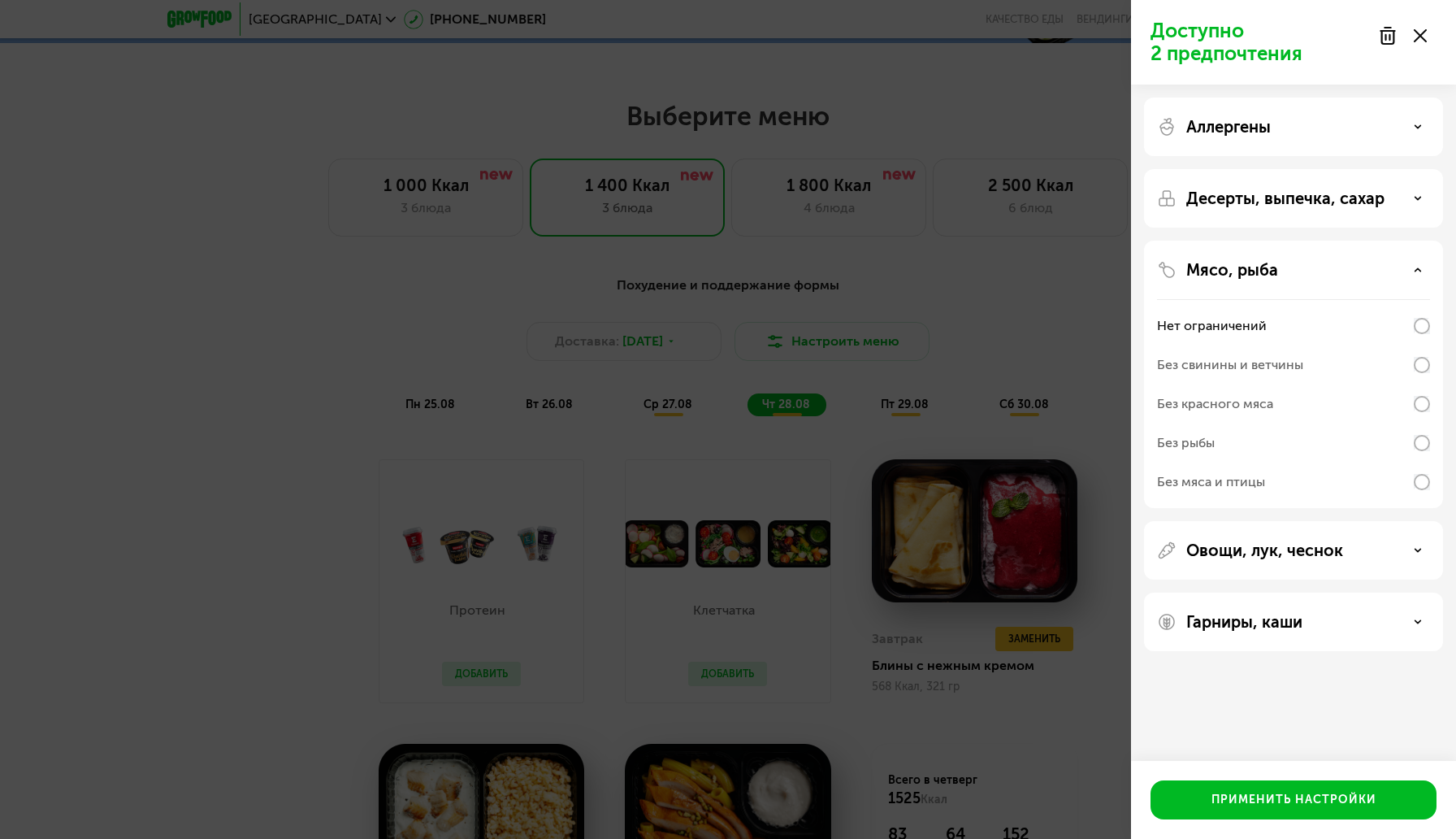
click at [1302, 264] on div "Мясо, рыба" at bounding box center [1293, 270] width 273 height 20
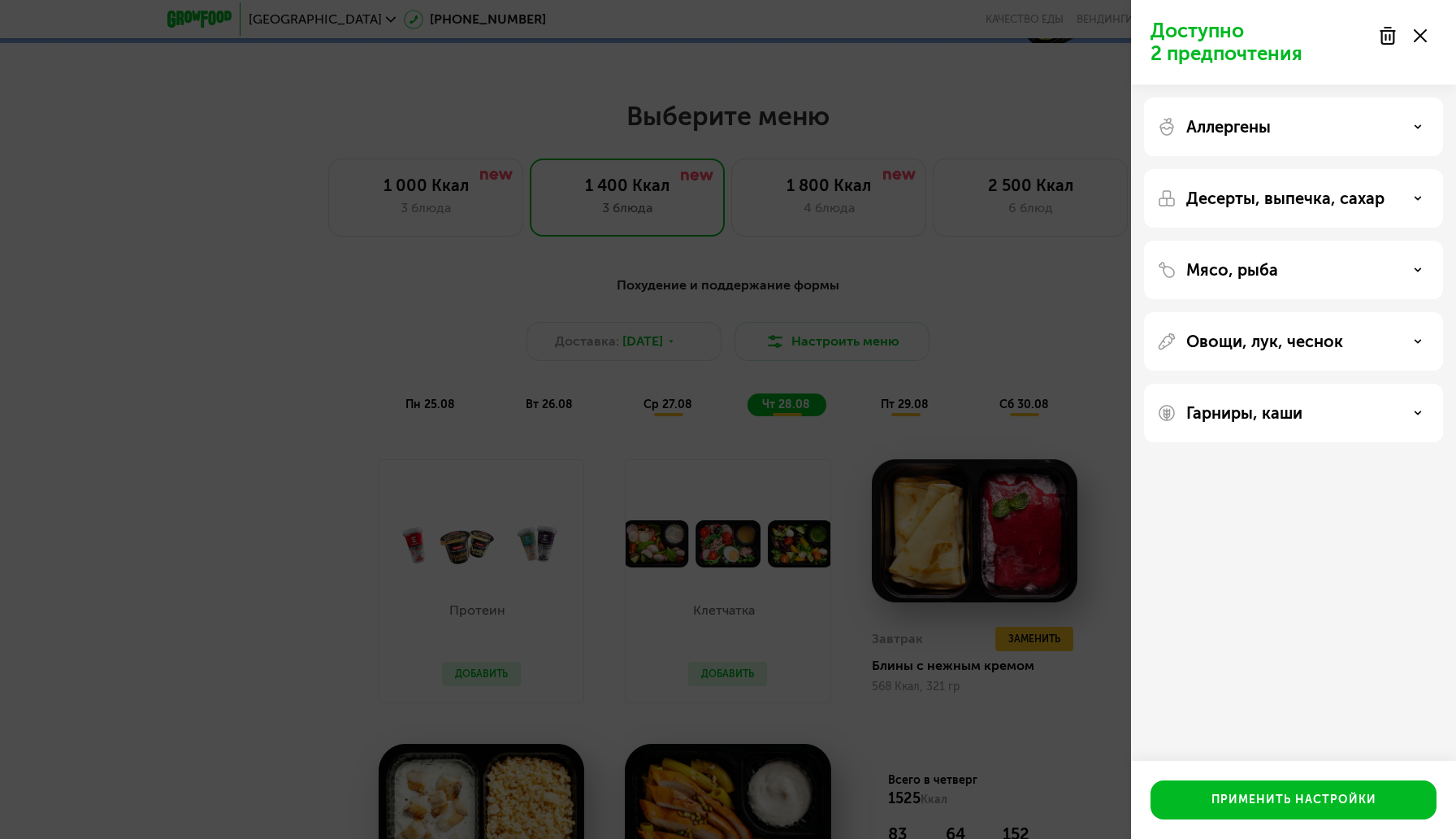
click at [1302, 265] on div "Мясо, рыба" at bounding box center [1293, 270] width 273 height 20
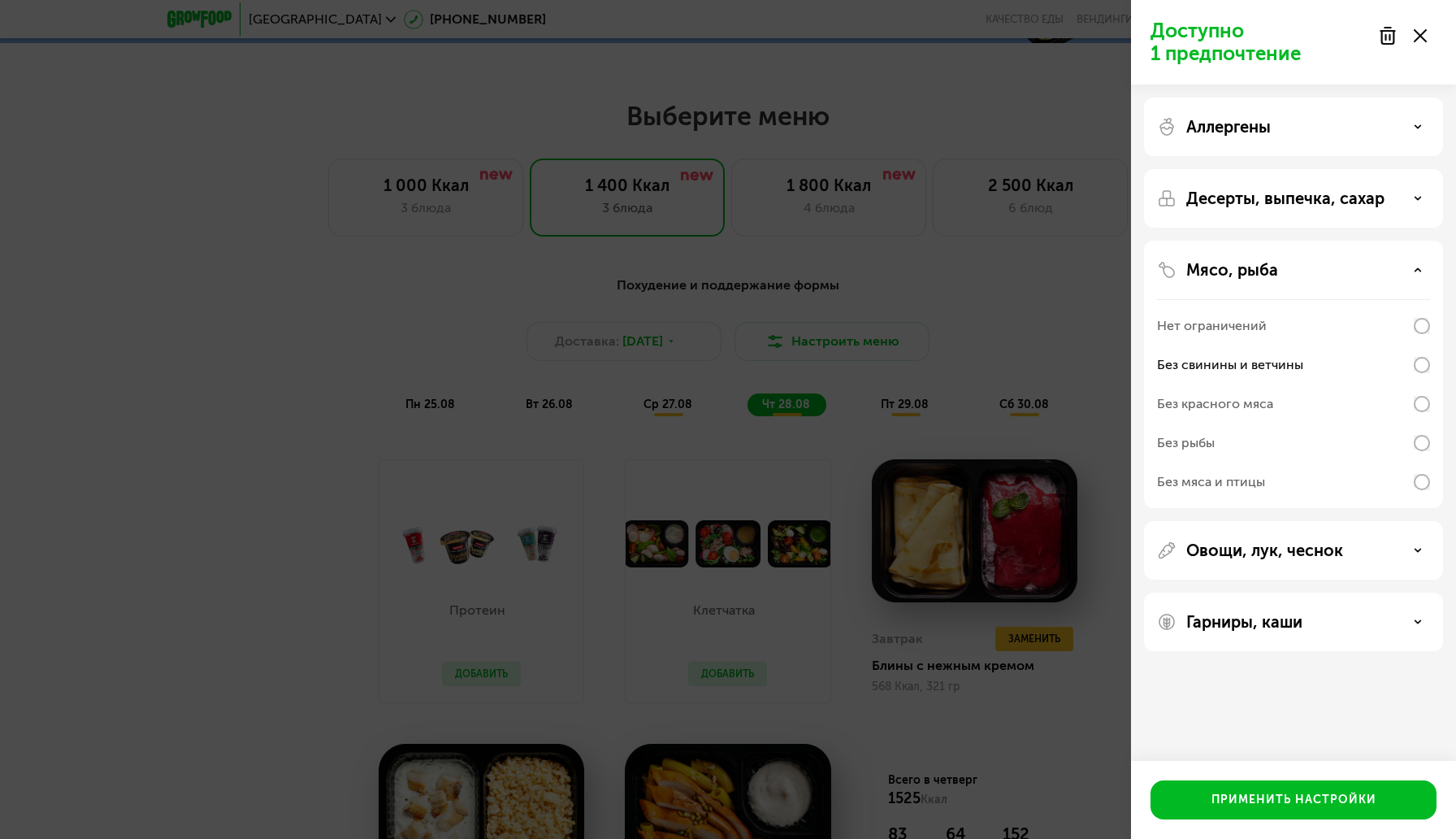
click at [1391, 269] on div "Мясо, рыба" at bounding box center [1293, 270] width 273 height 20
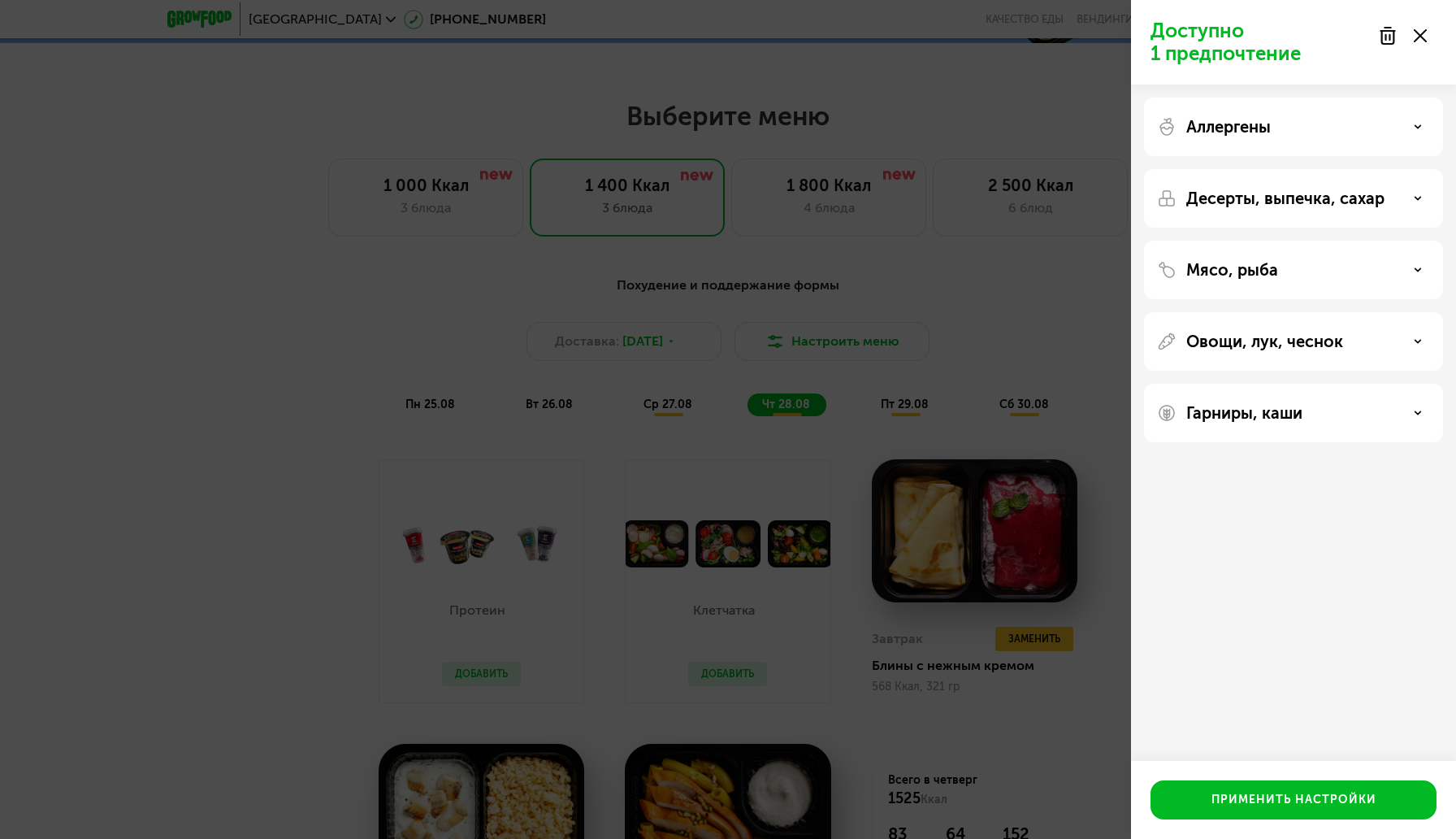
click at [1318, 338] on p "Овощи, лук, чеснок" at bounding box center [1264, 341] width 157 height 20
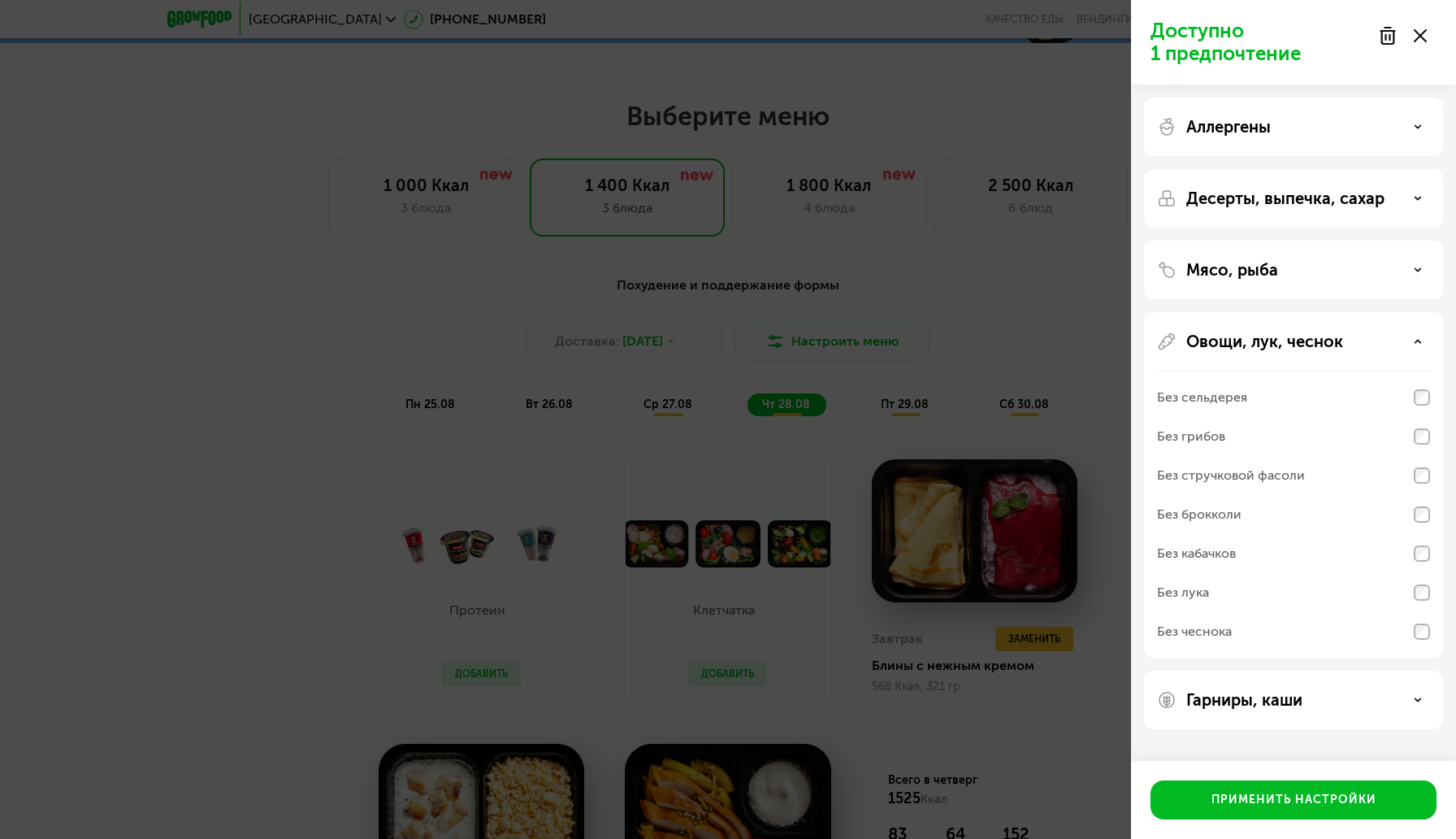
click at [1296, 695] on p "Гарниры, каши" at bounding box center [1245, 699] width 116 height 20
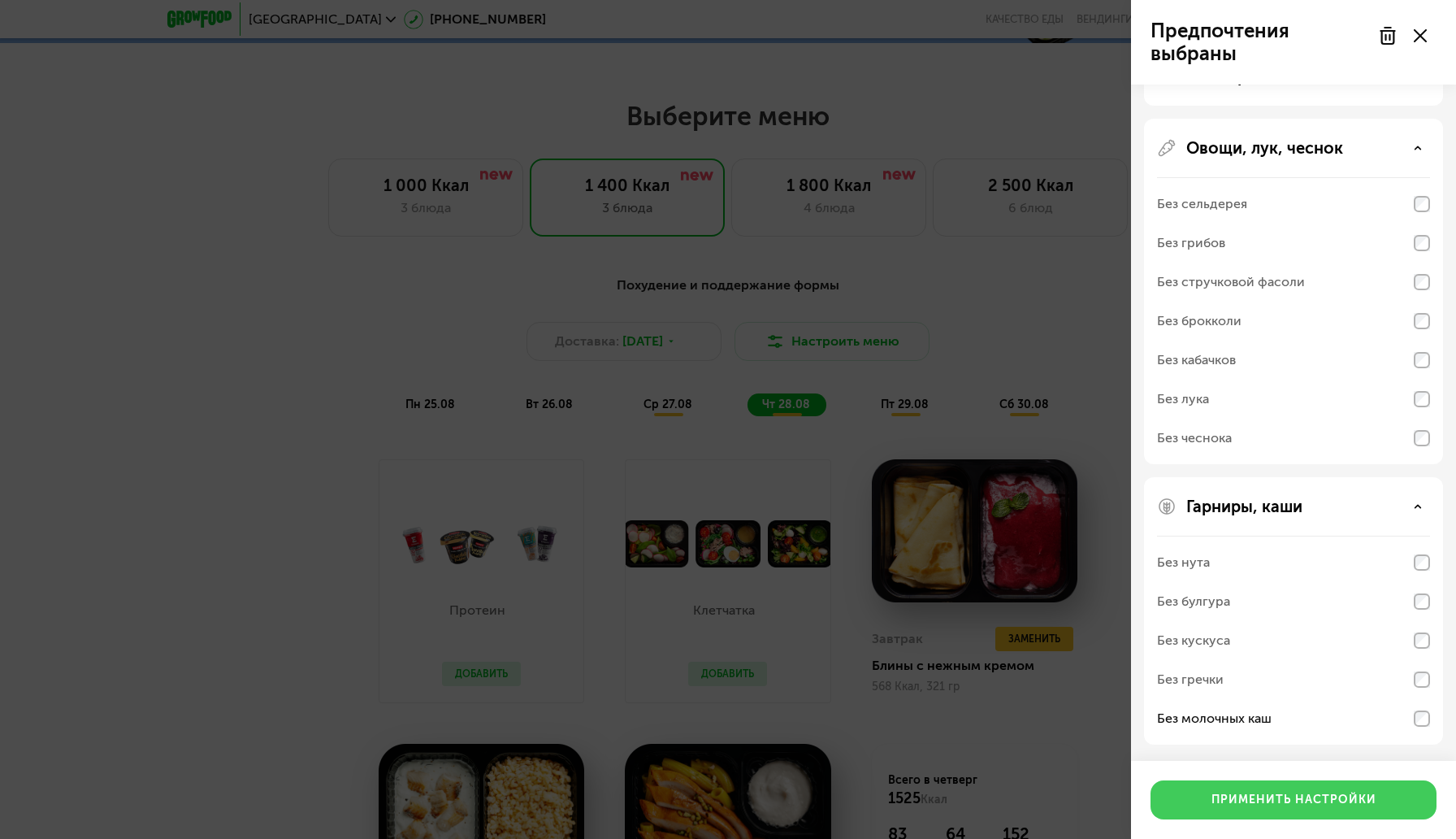
click at [1277, 808] on button "Применить настройки" at bounding box center [1293, 800] width 286 height 39
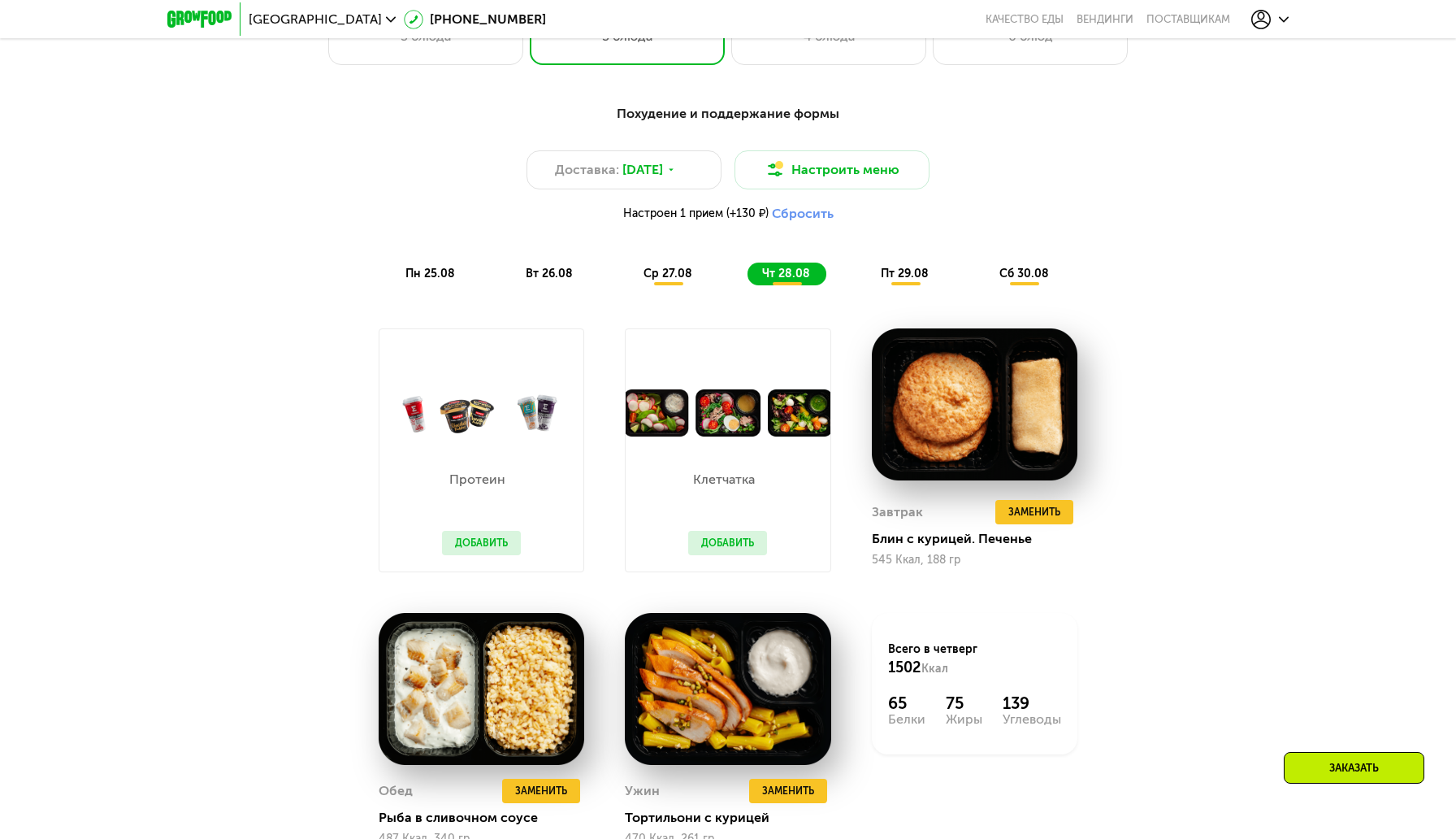
scroll to position [937, 0]
click at [748, 267] on div "ср 27.08" at bounding box center [787, 274] width 79 height 23
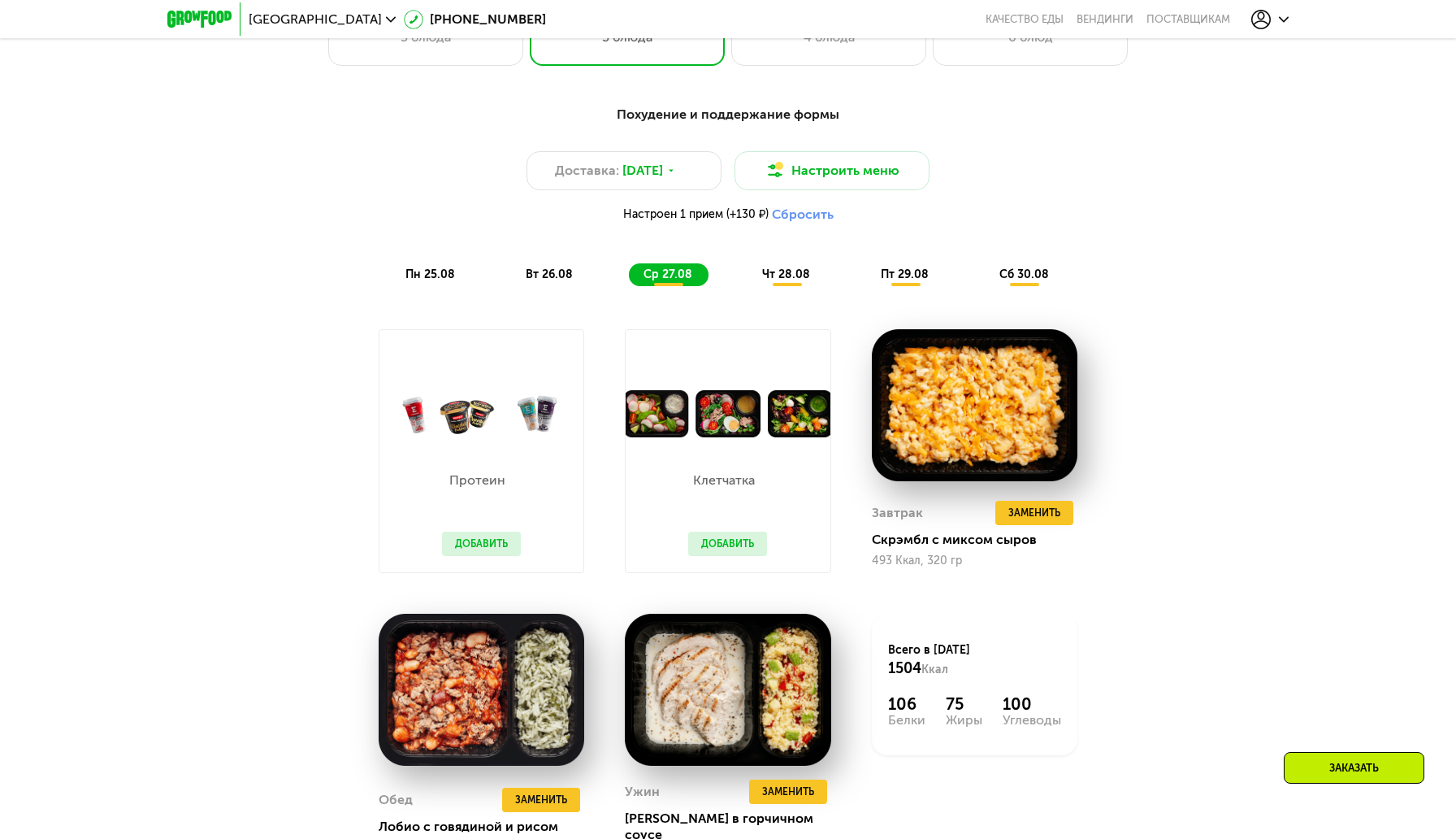
click at [866, 271] on div "чт 28.08" at bounding box center [906, 274] width 79 height 23
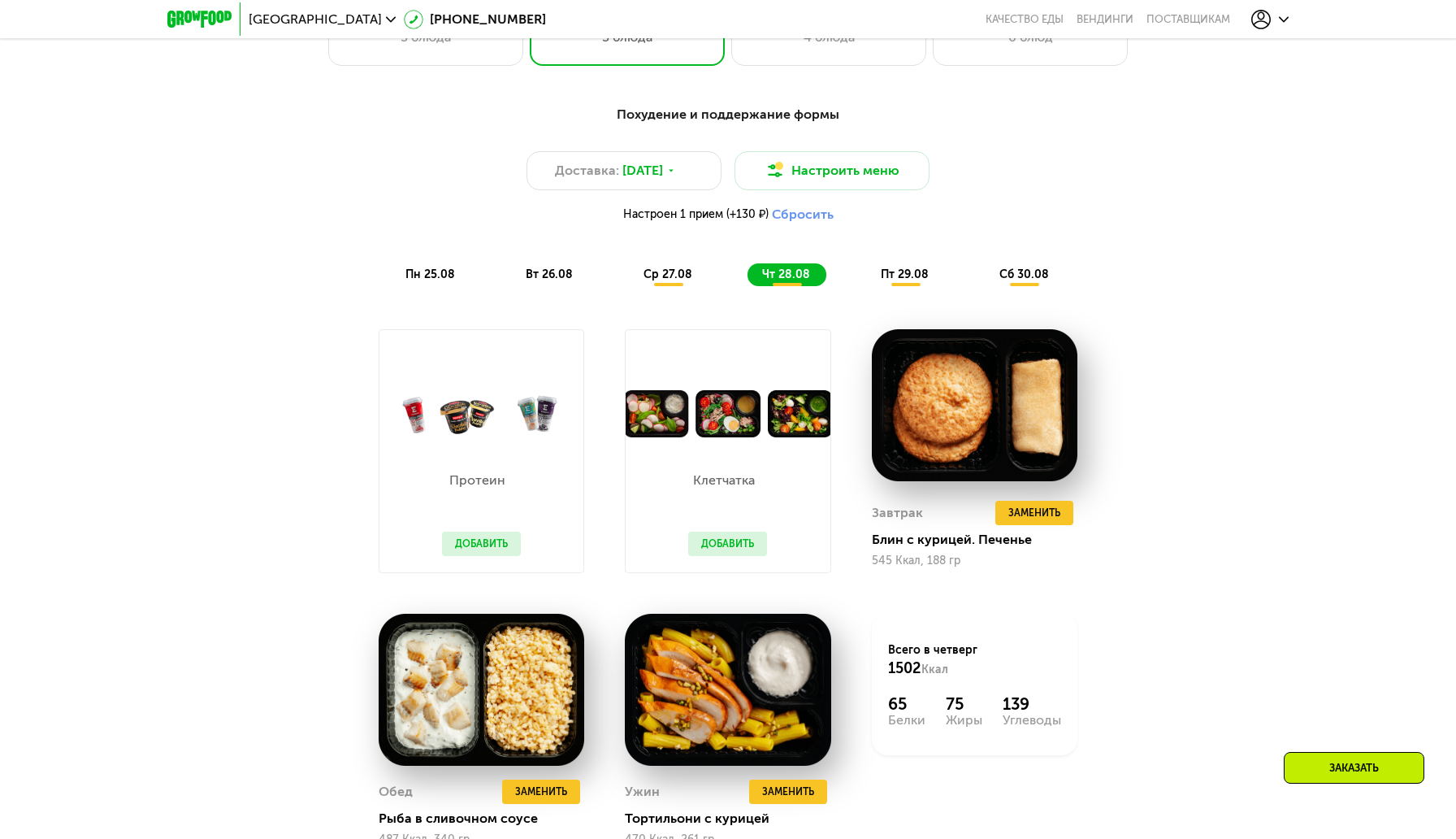
click at [909, 278] on span "пт 29.08" at bounding box center [905, 274] width 48 height 14
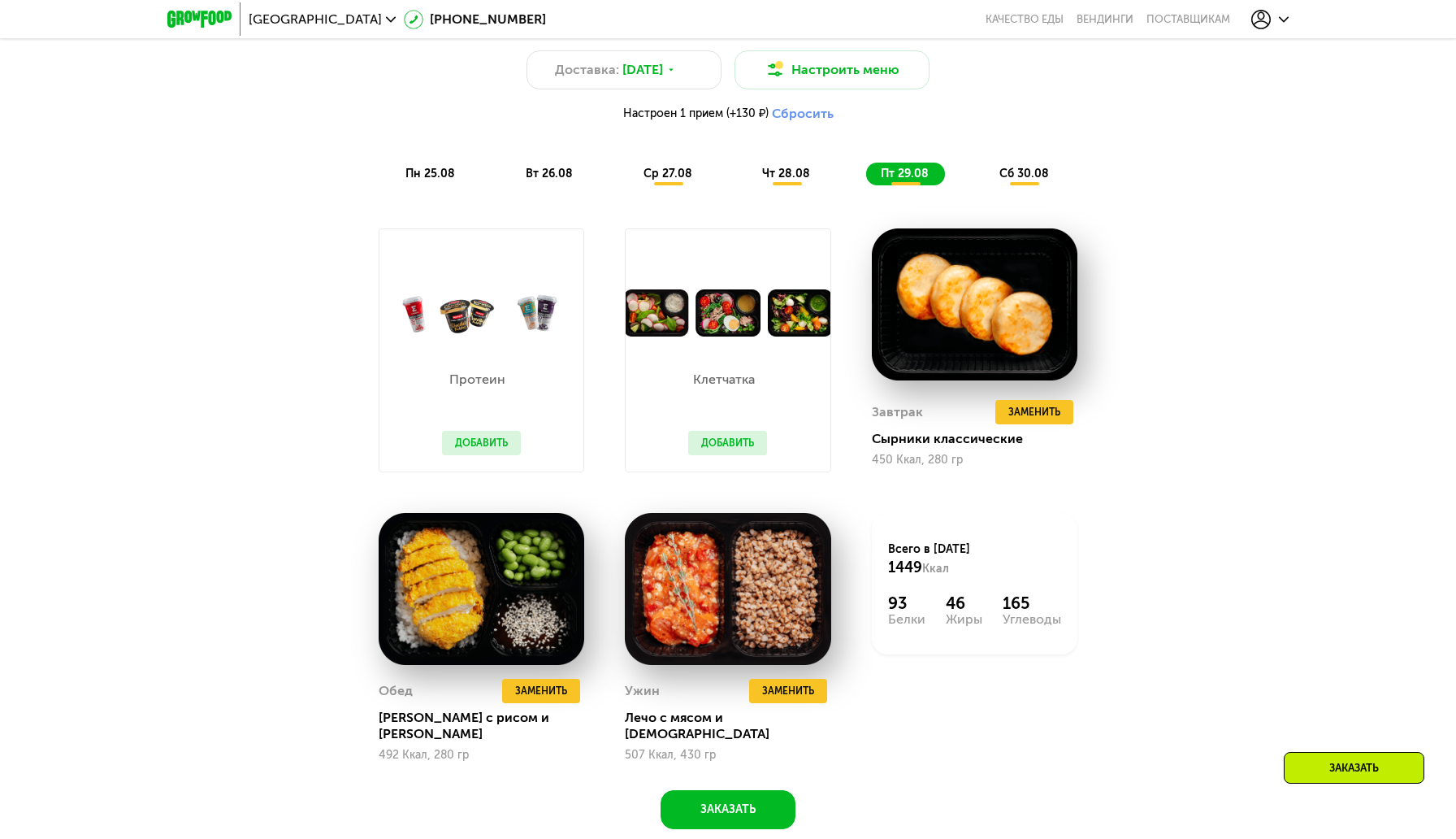
scroll to position [1036, 0]
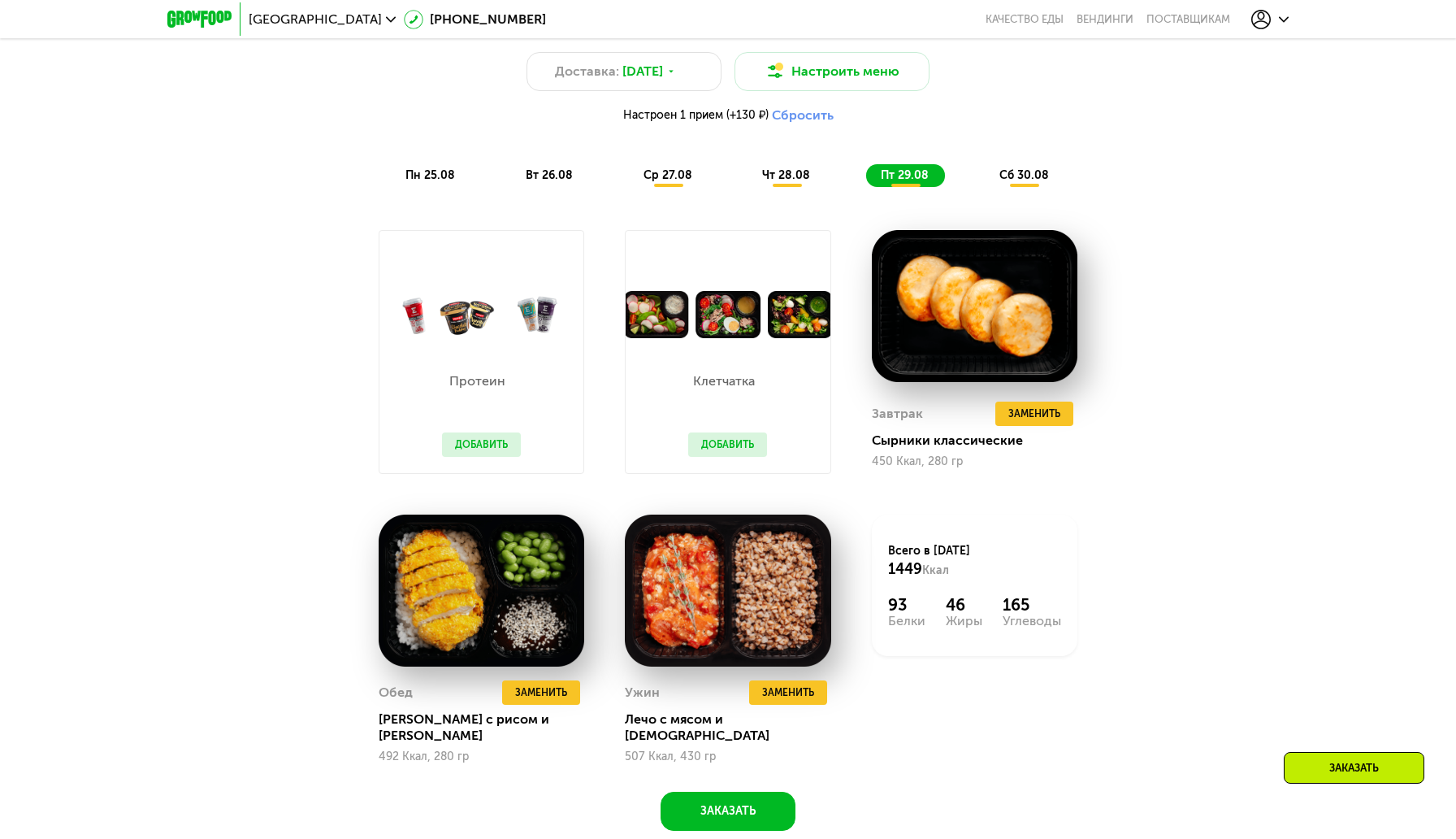
click at [1039, 172] on span "сб 30.08" at bounding box center [1024, 175] width 50 height 14
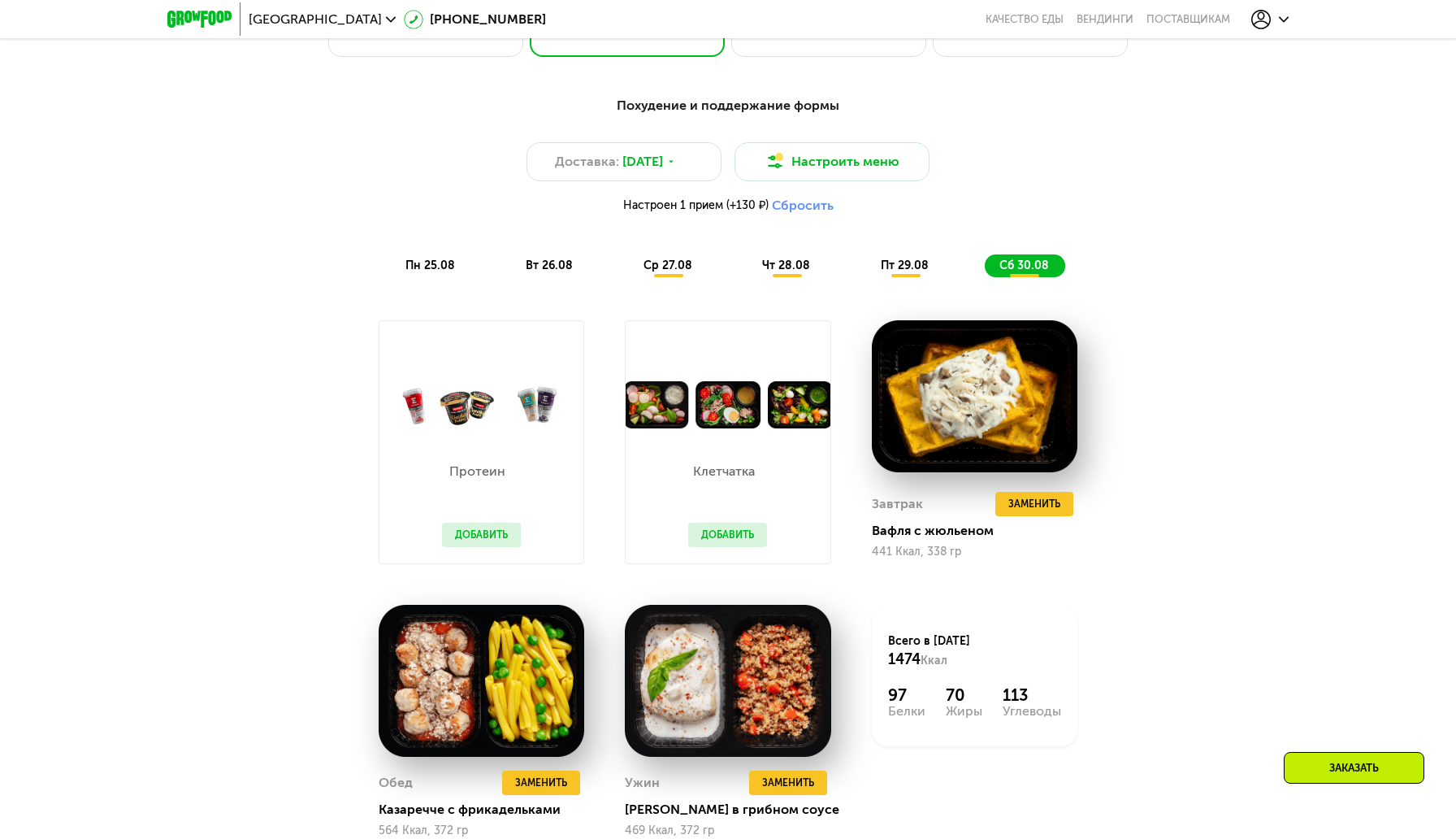
scroll to position [937, 0]
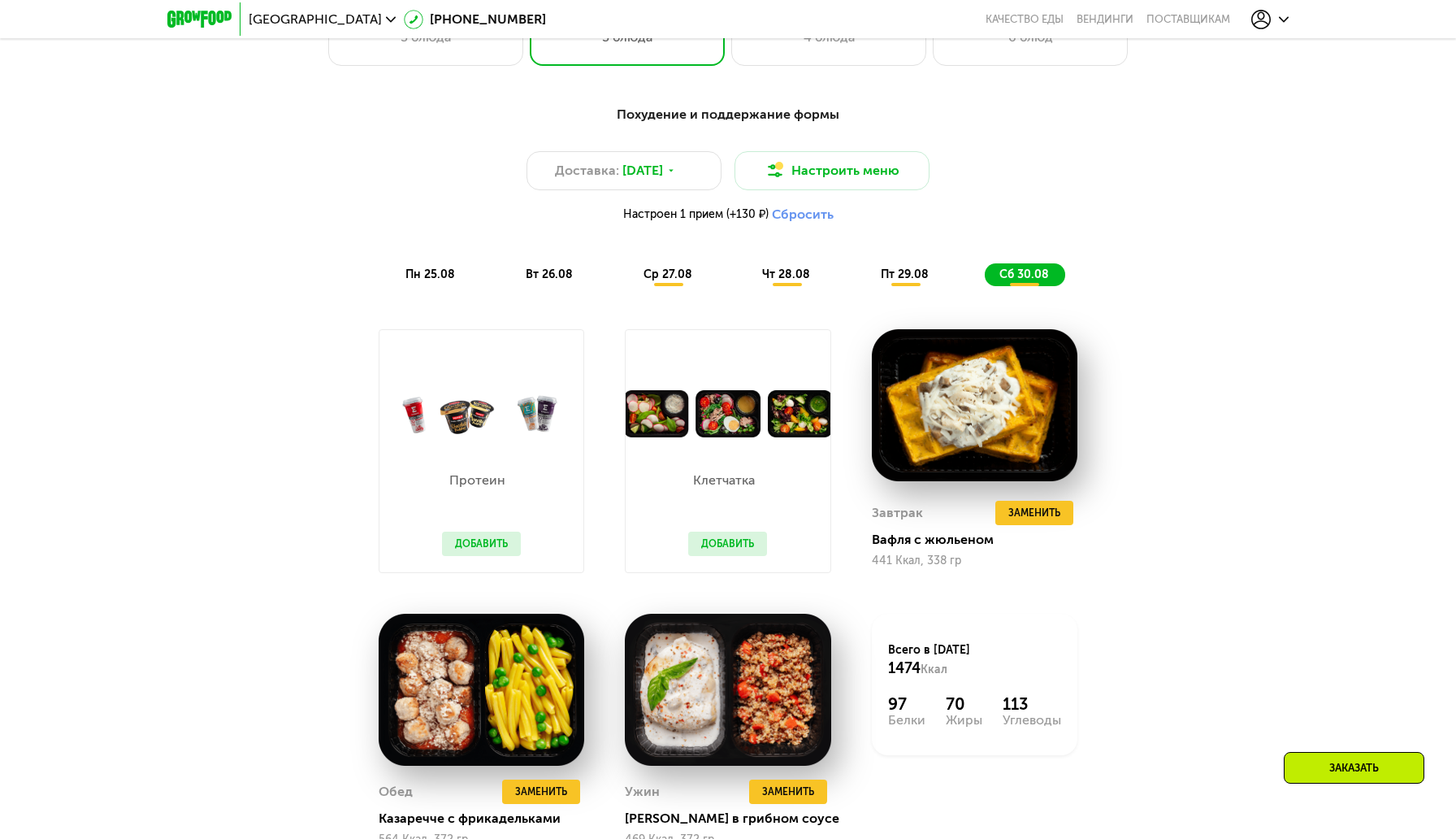
click at [674, 269] on span "ср 27.08" at bounding box center [668, 274] width 49 height 14
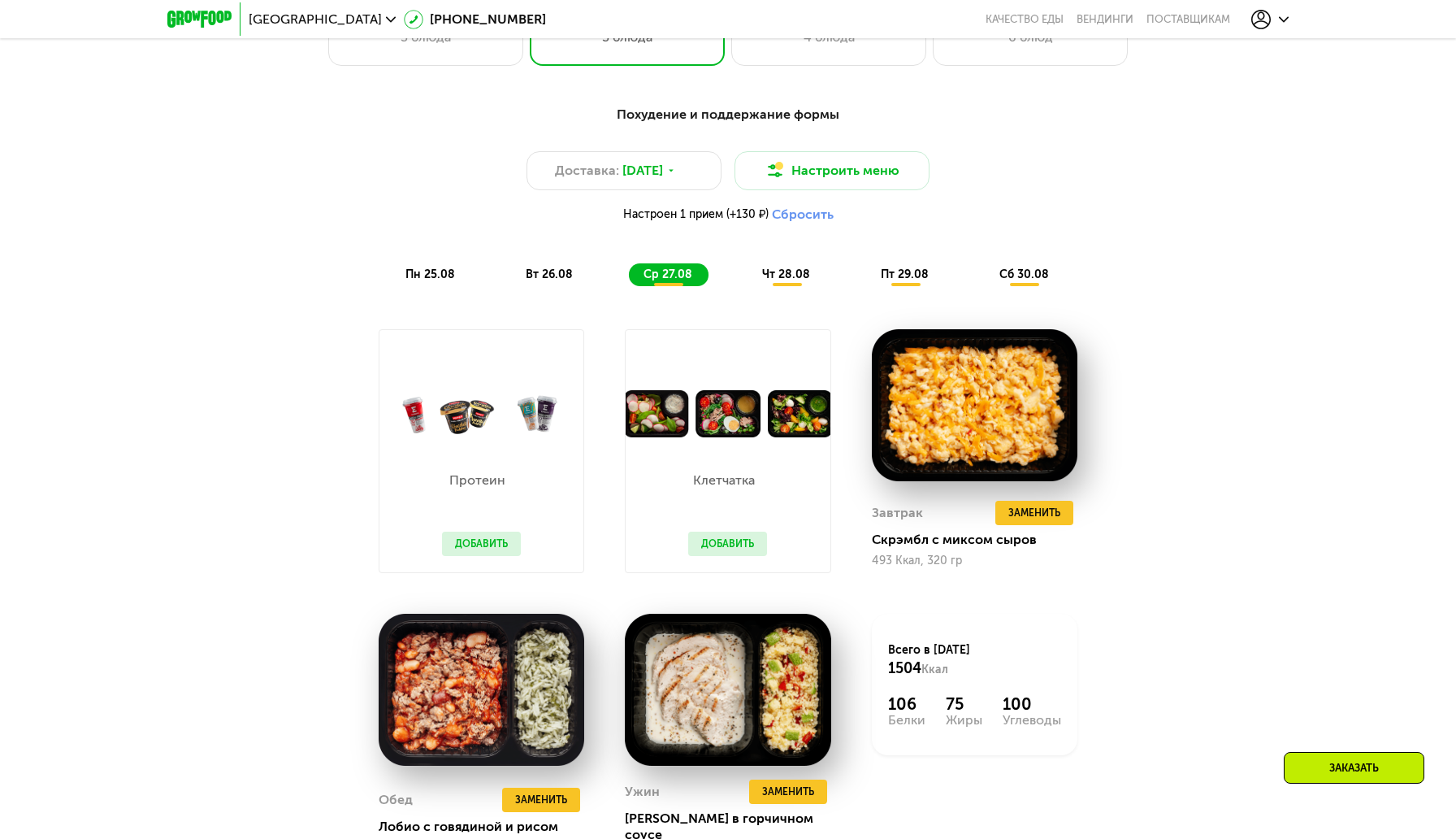
click at [775, 278] on span "чт 28.08" at bounding box center [785, 274] width 48 height 14
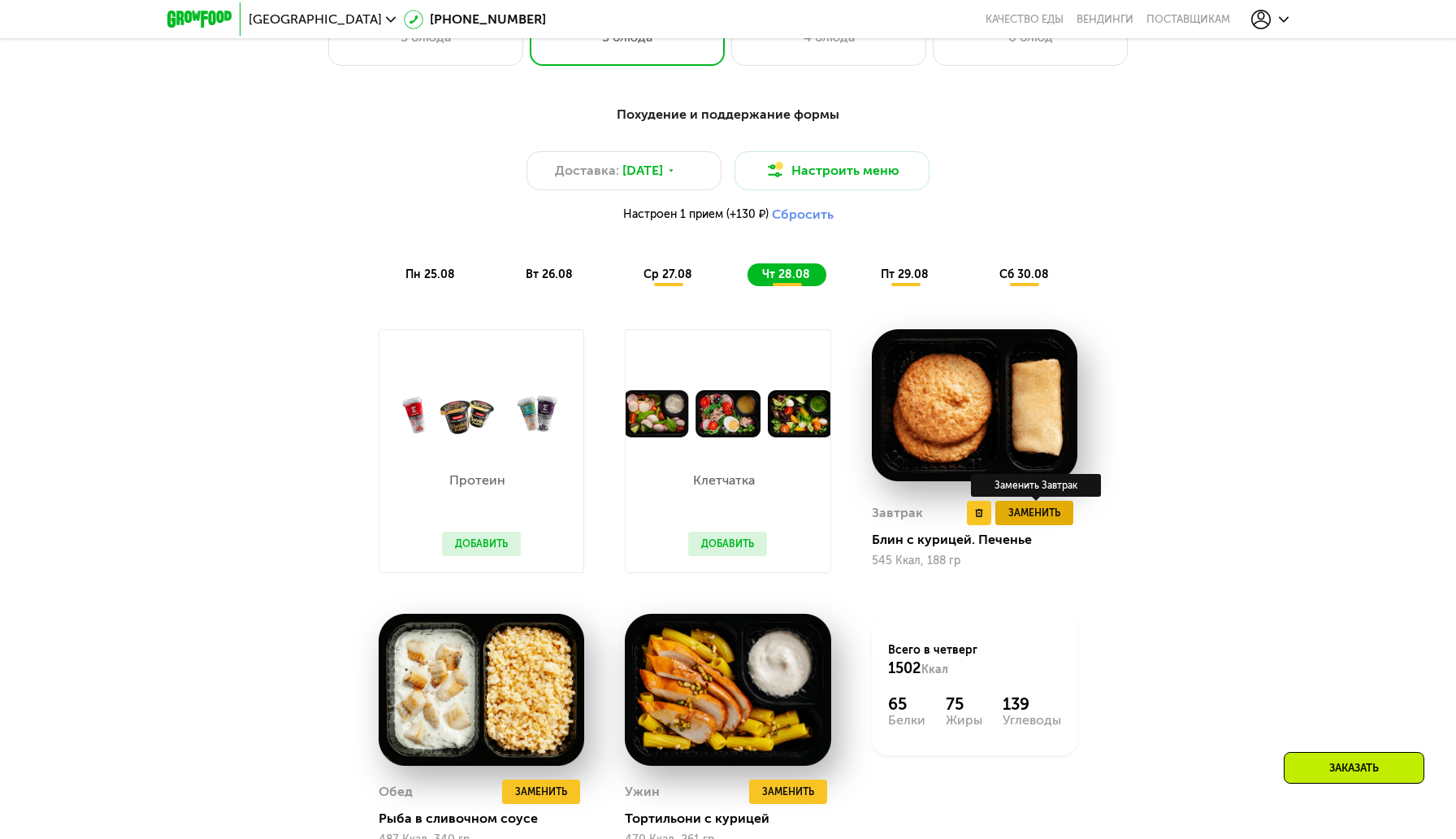
click at [1031, 520] on button "Заменить" at bounding box center [1034, 513] width 78 height 24
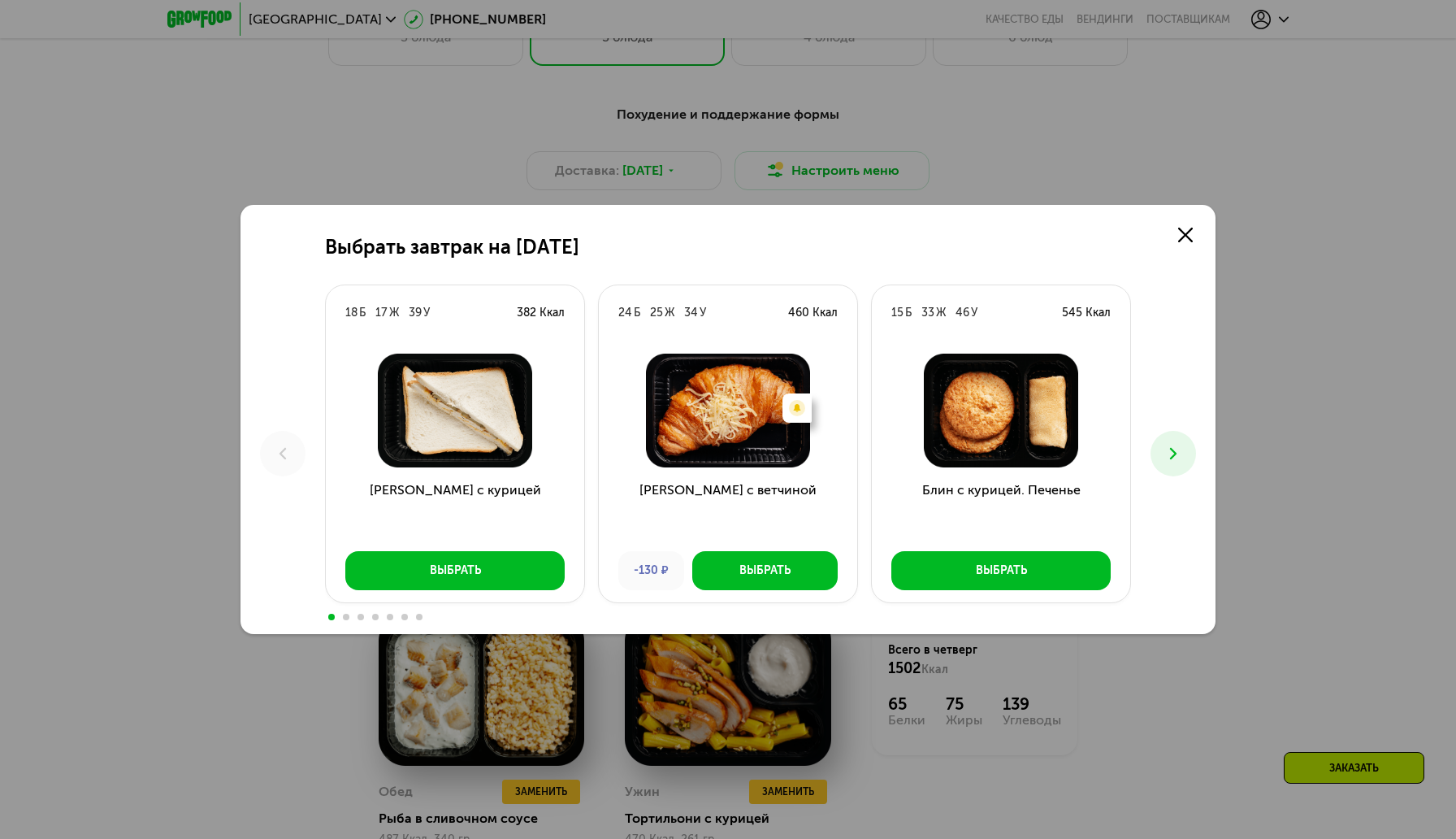
click at [1169, 455] on icon at bounding box center [1173, 453] width 20 height 20
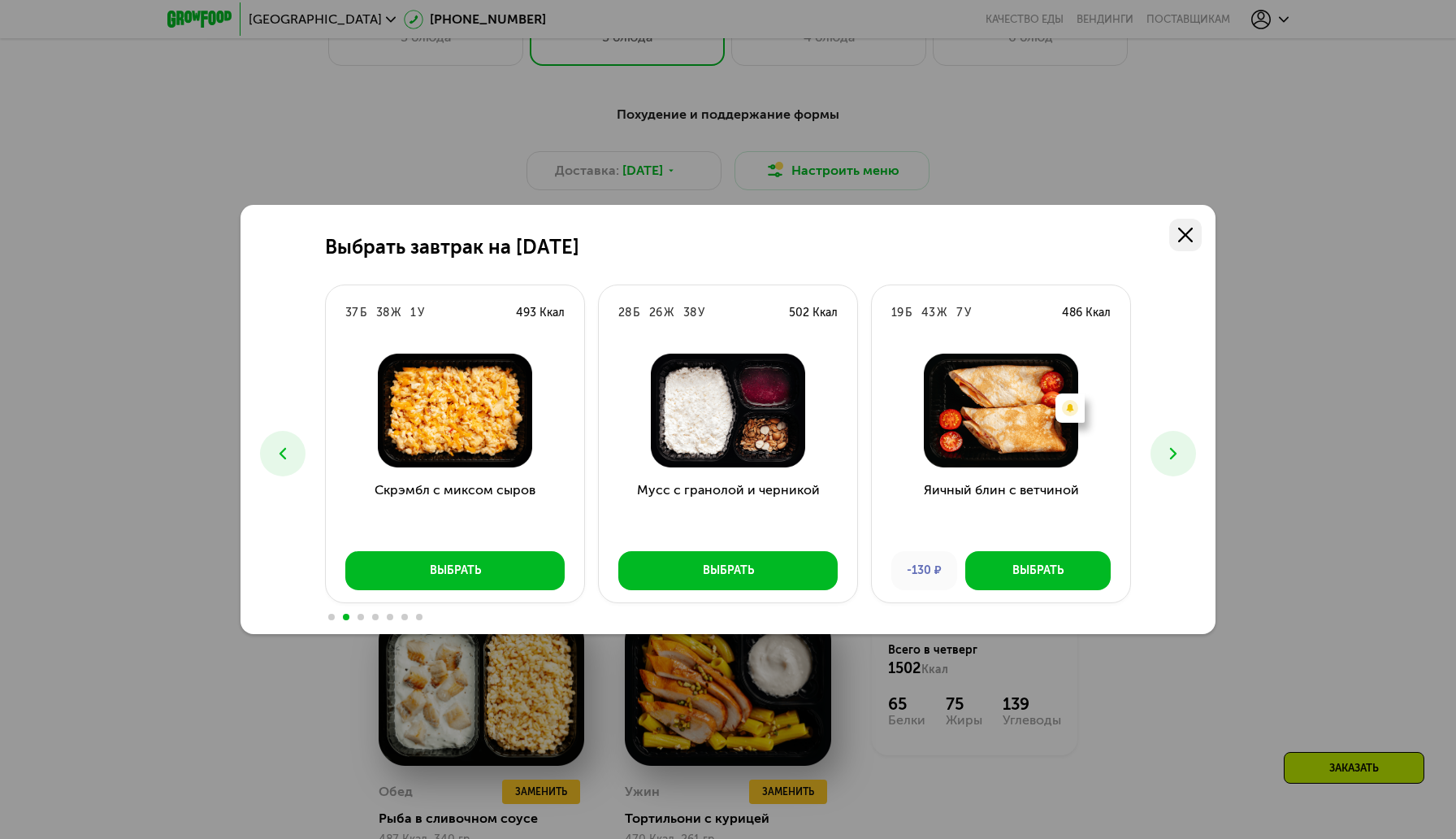
click at [1181, 232] on icon at bounding box center [1185, 235] width 15 height 15
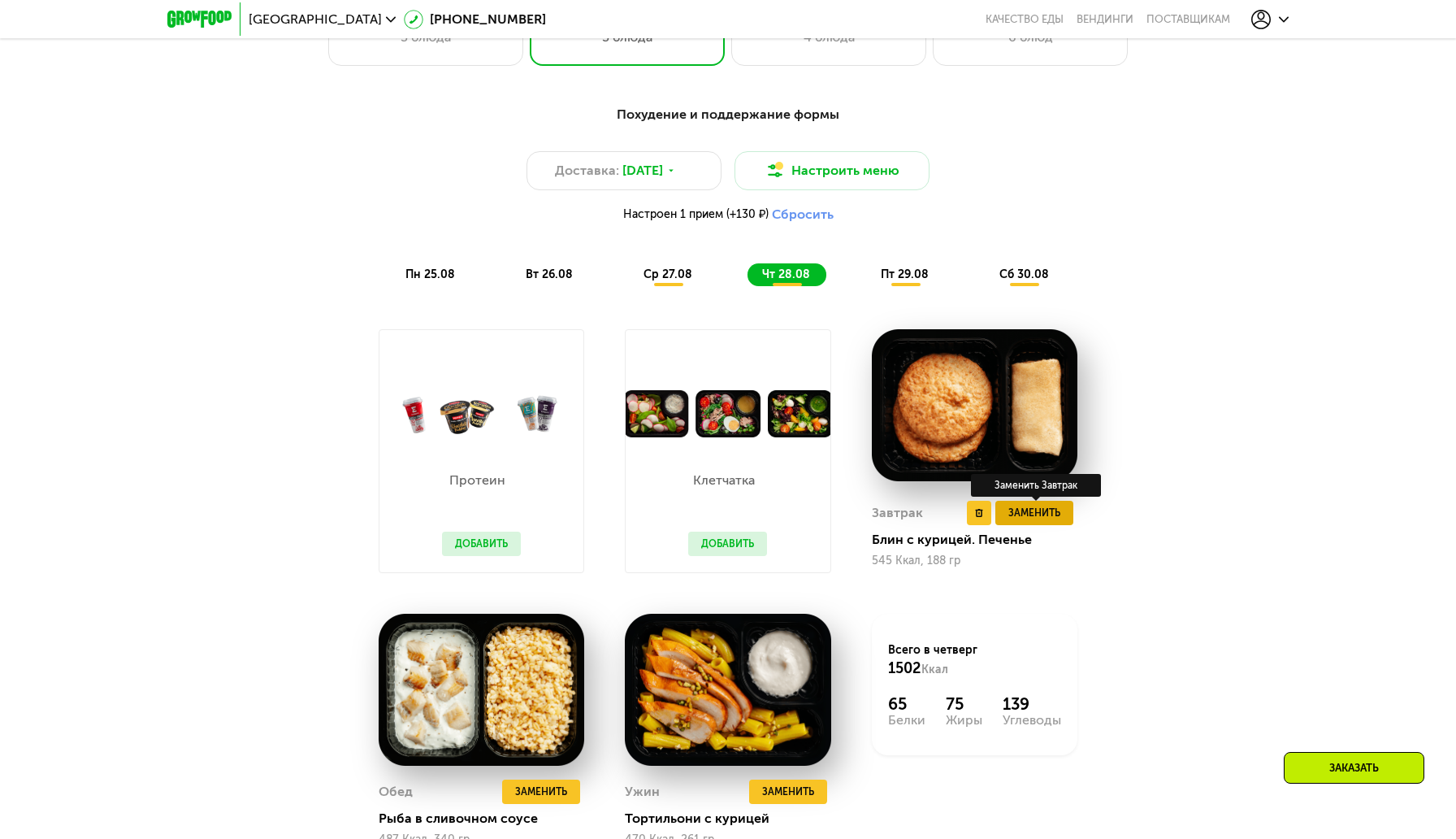
click at [1056, 517] on span "Заменить" at bounding box center [1033, 512] width 52 height 16
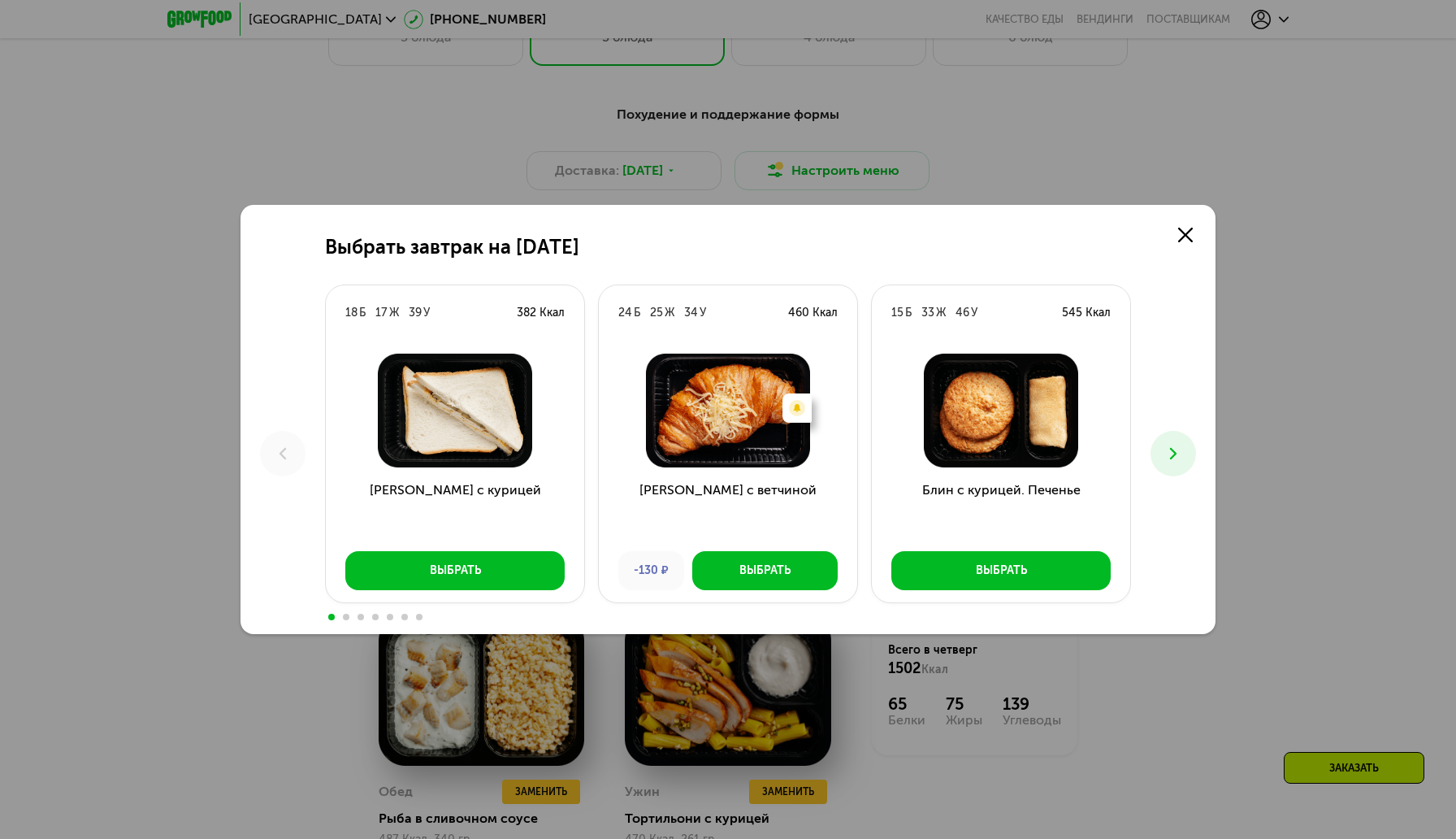
click at [1188, 450] on button at bounding box center [1173, 453] width 45 height 45
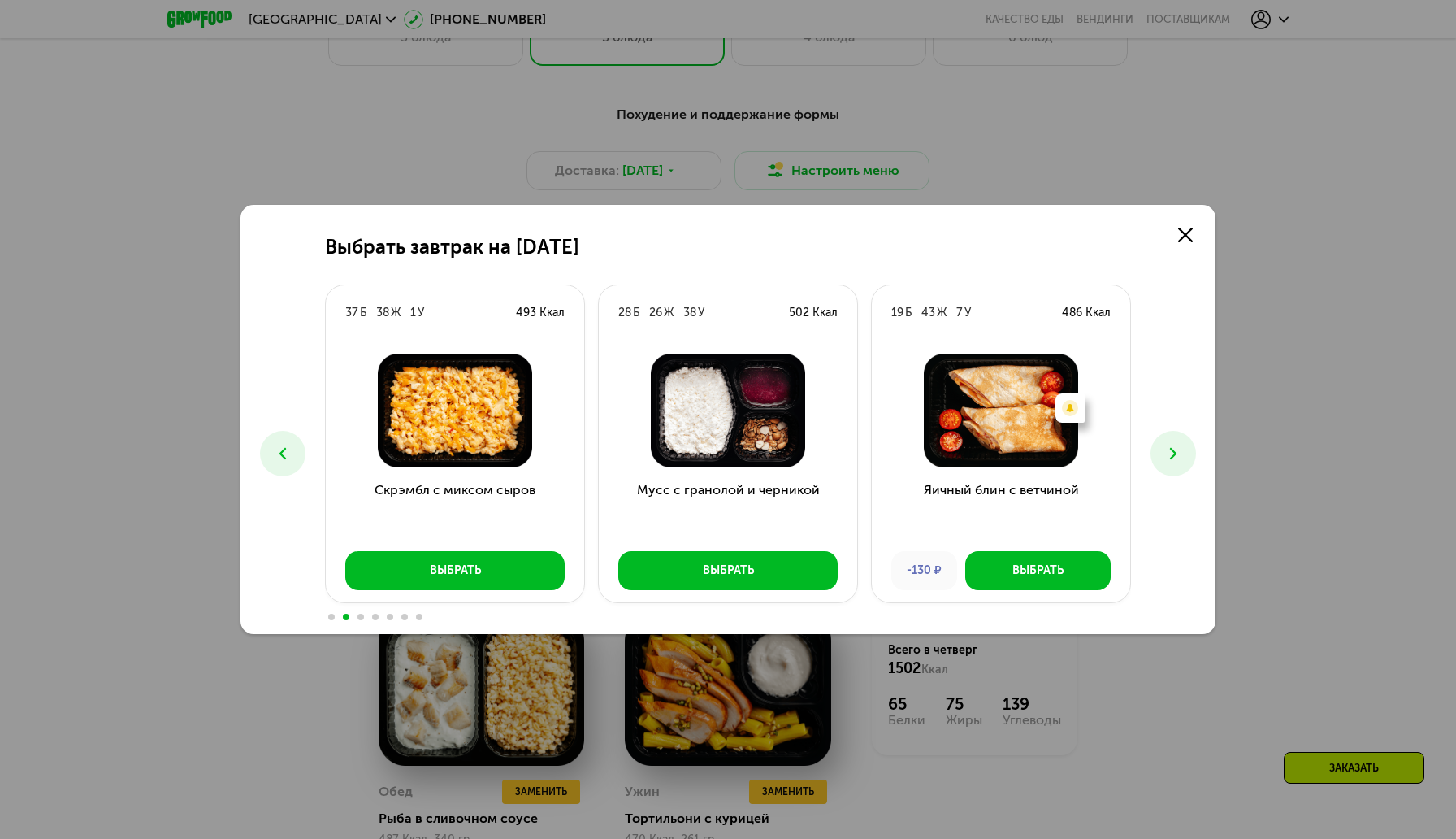
click at [1186, 458] on button at bounding box center [1173, 453] width 45 height 45
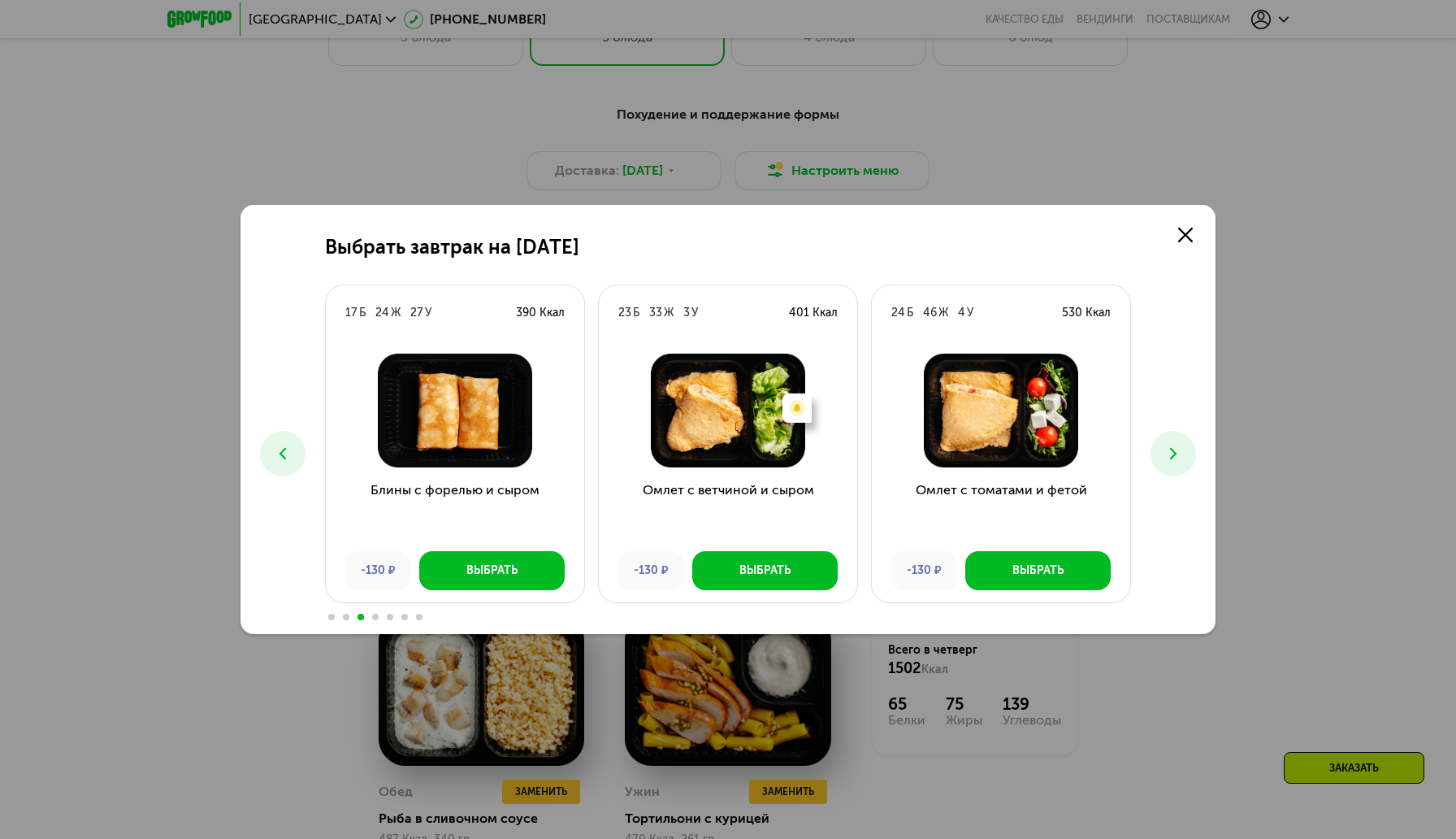
click at [1186, 458] on button at bounding box center [1173, 453] width 45 height 45
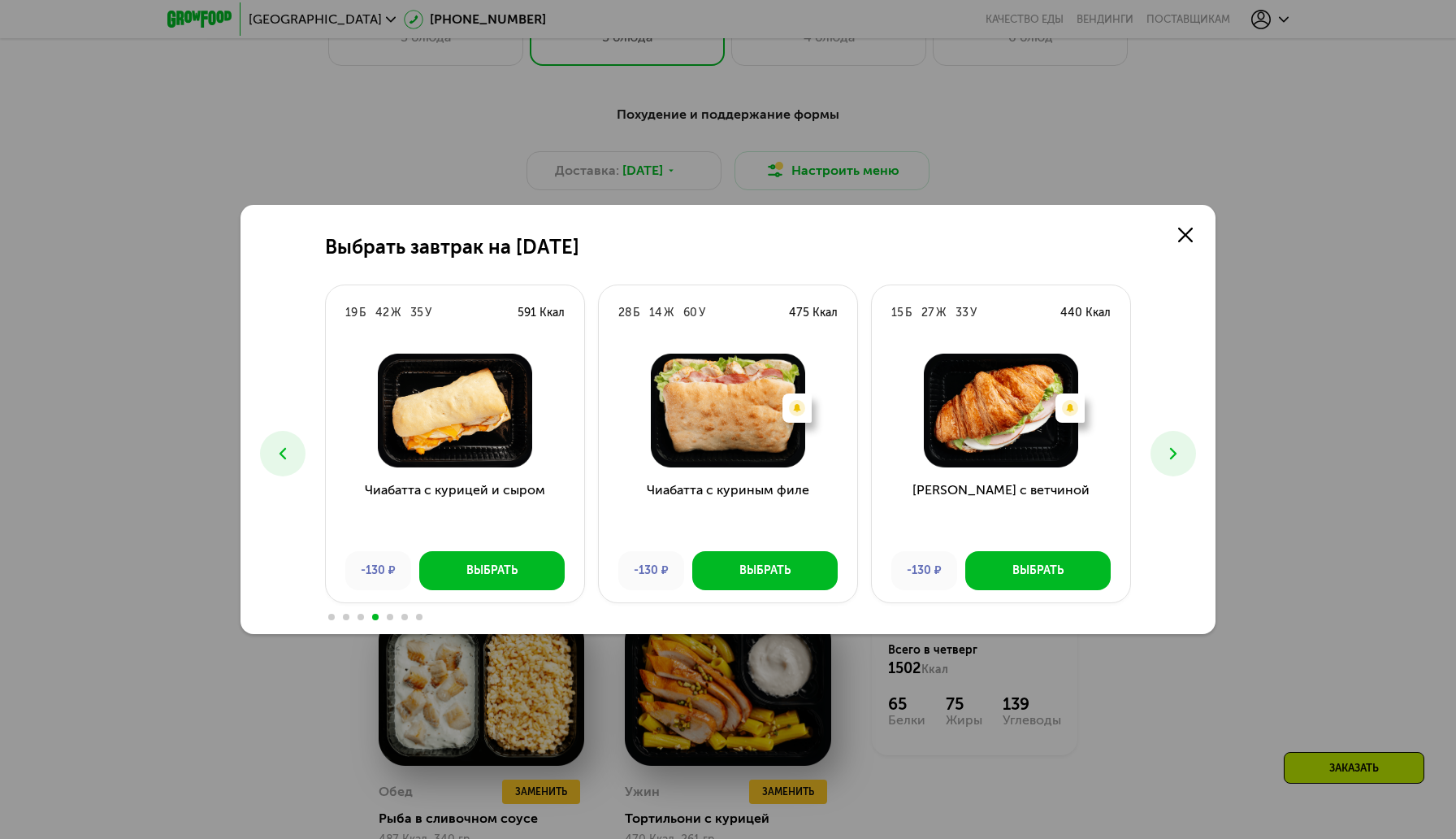
click at [271, 458] on button at bounding box center [283, 453] width 45 height 45
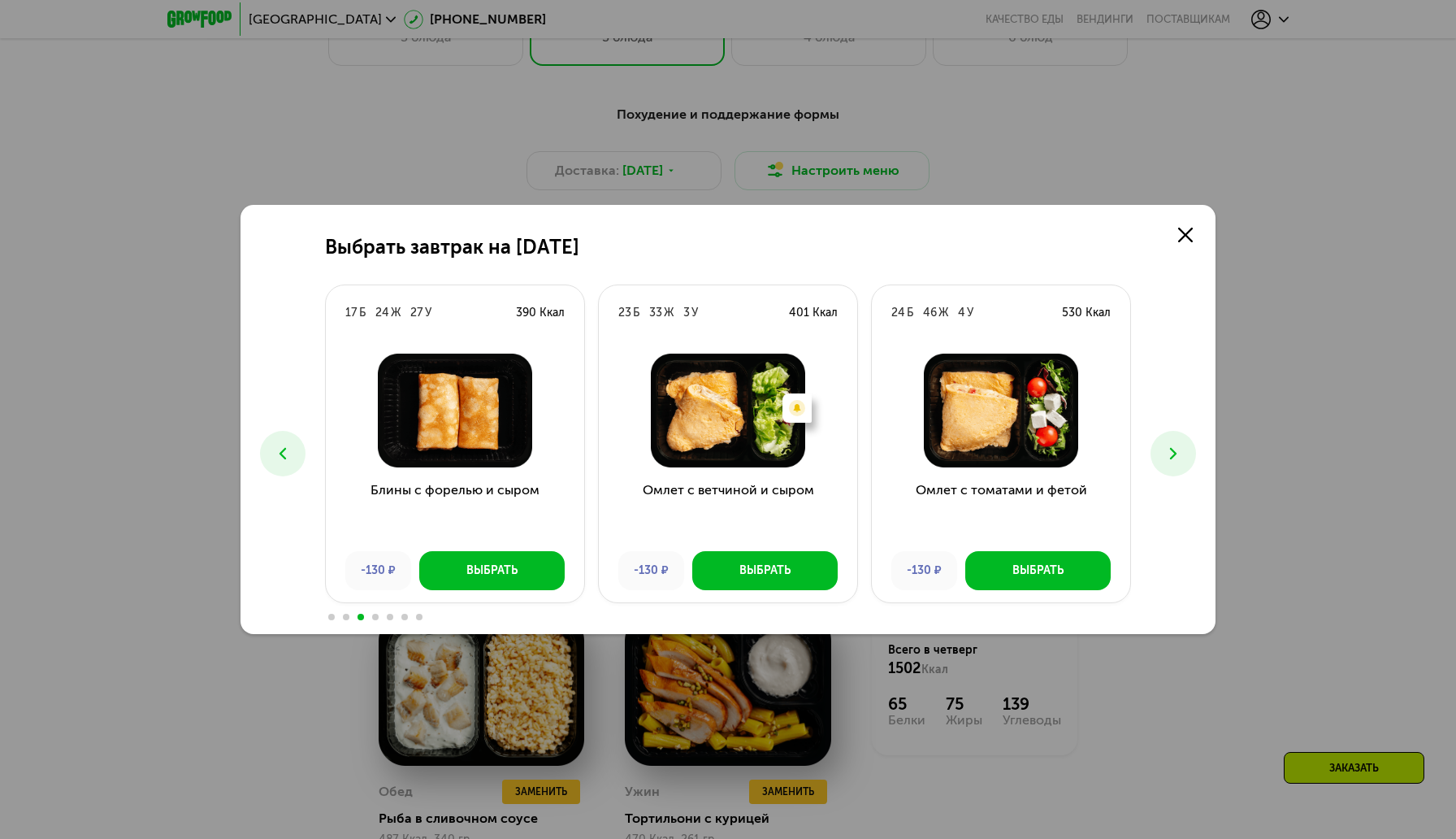
click at [271, 458] on button at bounding box center [283, 453] width 45 height 45
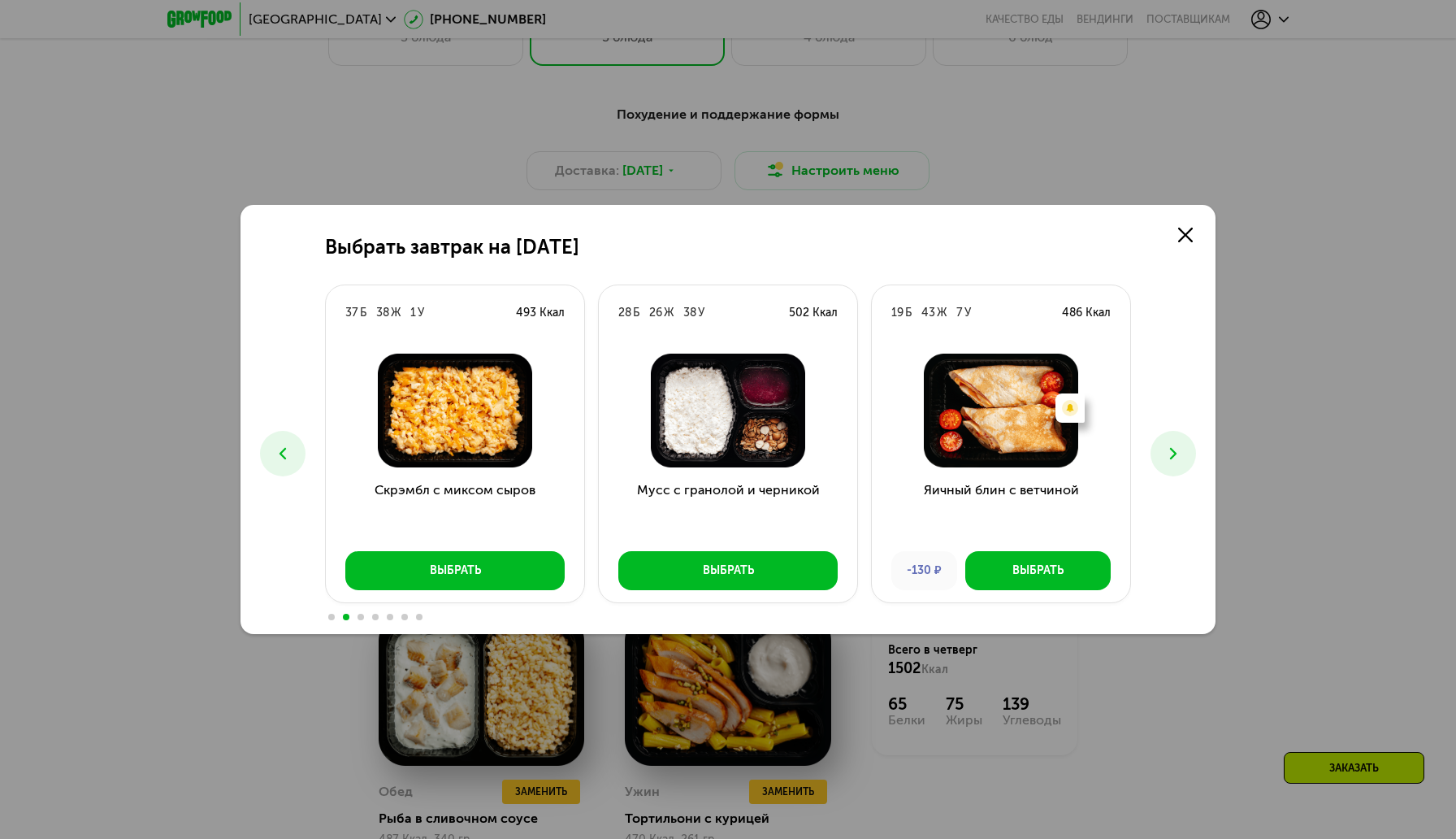
click at [271, 458] on button at bounding box center [283, 453] width 45 height 45
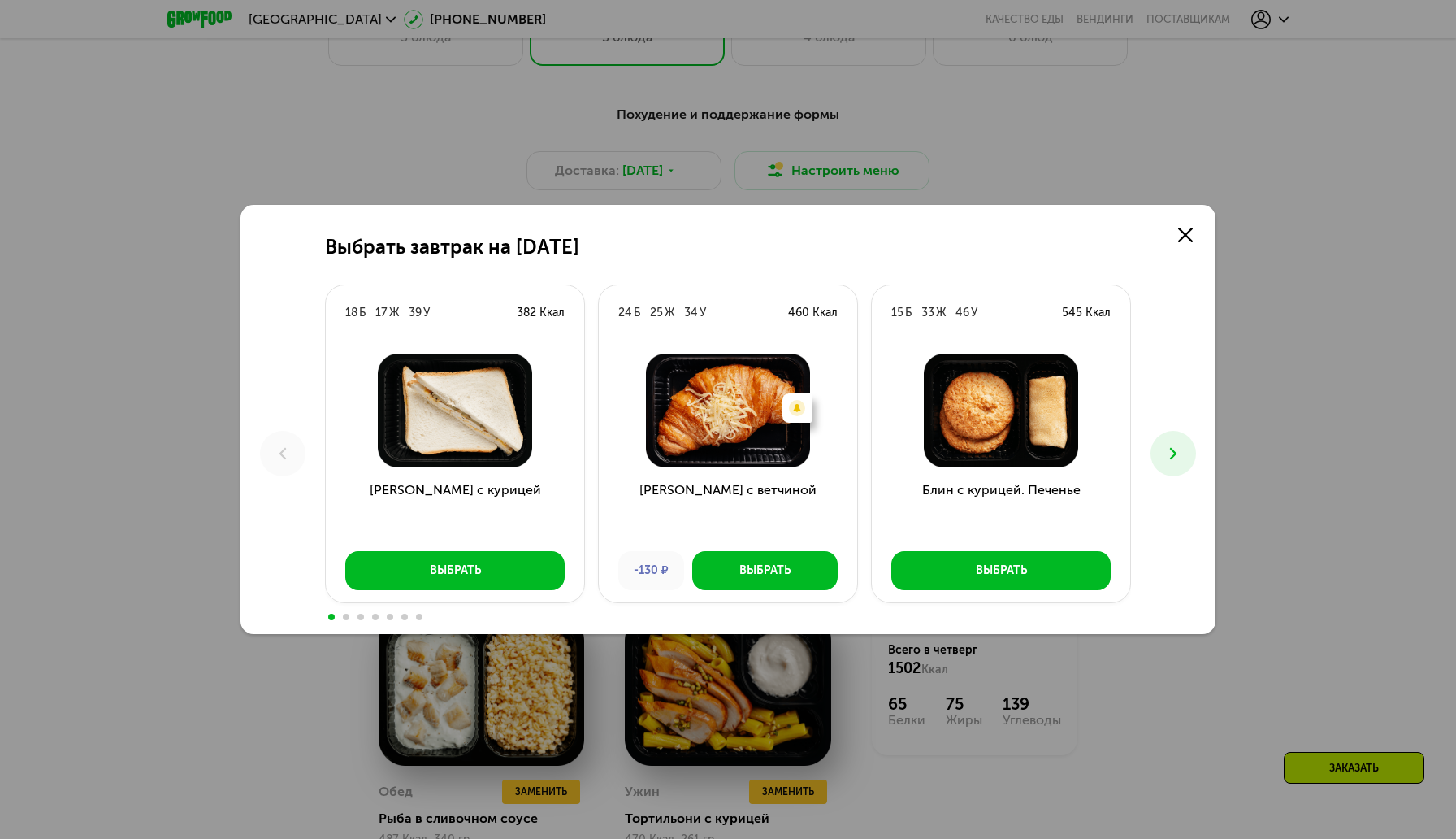
click at [1169, 464] on button at bounding box center [1173, 453] width 45 height 45
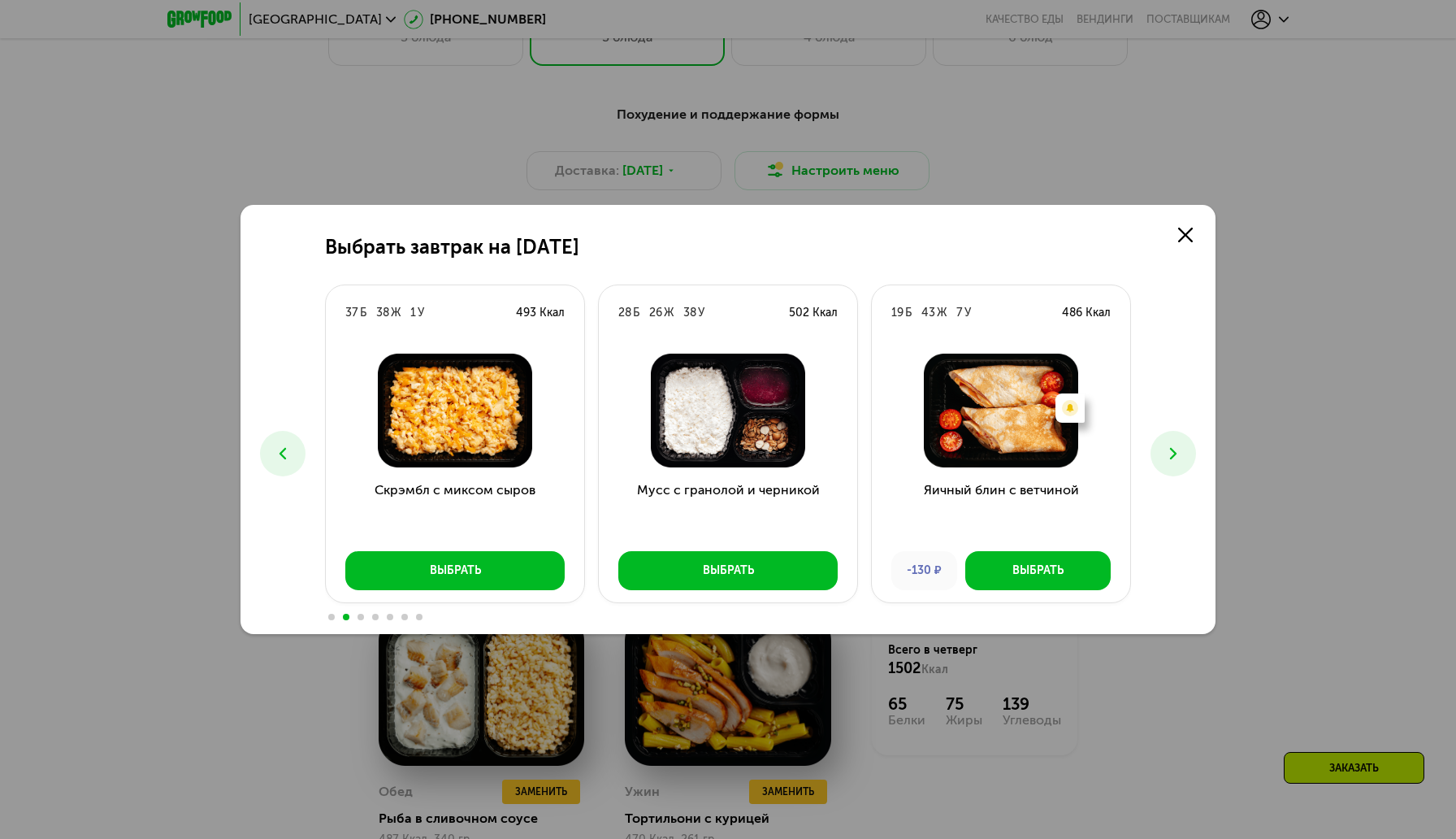
click at [1168, 452] on icon at bounding box center [1173, 453] width 20 height 20
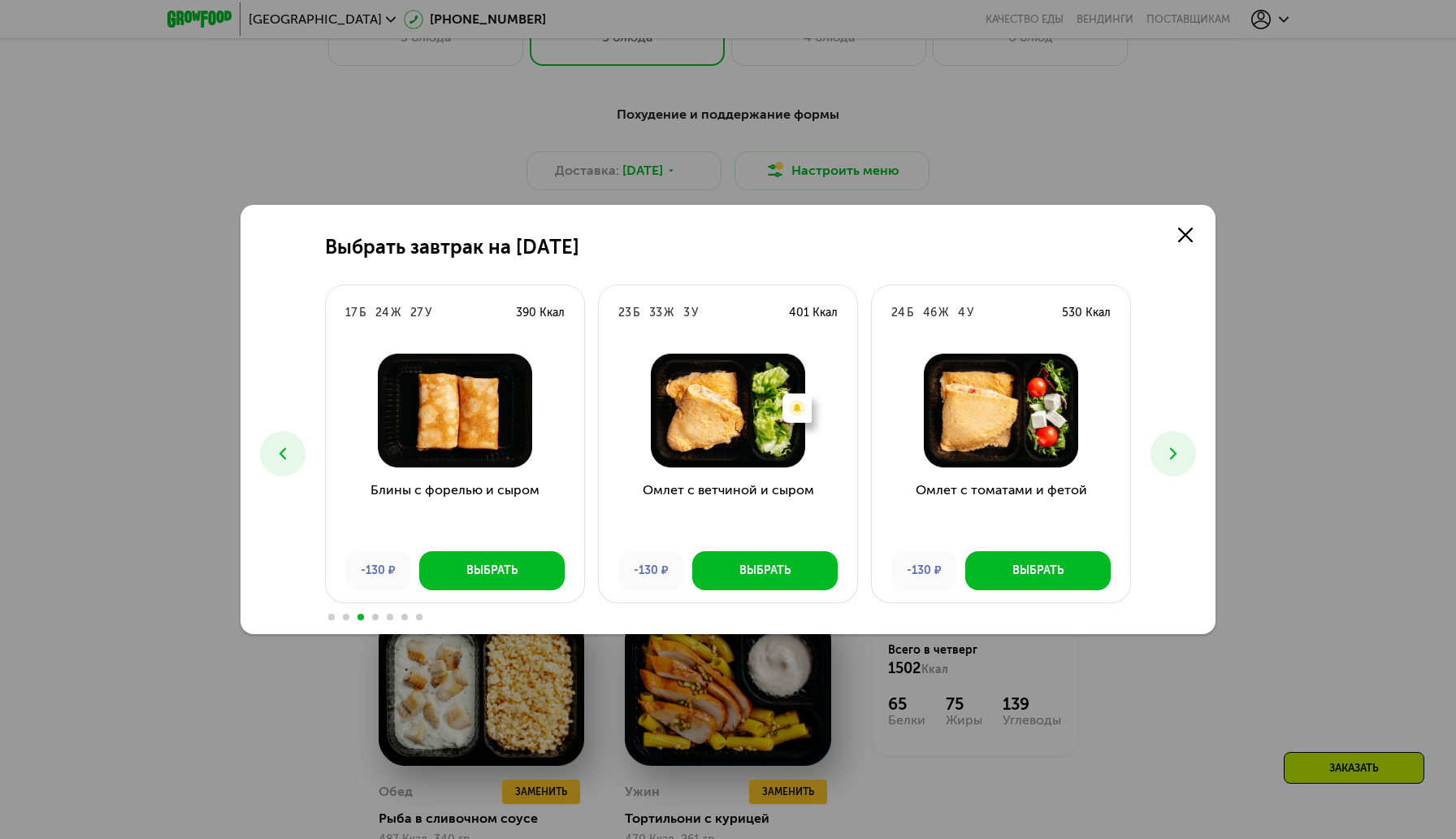
click at [1168, 452] on icon at bounding box center [1173, 453] width 20 height 20
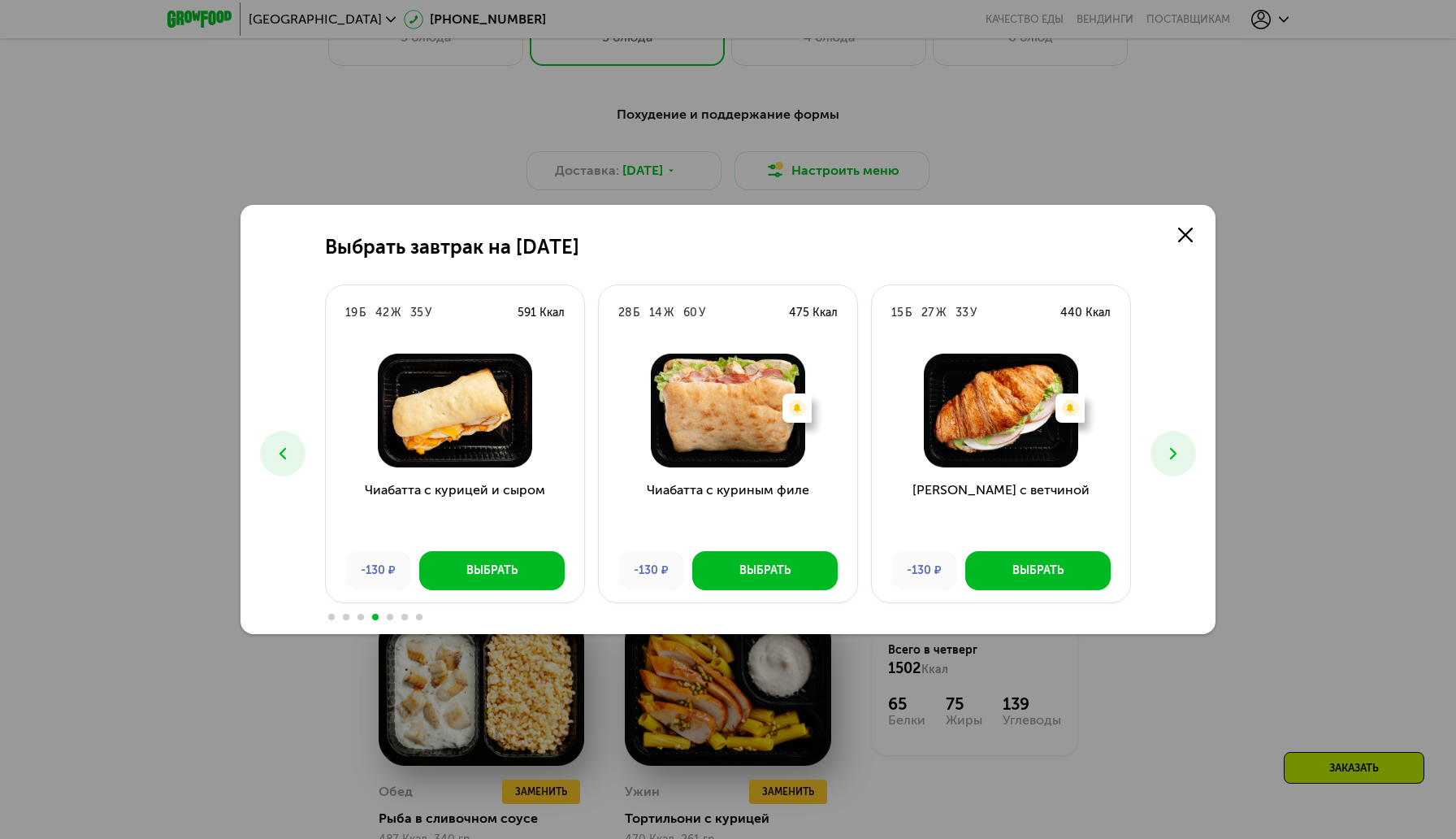
click at [1168, 452] on icon at bounding box center [1173, 453] width 20 height 20
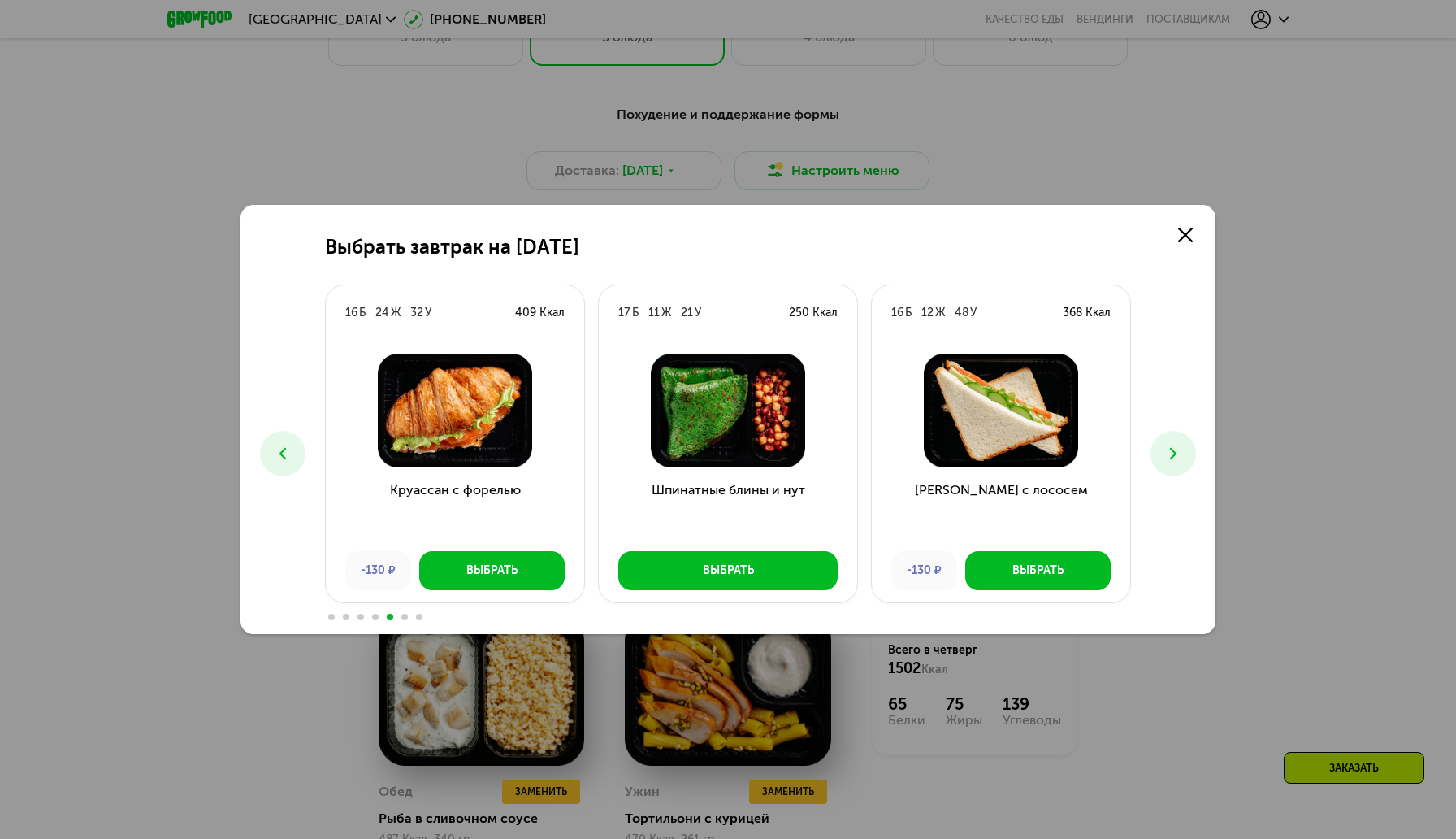
click at [1168, 452] on icon at bounding box center [1173, 453] width 20 height 20
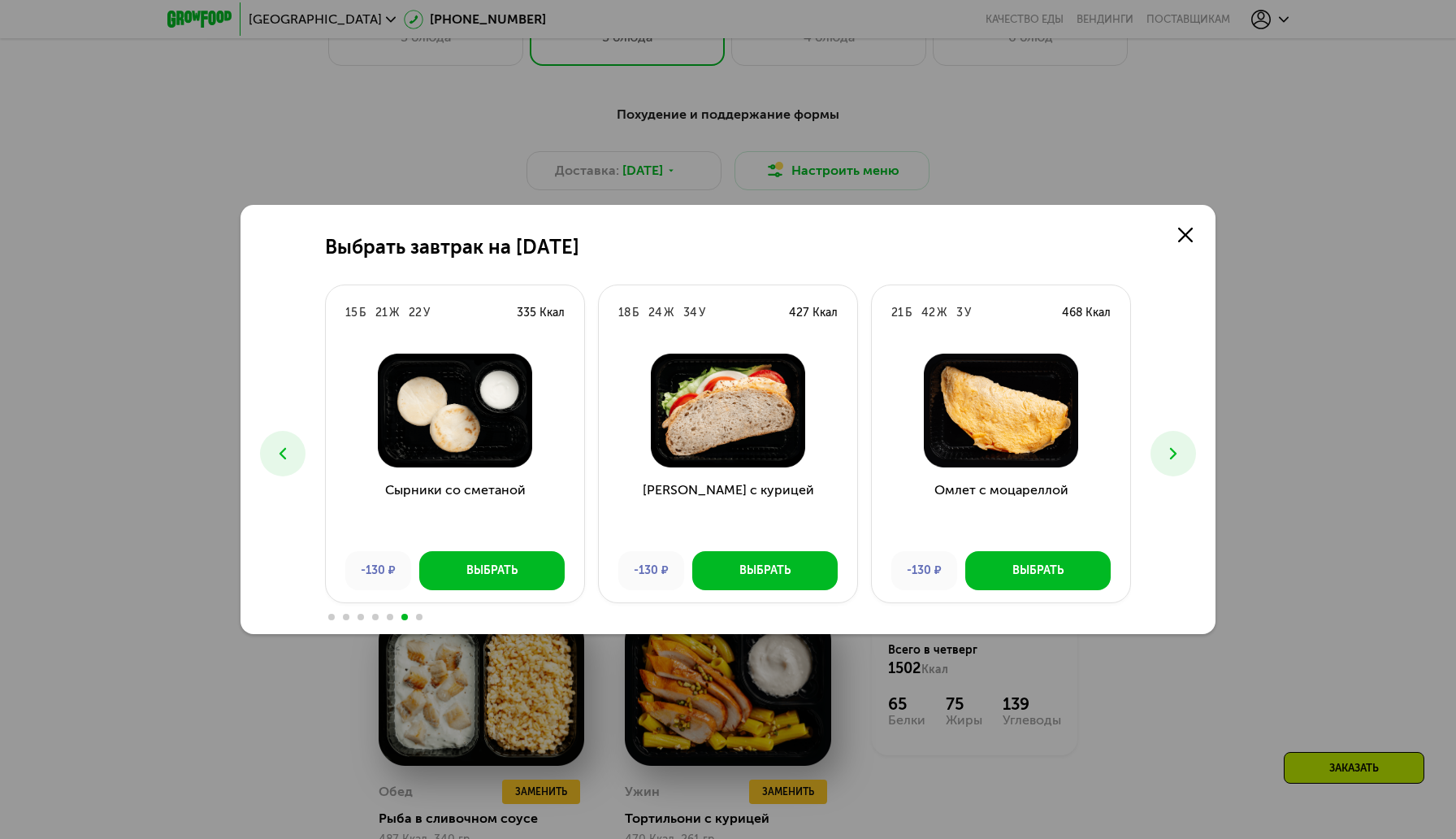
click at [1168, 452] on icon at bounding box center [1173, 453] width 20 height 20
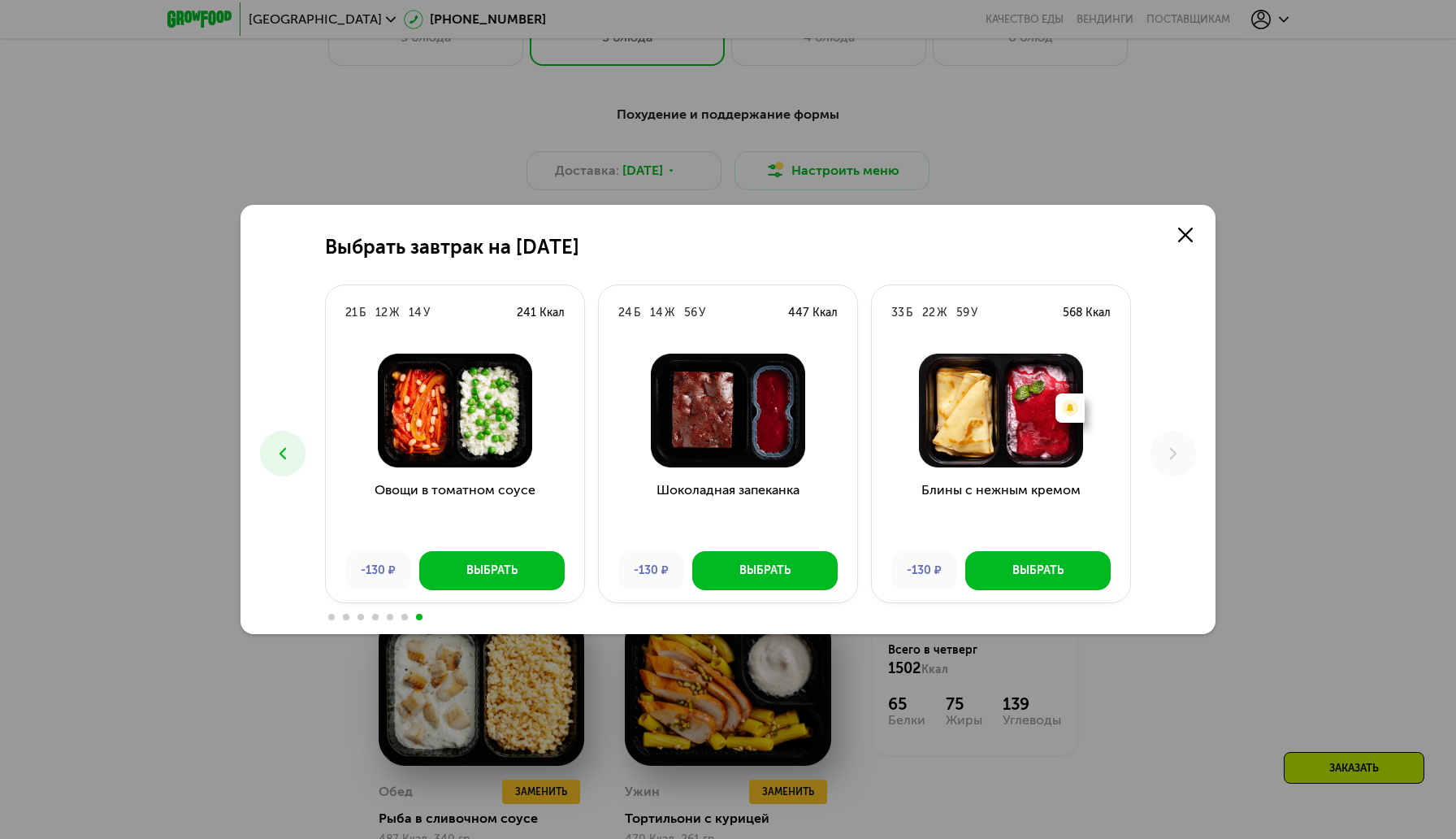
click at [282, 457] on icon at bounding box center [283, 453] width 20 height 20
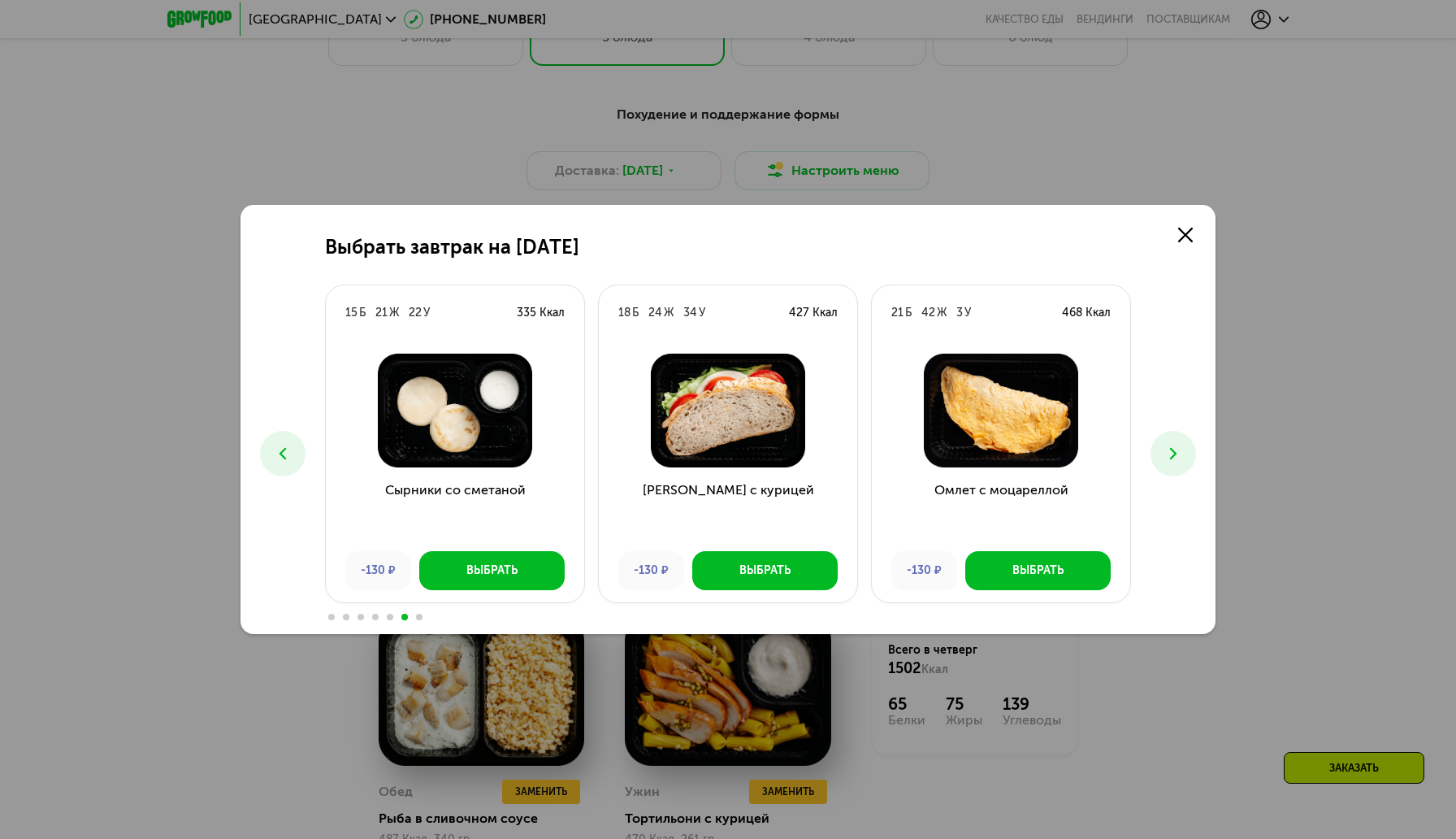
click at [282, 457] on icon at bounding box center [283, 453] width 20 height 20
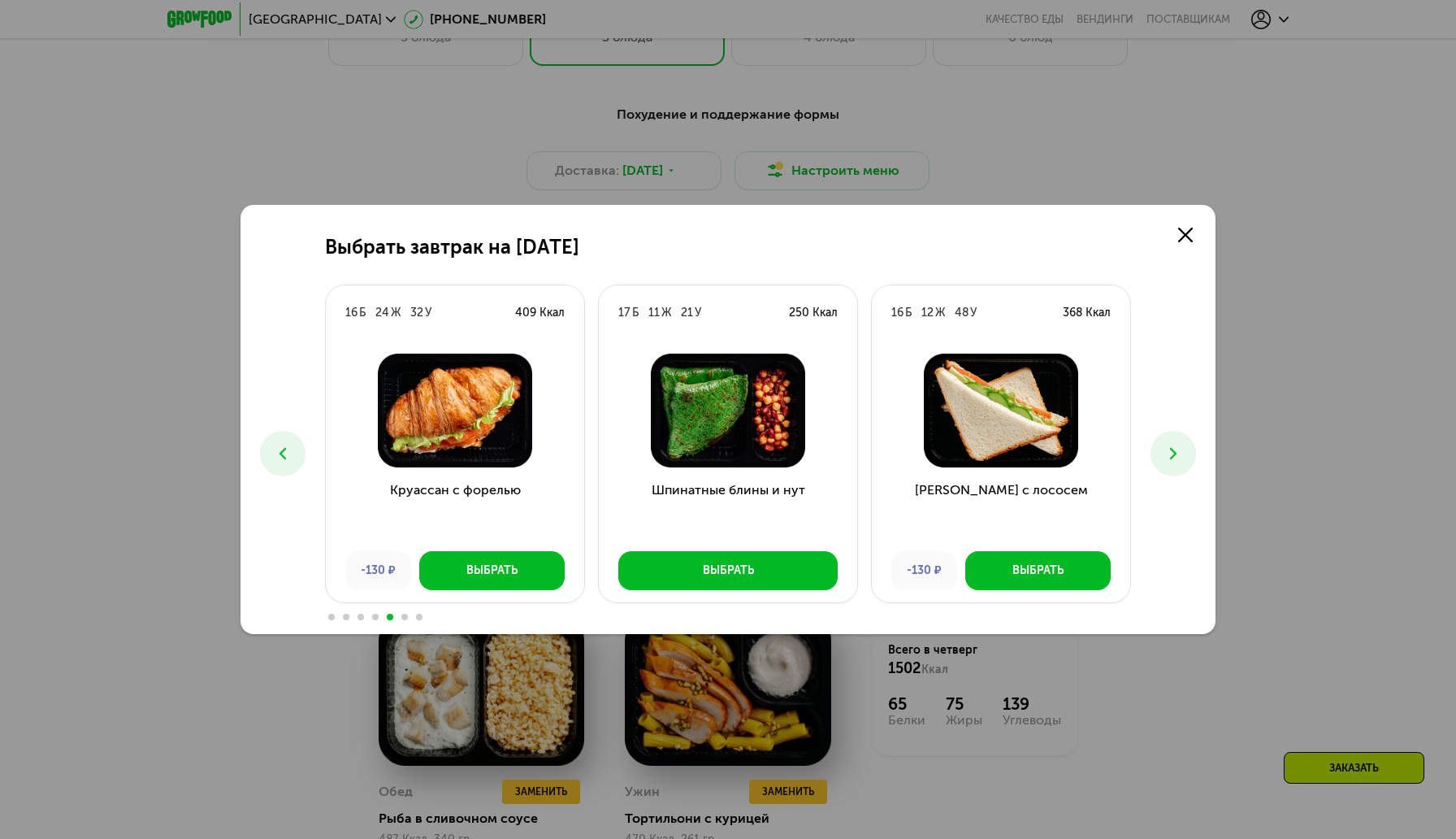
click at [302, 443] on button at bounding box center [283, 453] width 45 height 45
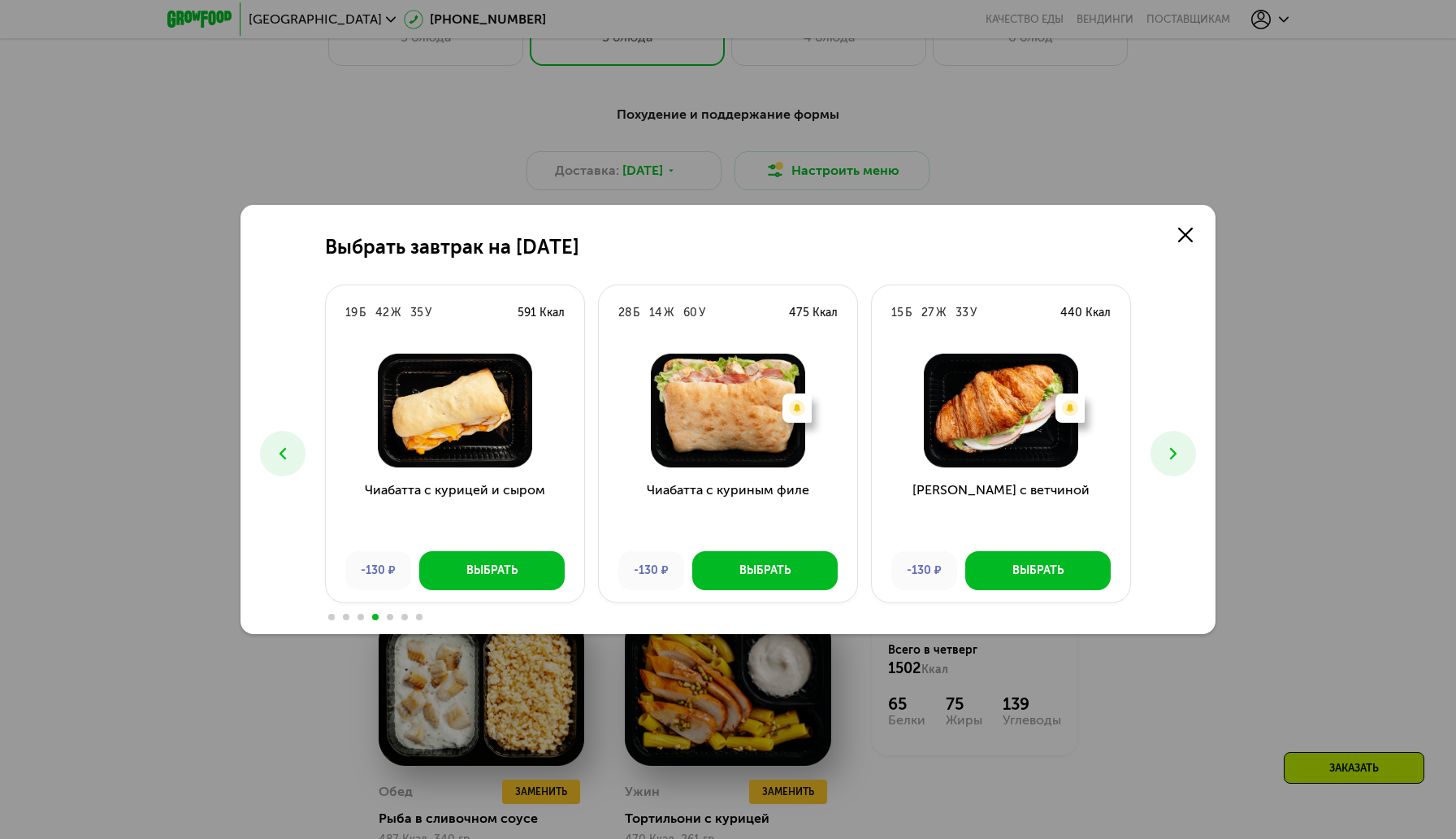
click at [273, 454] on icon at bounding box center [283, 453] width 20 height 20
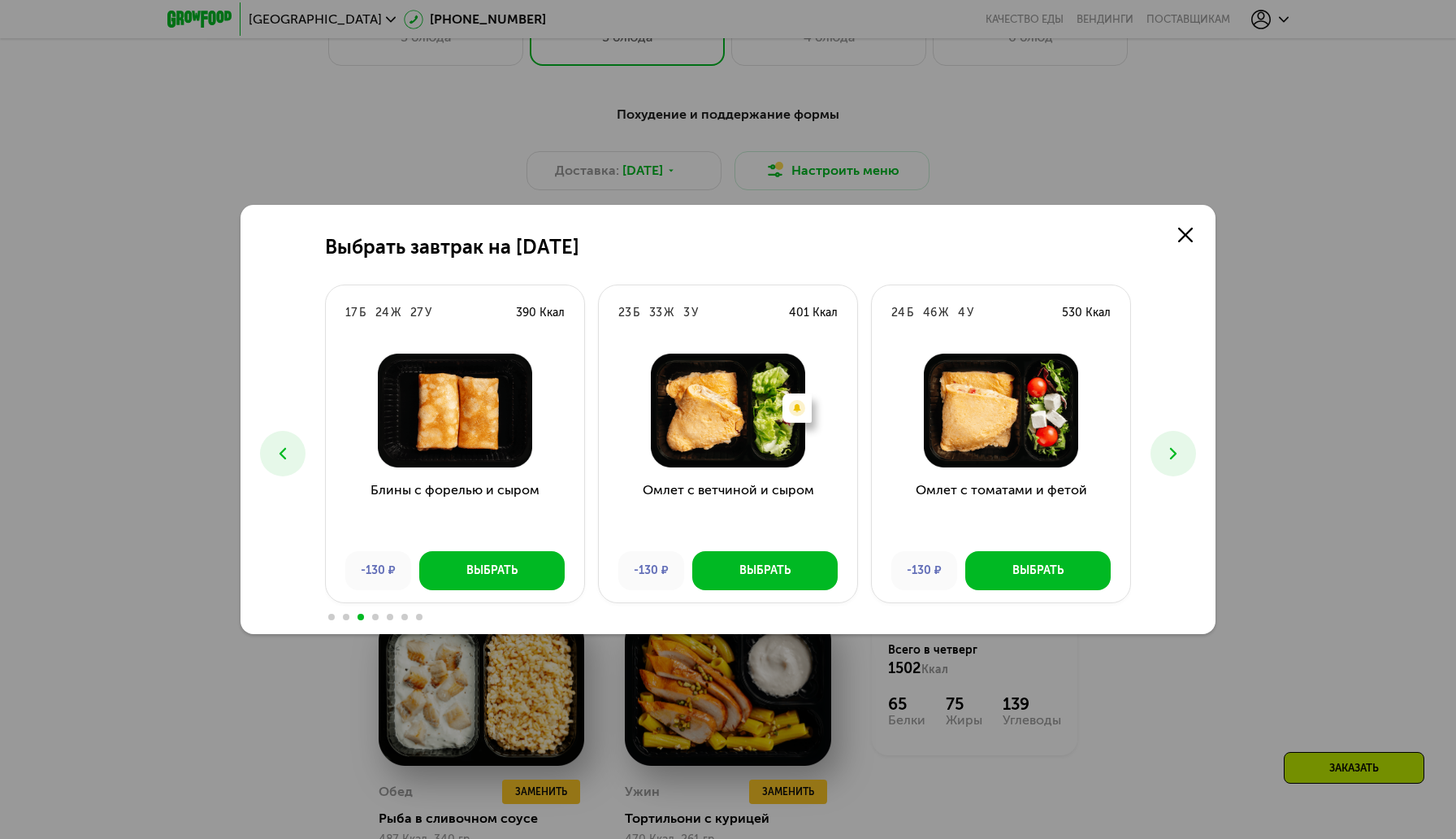
click at [263, 448] on button at bounding box center [283, 453] width 45 height 45
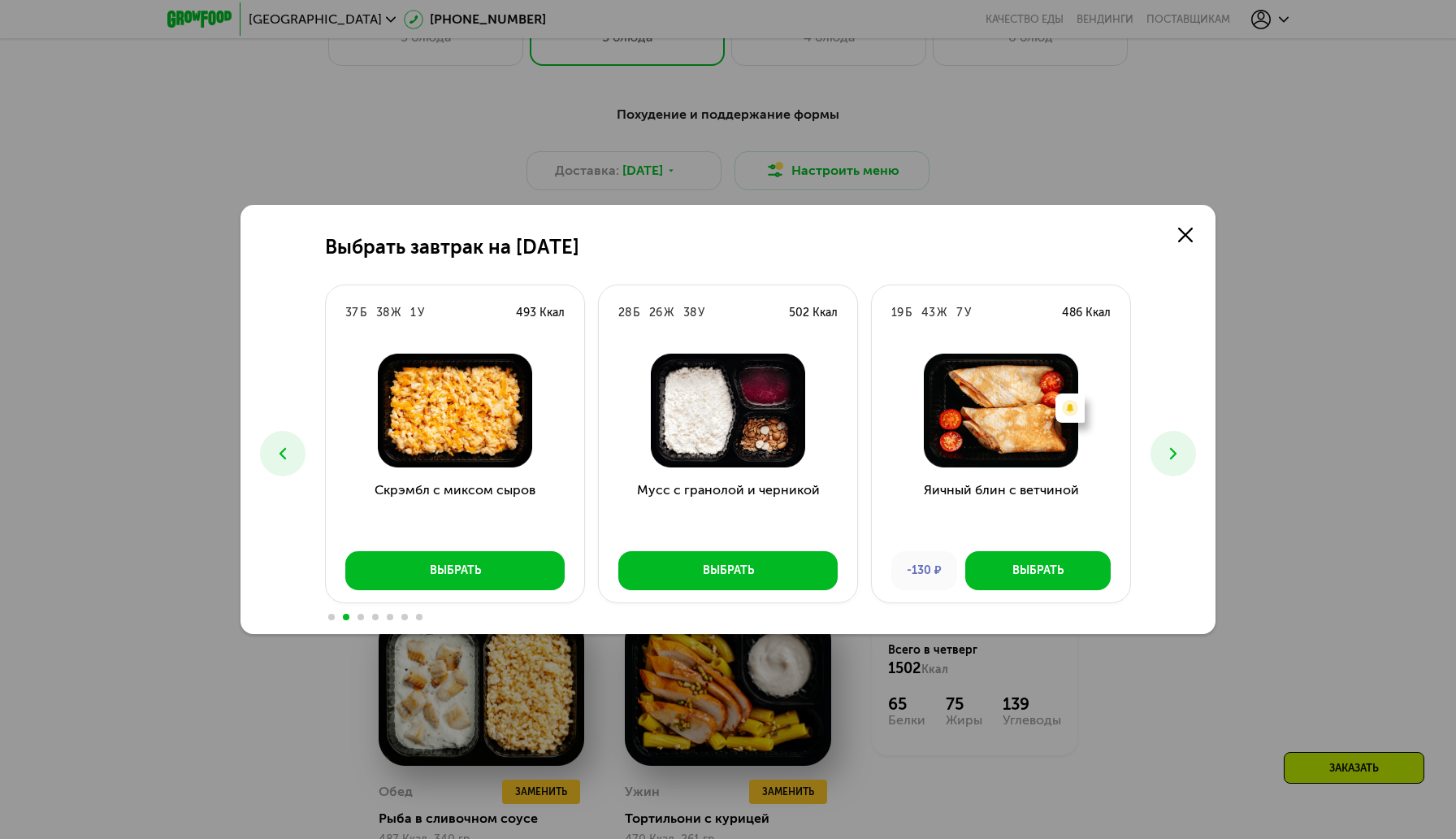
click at [265, 436] on div "Выбрать завтрак на 28 августа 18 Б 17 Ж 39 У 382 Ккал Сэндвич с курицей Выбрать…" at bounding box center [728, 419] width 975 height 429
click at [278, 443] on button at bounding box center [283, 453] width 45 height 45
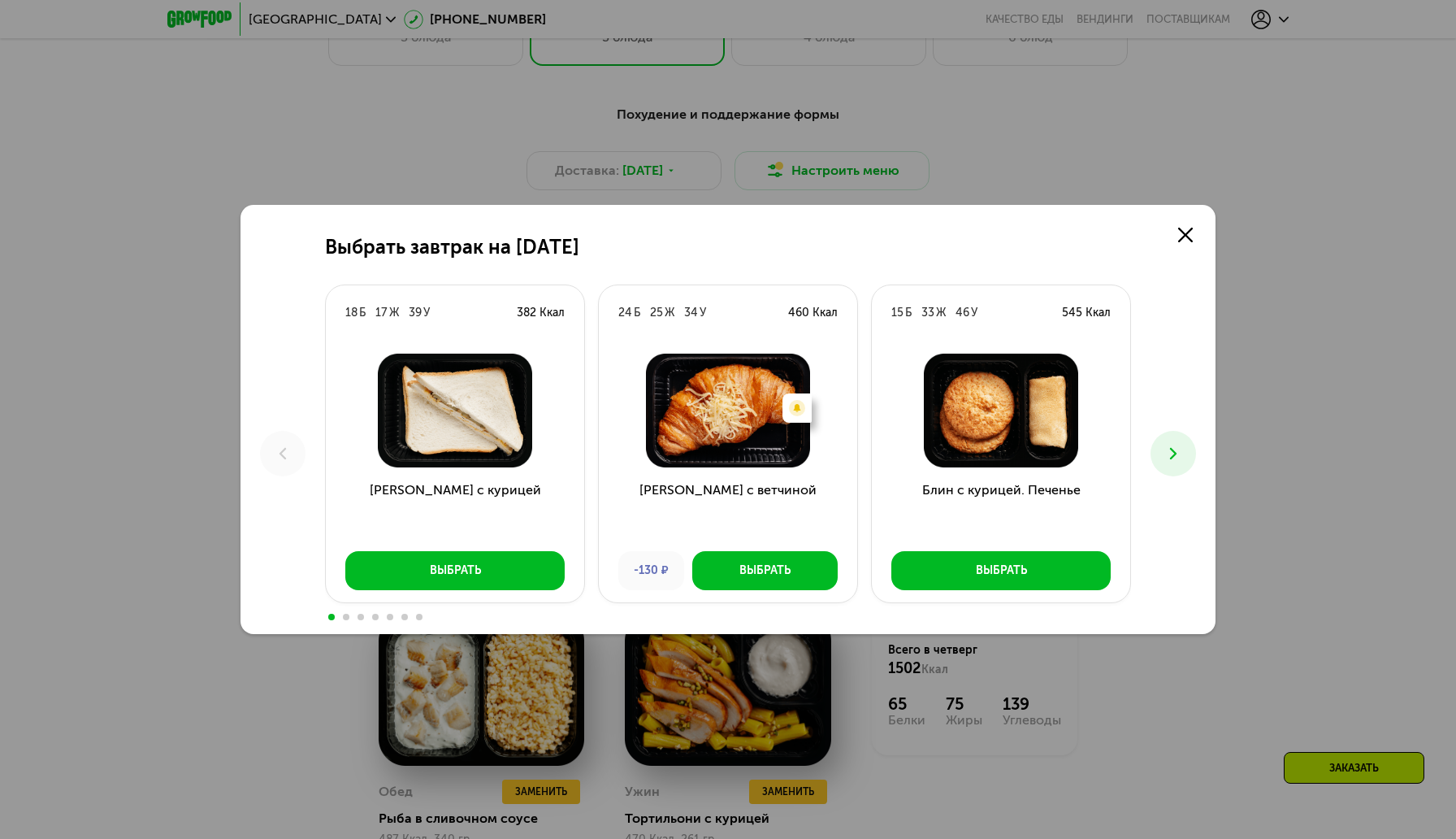
click at [1176, 458] on icon at bounding box center [1173, 453] width 20 height 20
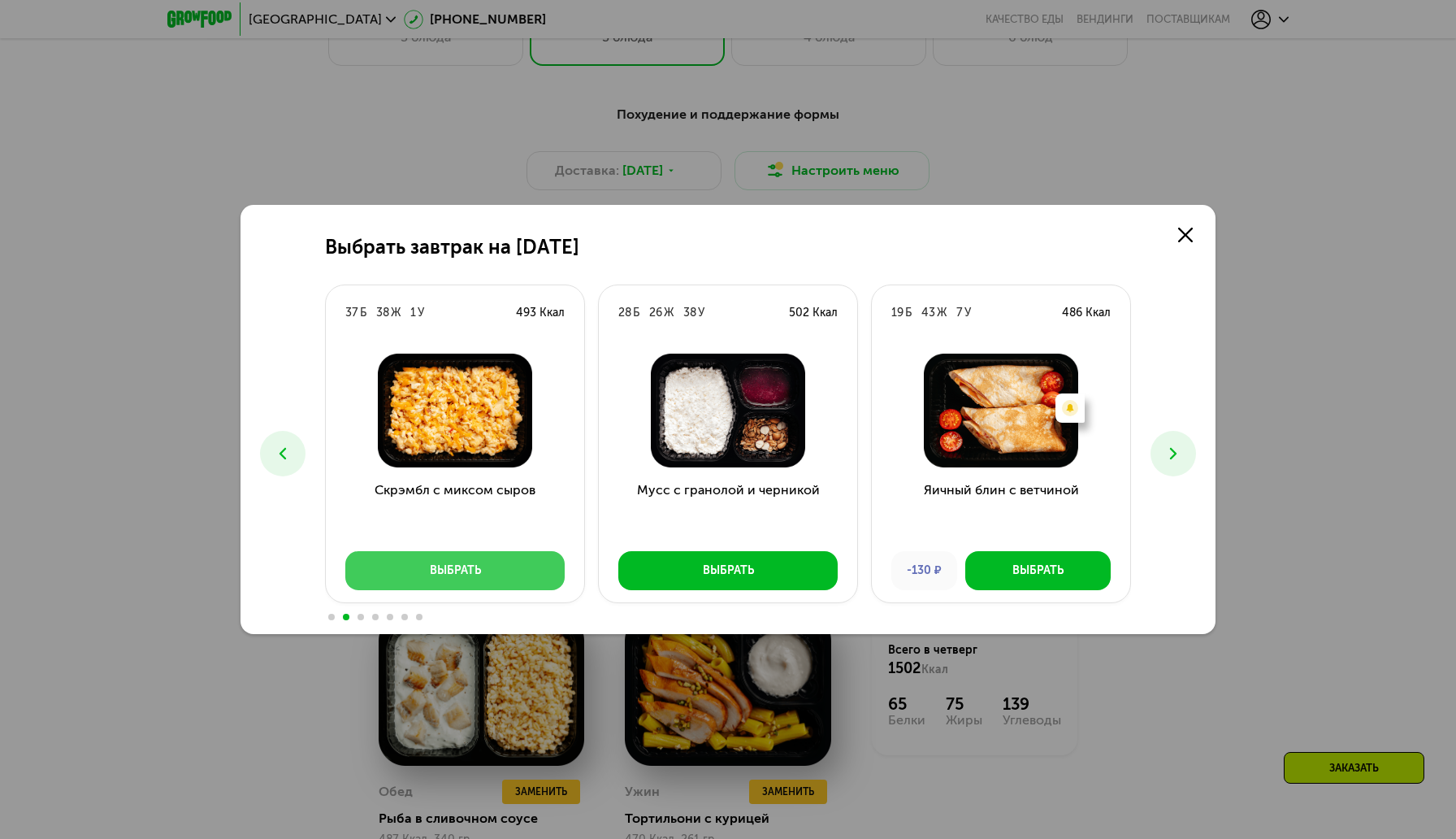
click at [470, 568] on div "Выбрать" at bounding box center [456, 570] width 51 height 16
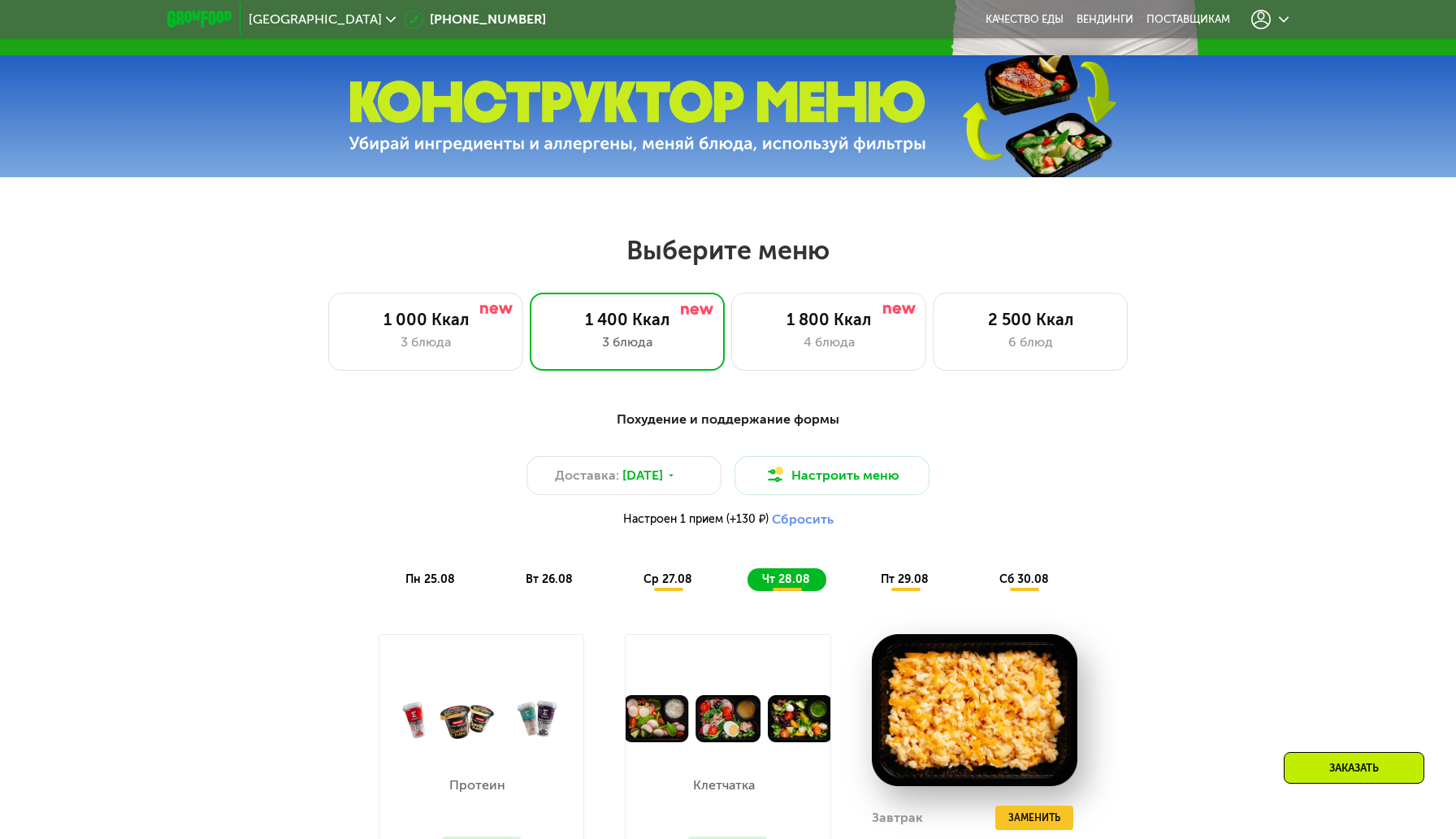
scroll to position [809, 0]
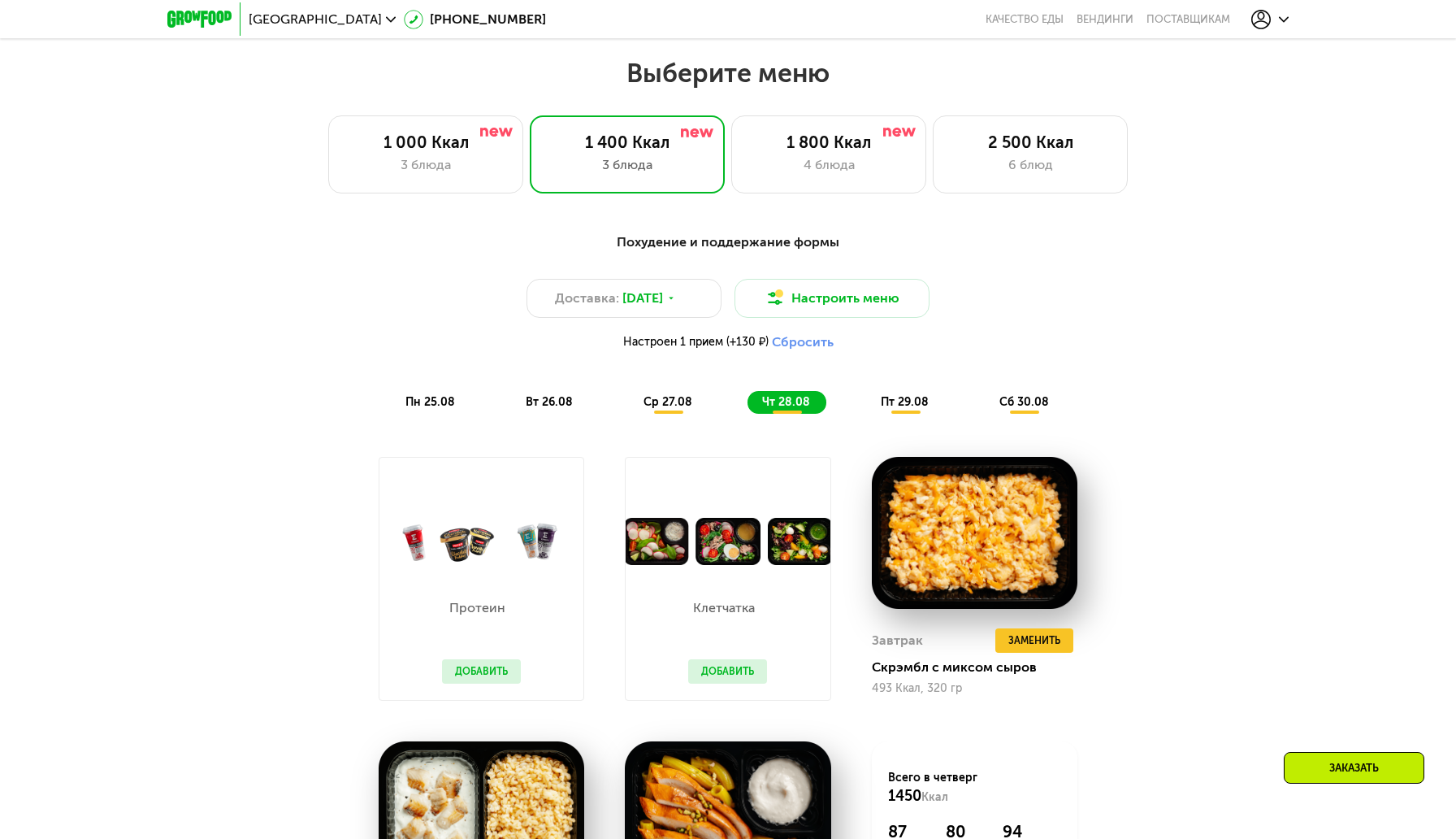
click at [1369, 762] on div "Заказать" at bounding box center [1355, 768] width 141 height 32
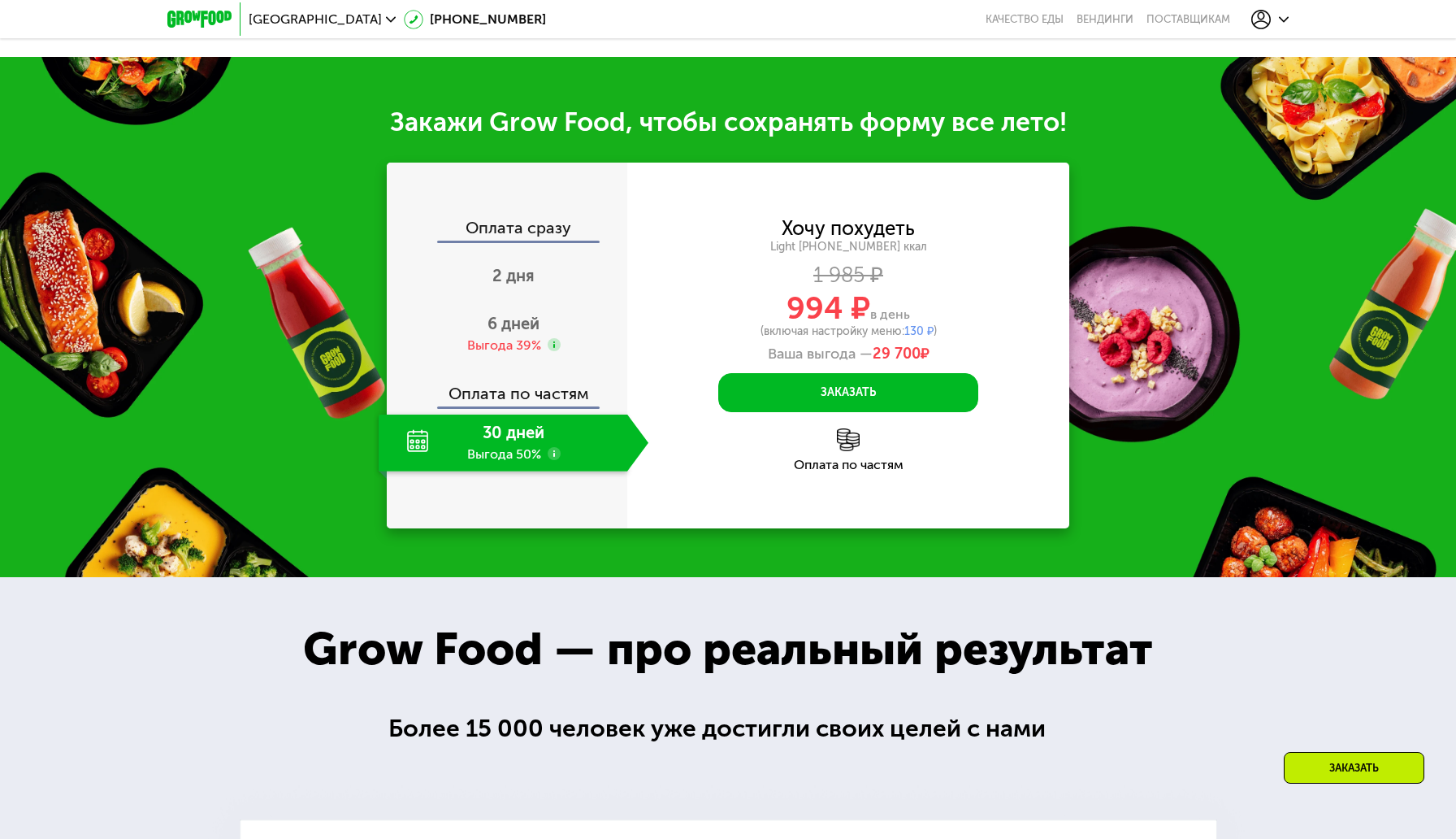
scroll to position [1890, 0]
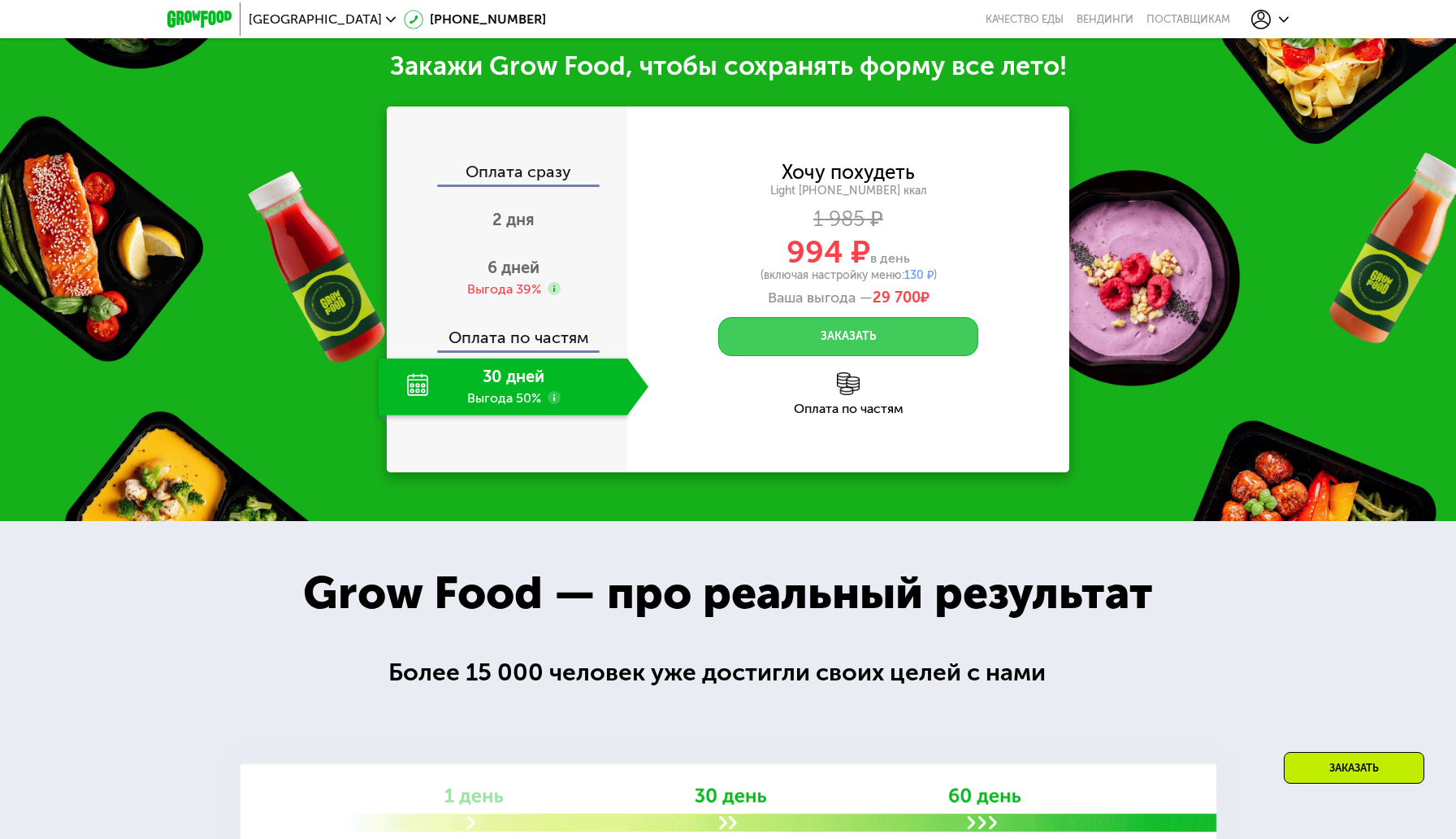
click at [876, 342] on button "Заказать" at bounding box center [848, 336] width 260 height 39
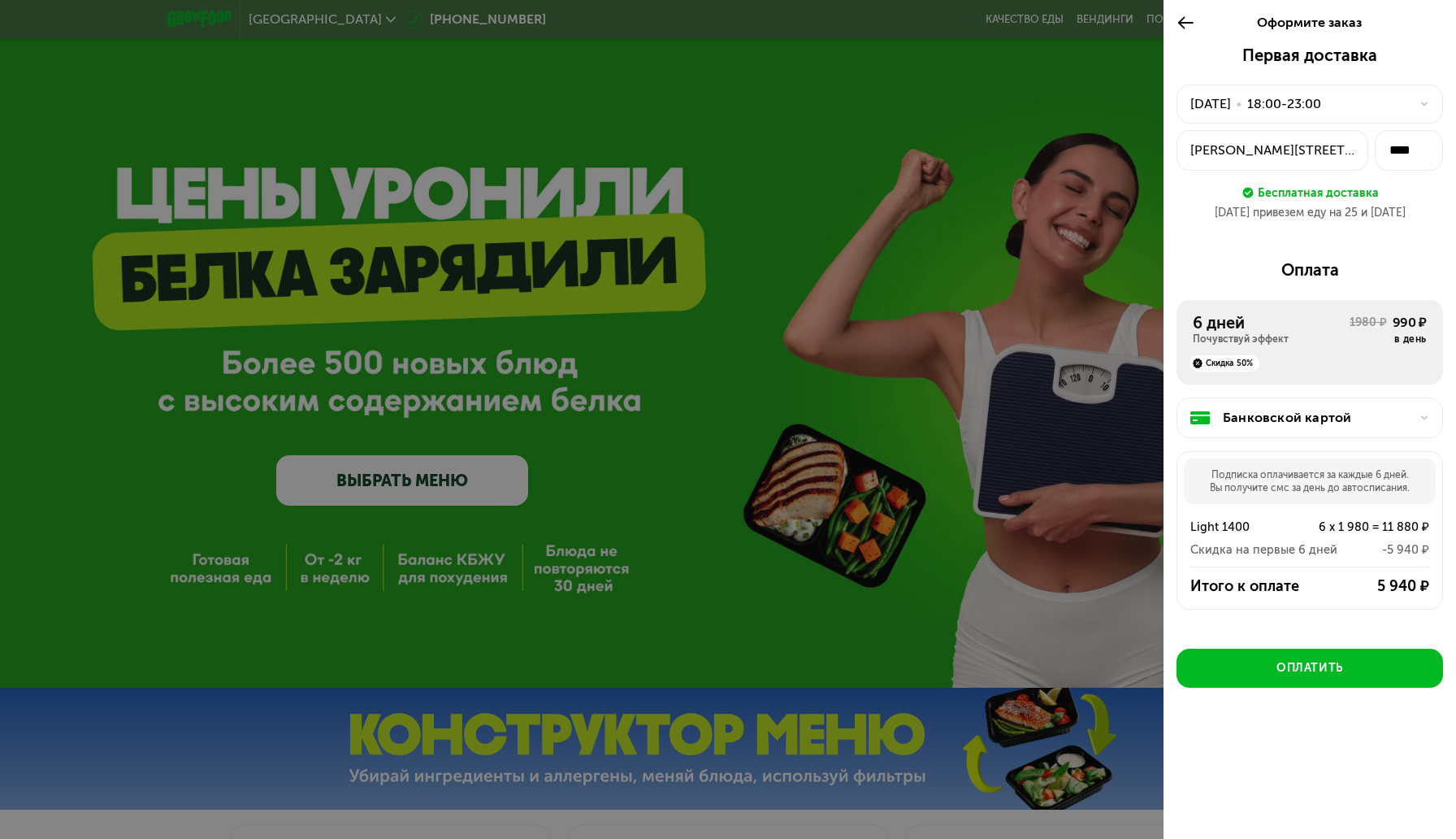
click at [1230, 324] on div "6 дней" at bounding box center [1271, 322] width 157 height 20
click at [1270, 406] on div "Банковской картой" at bounding box center [1309, 417] width 267 height 40
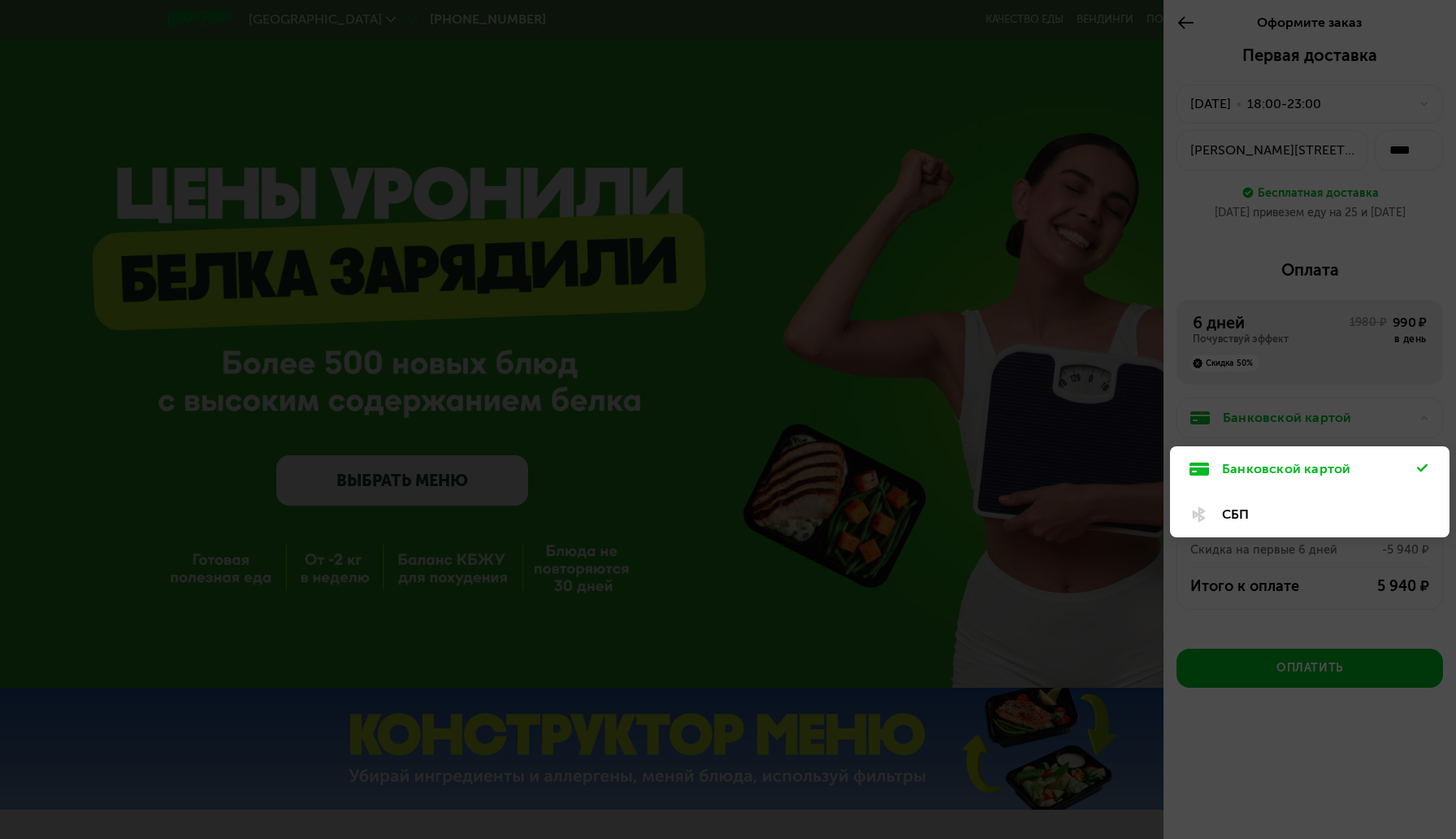
click at [1251, 523] on div "СБП" at bounding box center [1320, 514] width 195 height 20
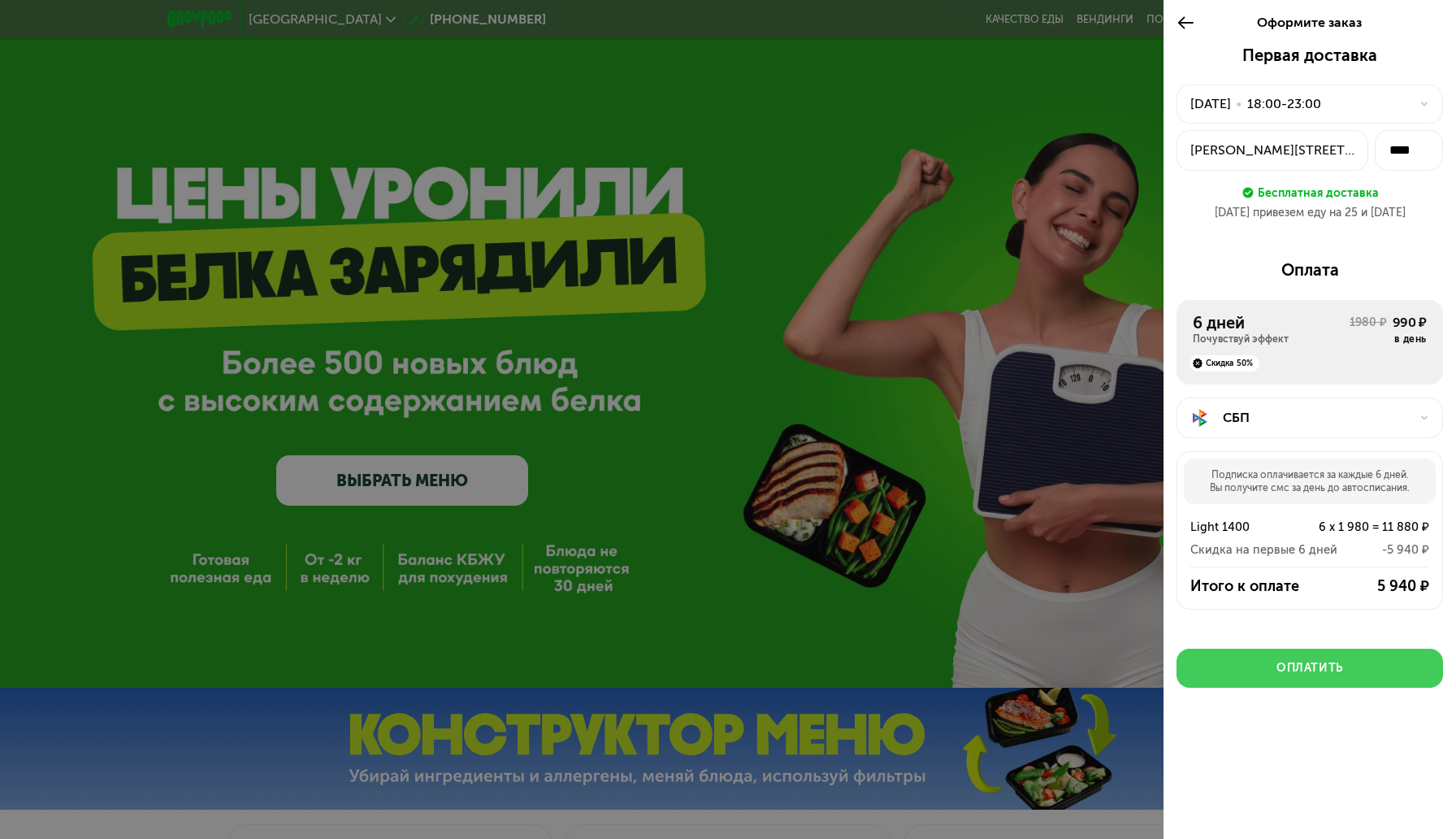
click at [1294, 665] on div "Оплатить" at bounding box center [1309, 667] width 67 height 16
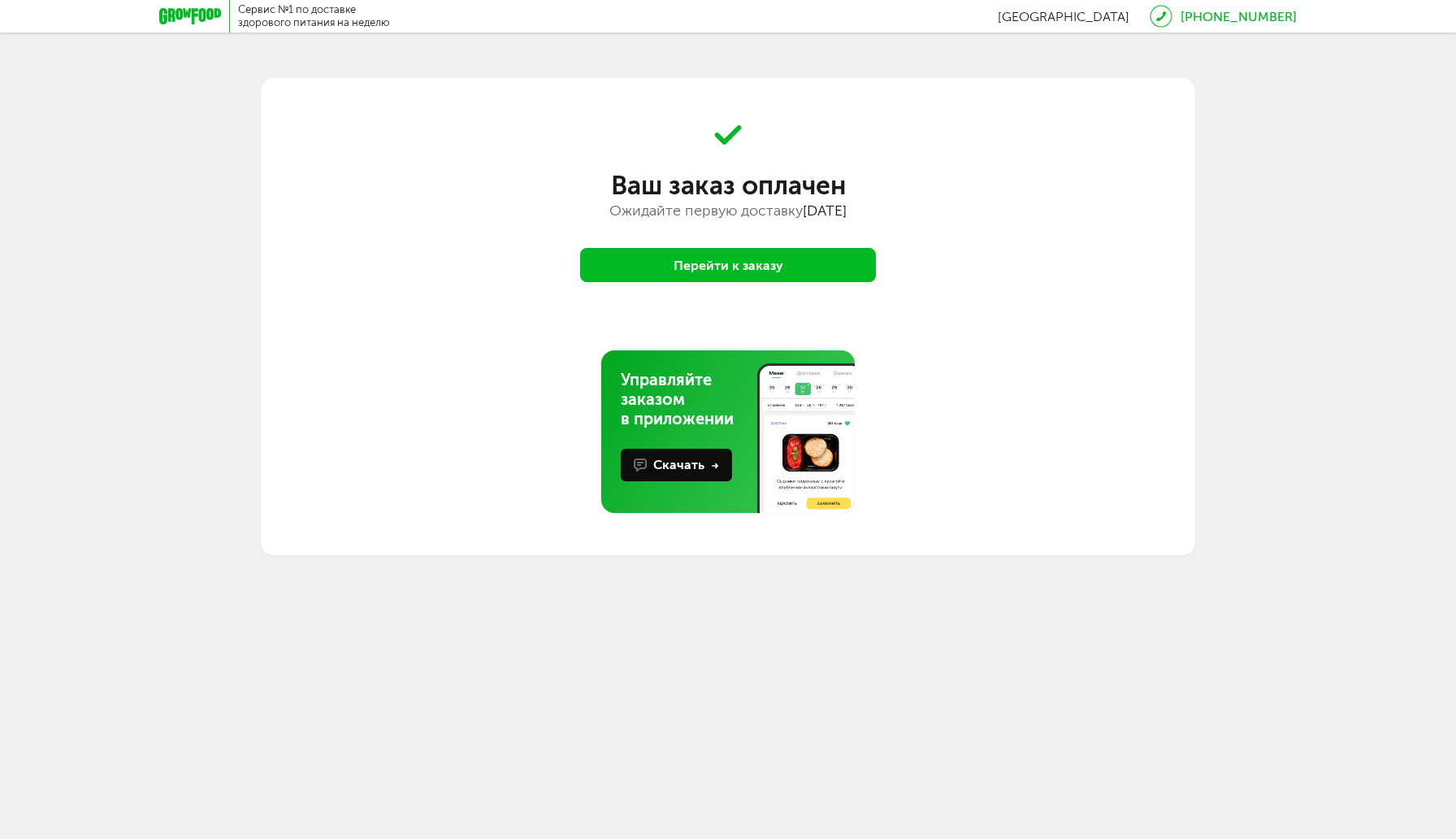
click at [767, 265] on button "Перейти к заказу" at bounding box center [728, 265] width 296 height 34
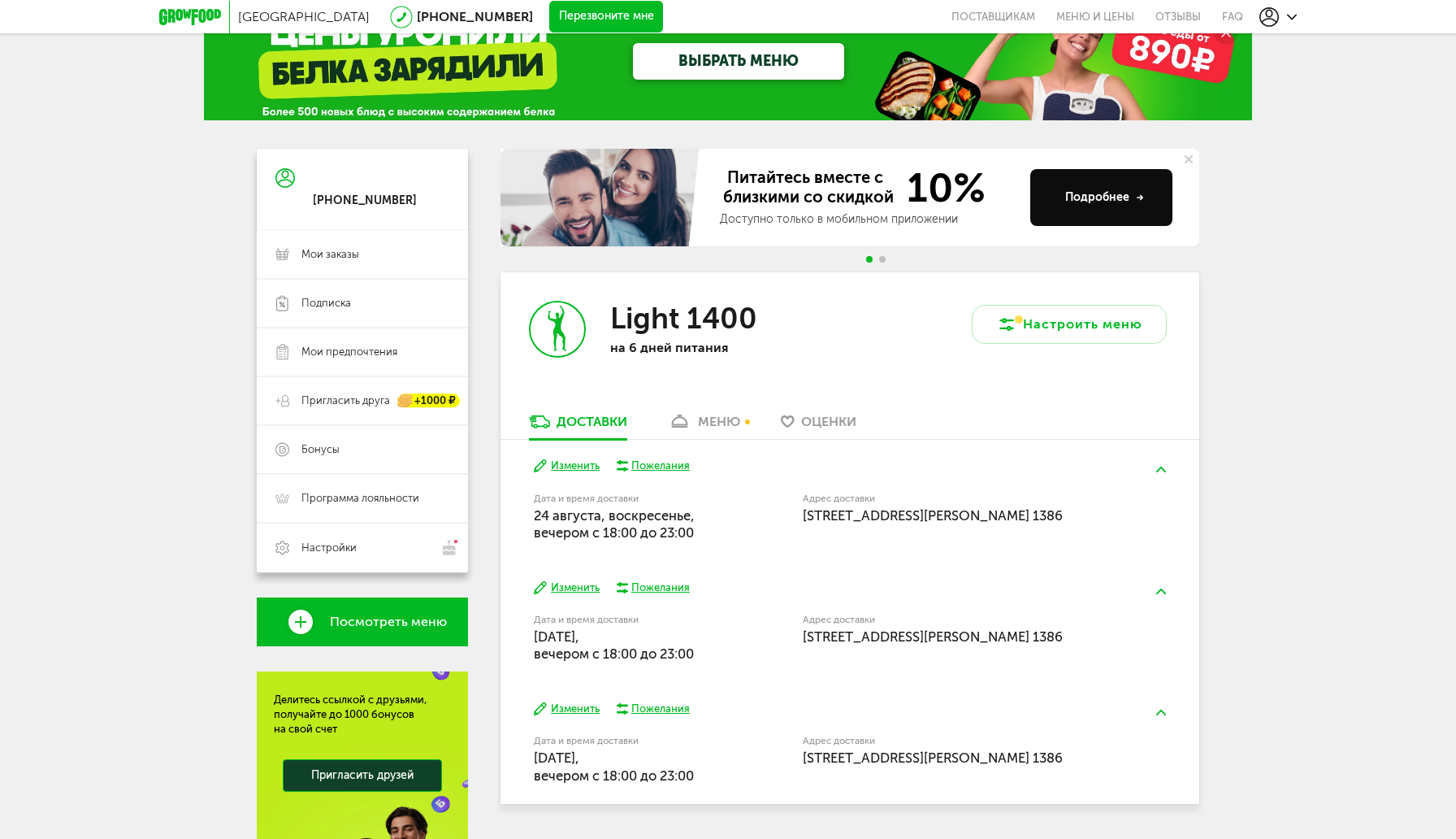
scroll to position [39, 0]
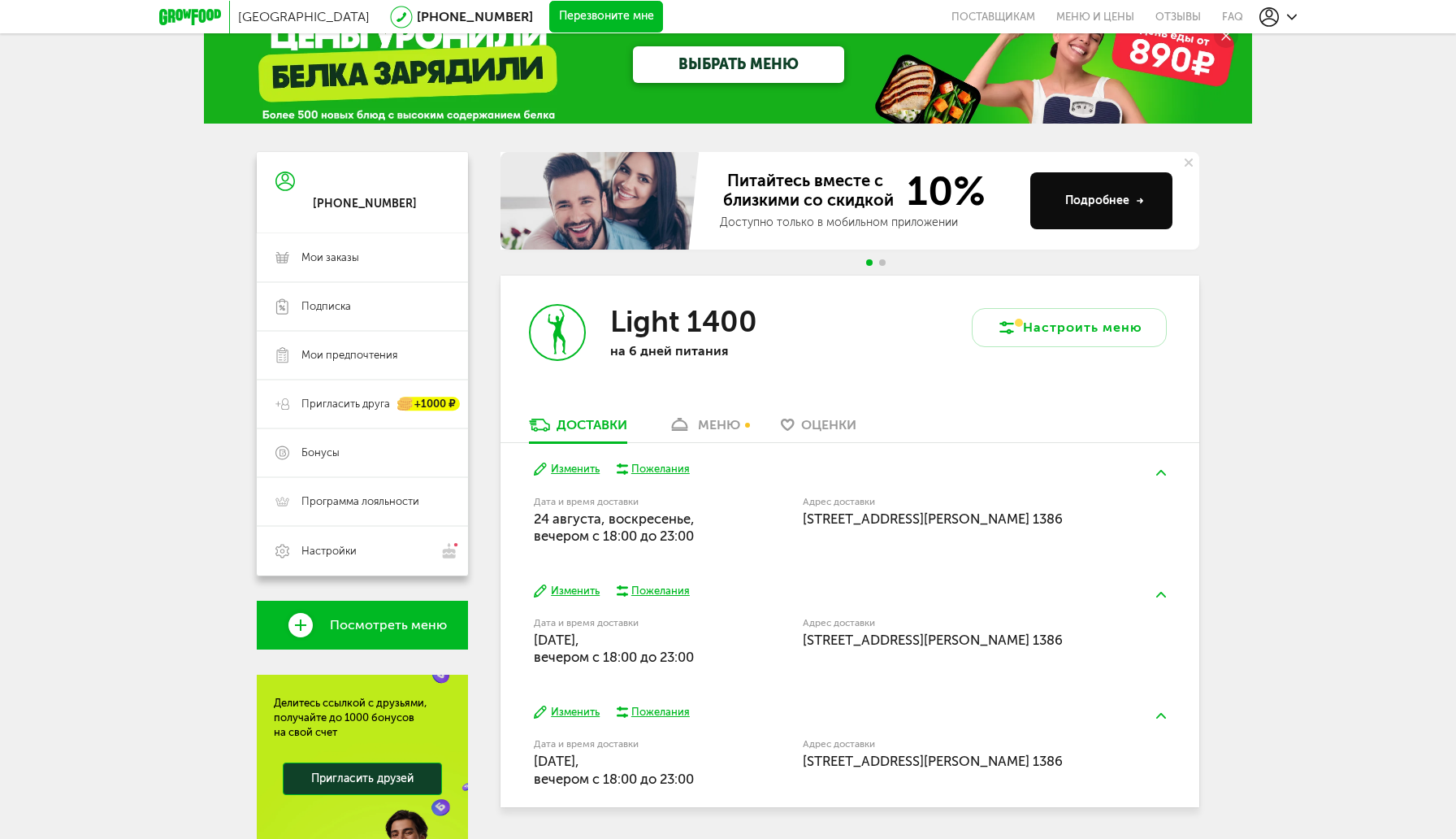
click at [707, 424] on div "меню" at bounding box center [719, 425] width 42 height 15
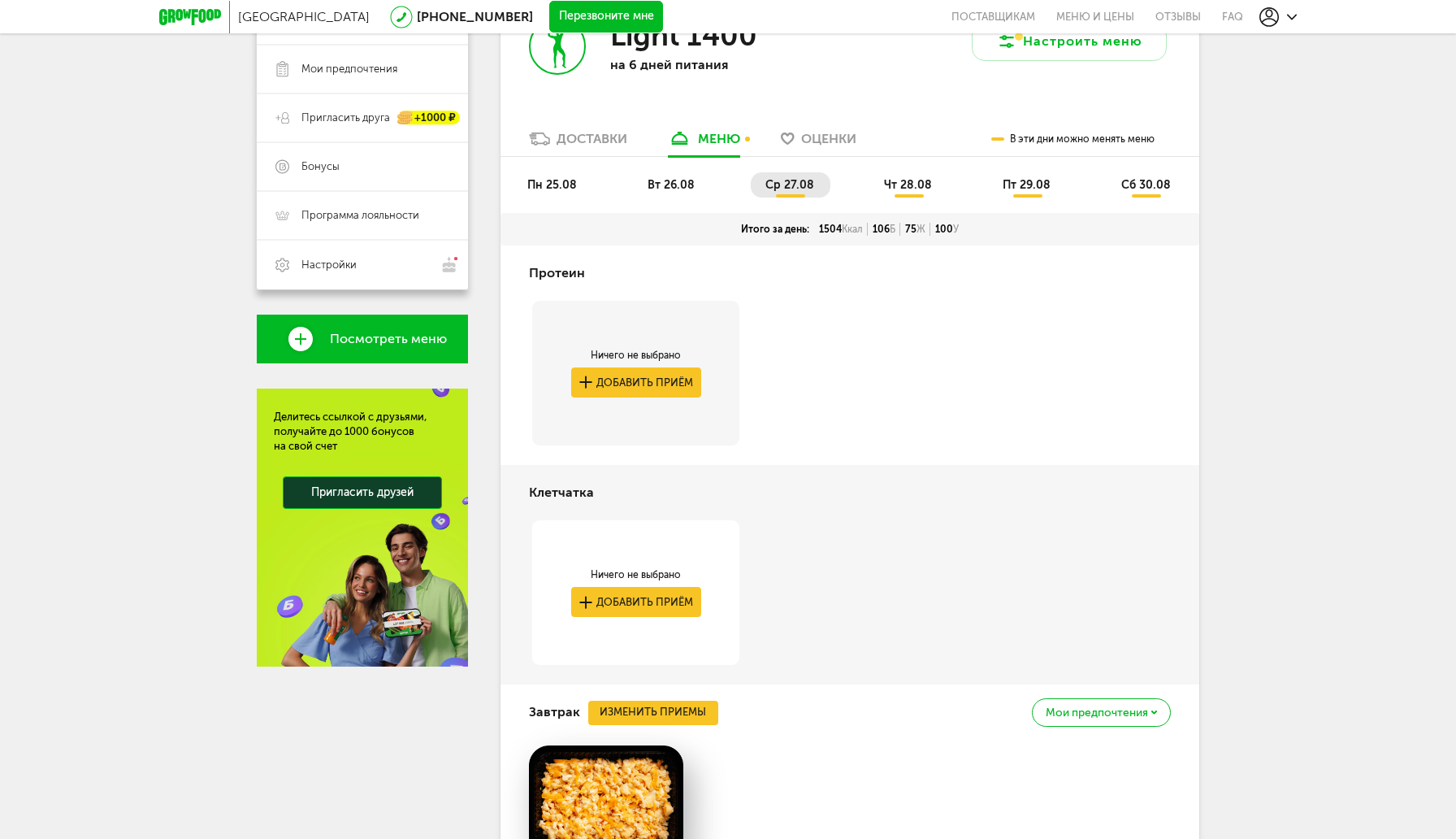
scroll to position [327, 0]
click at [662, 380] on button "Добавить приём" at bounding box center [636, 381] width 130 height 30
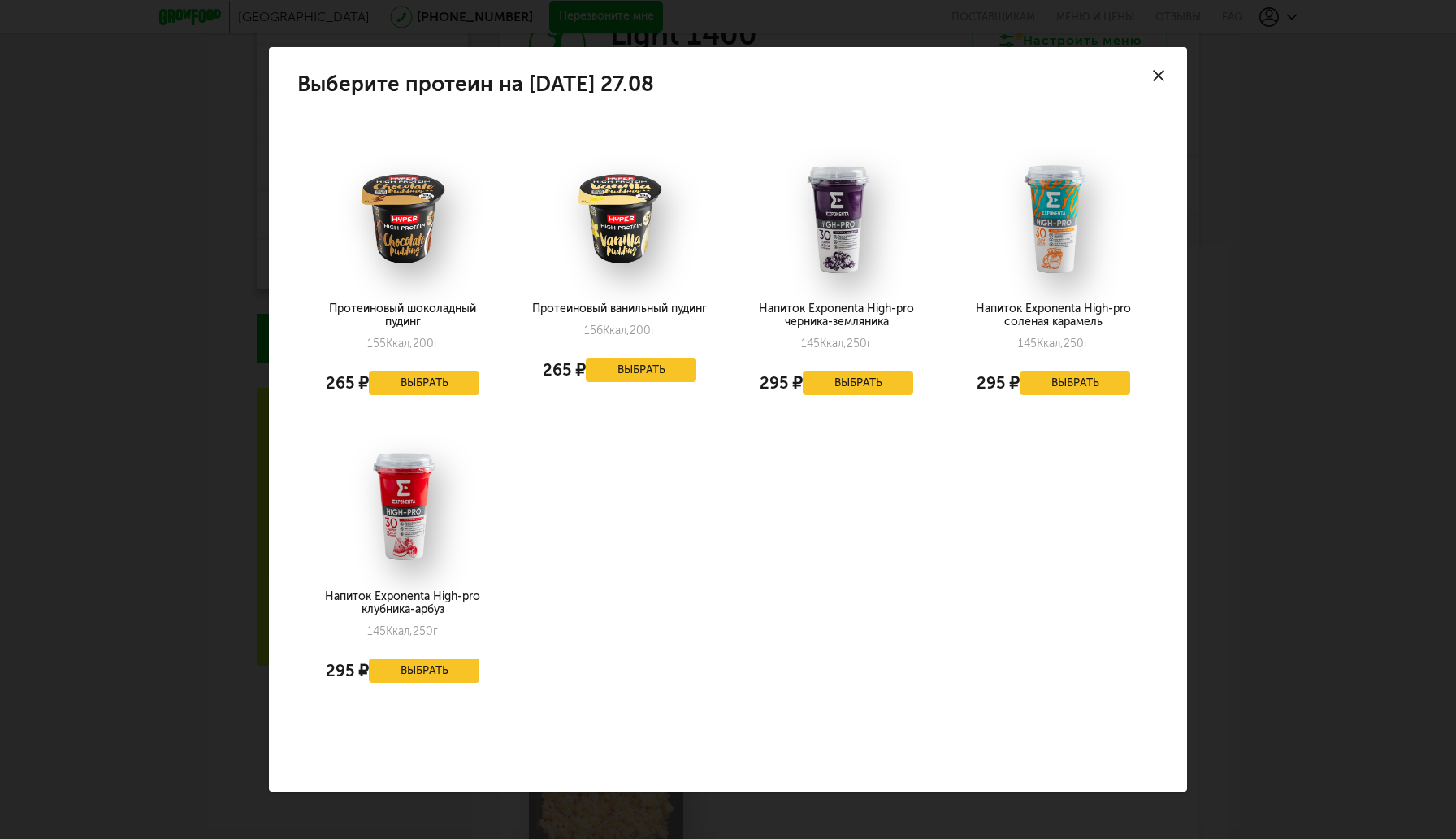
click at [1164, 71] on div at bounding box center [1158, 75] width 57 height 57
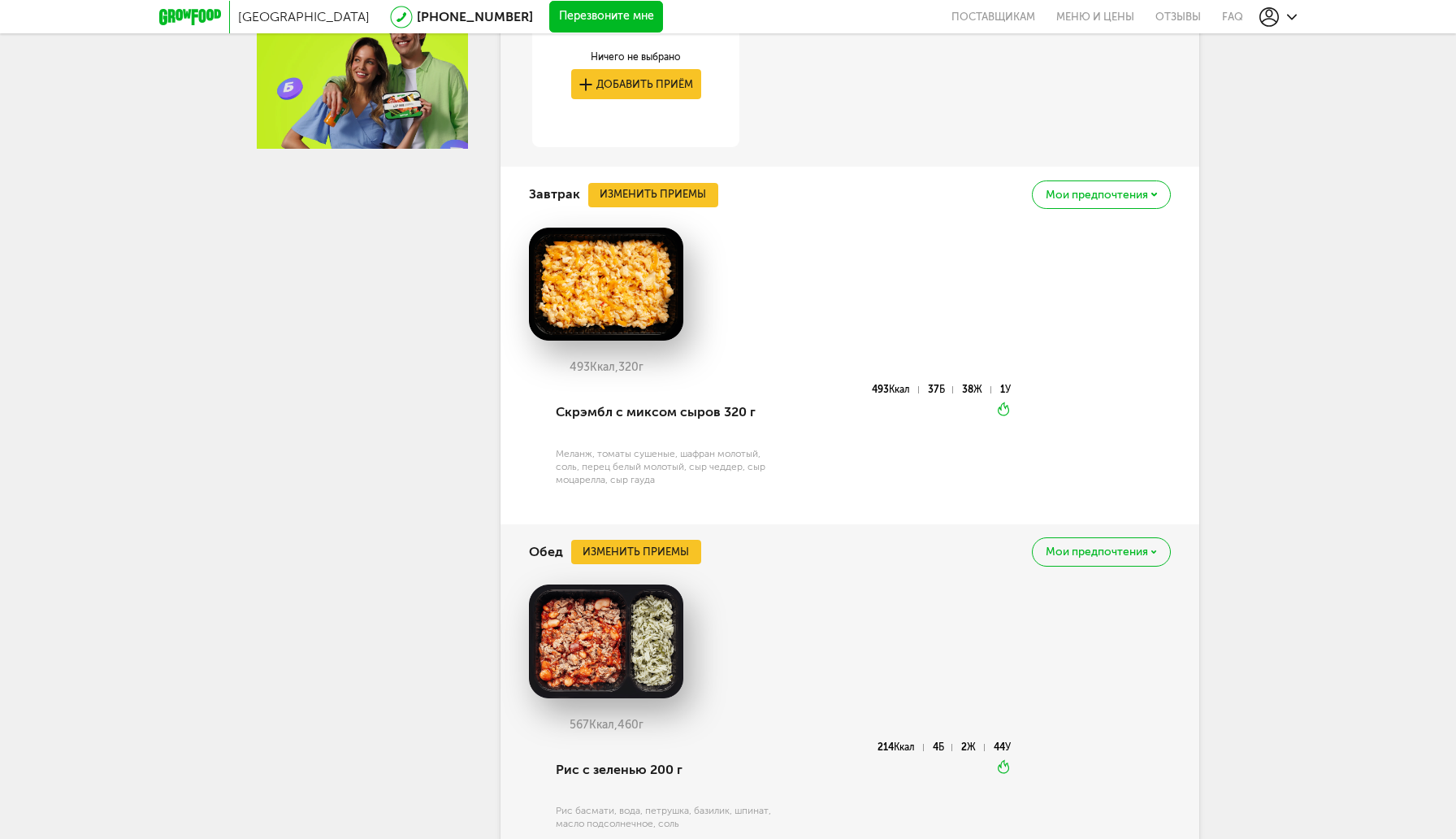
scroll to position [843, 0]
click at [1111, 200] on span "Мои предпочтения" at bounding box center [1096, 195] width 102 height 11
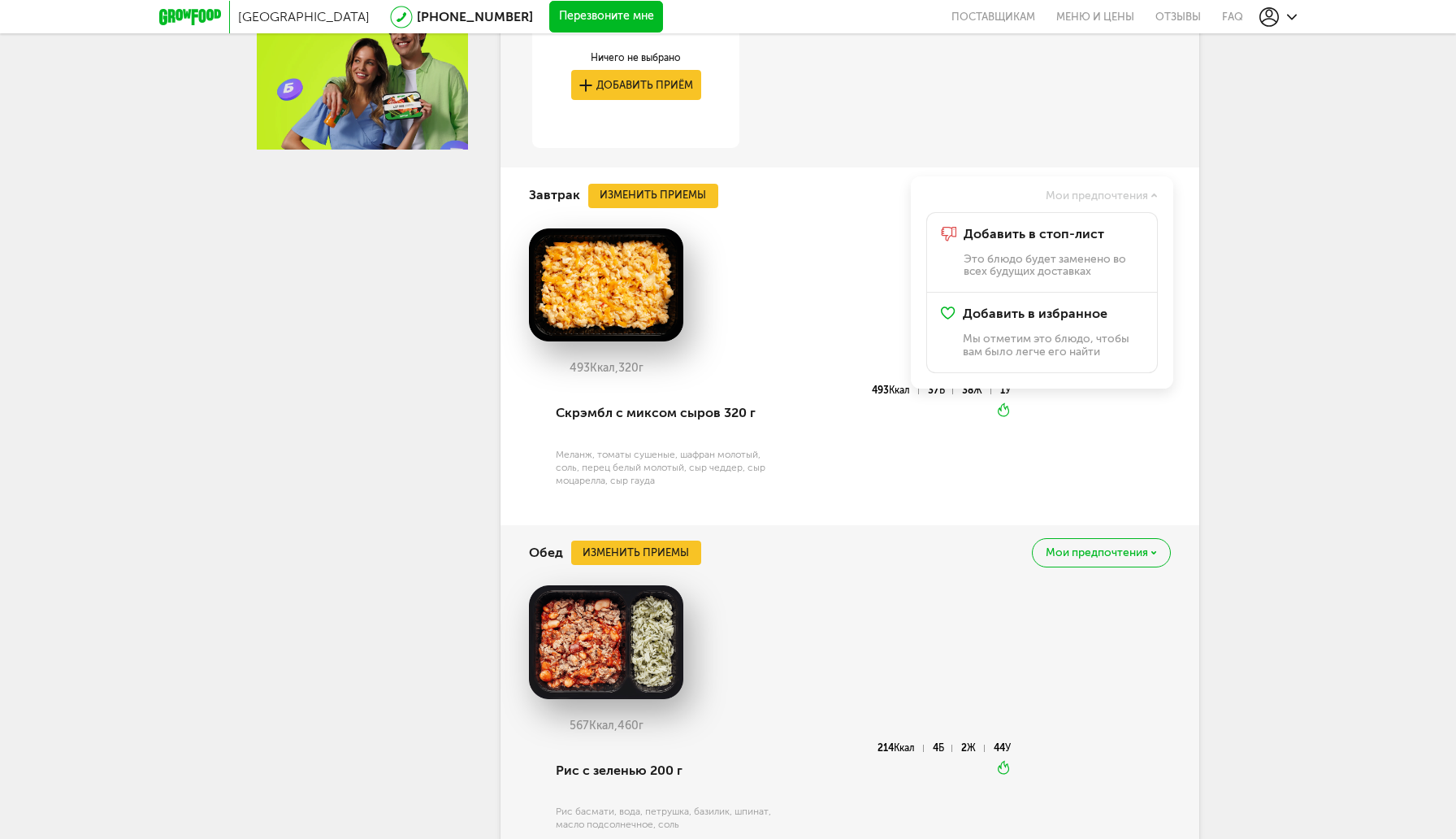
click at [1231, 239] on div "Москва [PHONE_NUMBER] Перезвоните мне поставщикам Меню и цены Отзывы FAQ [PHONE…" at bounding box center [728, 388] width 1456 height 2462
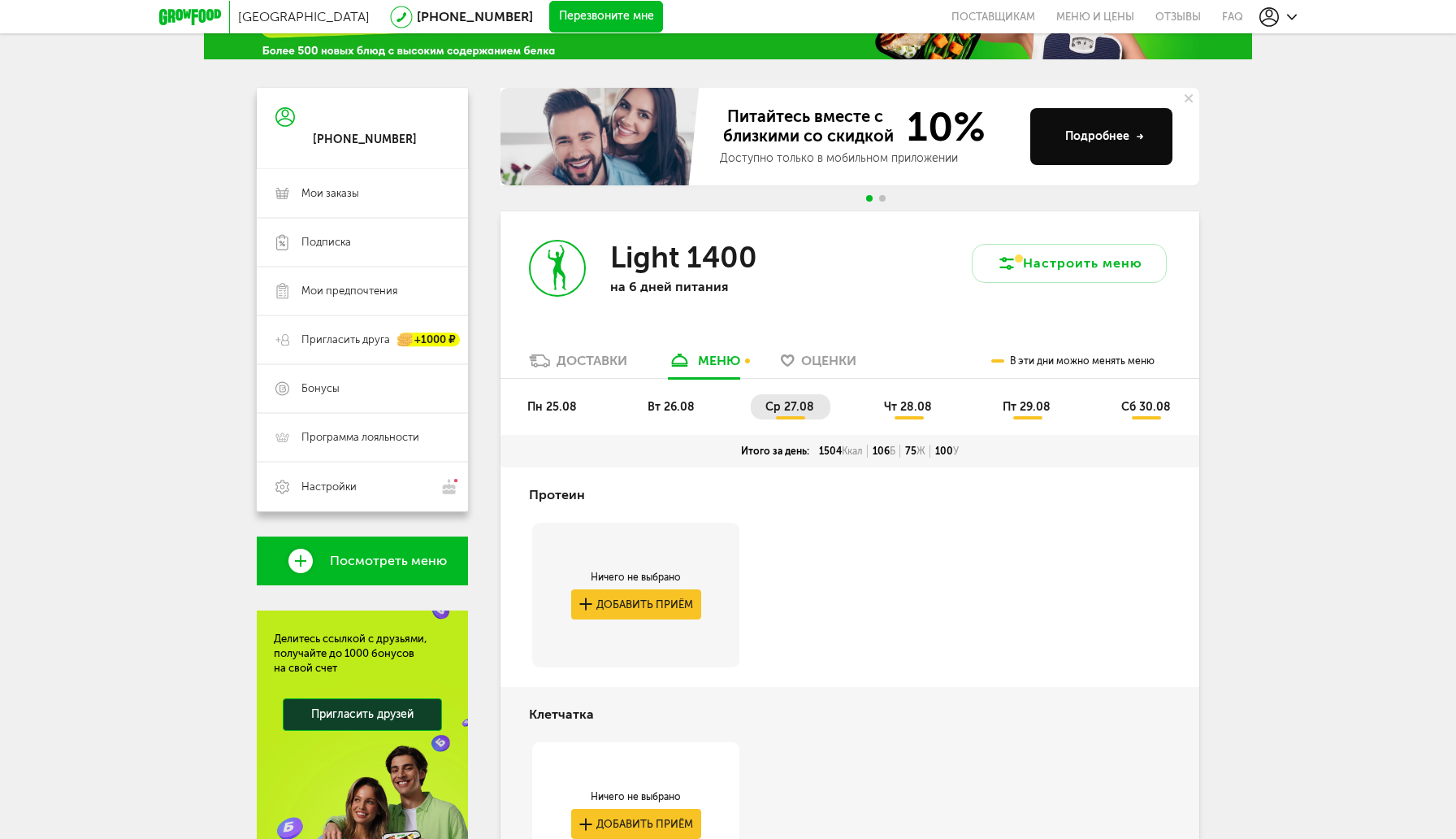
scroll to position [0, 0]
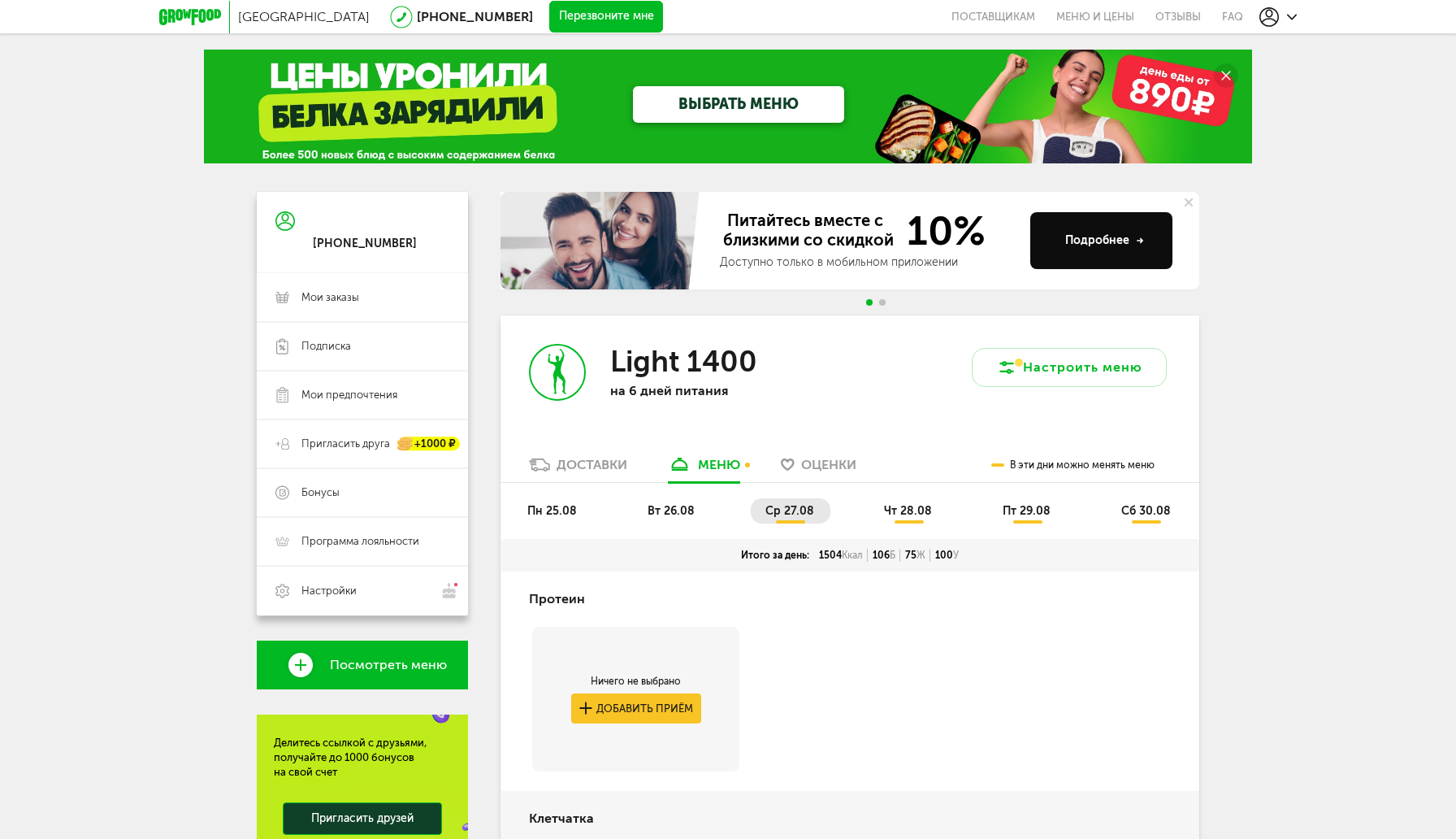
click at [677, 504] on span "вт 26.08" at bounding box center [671, 510] width 47 height 14
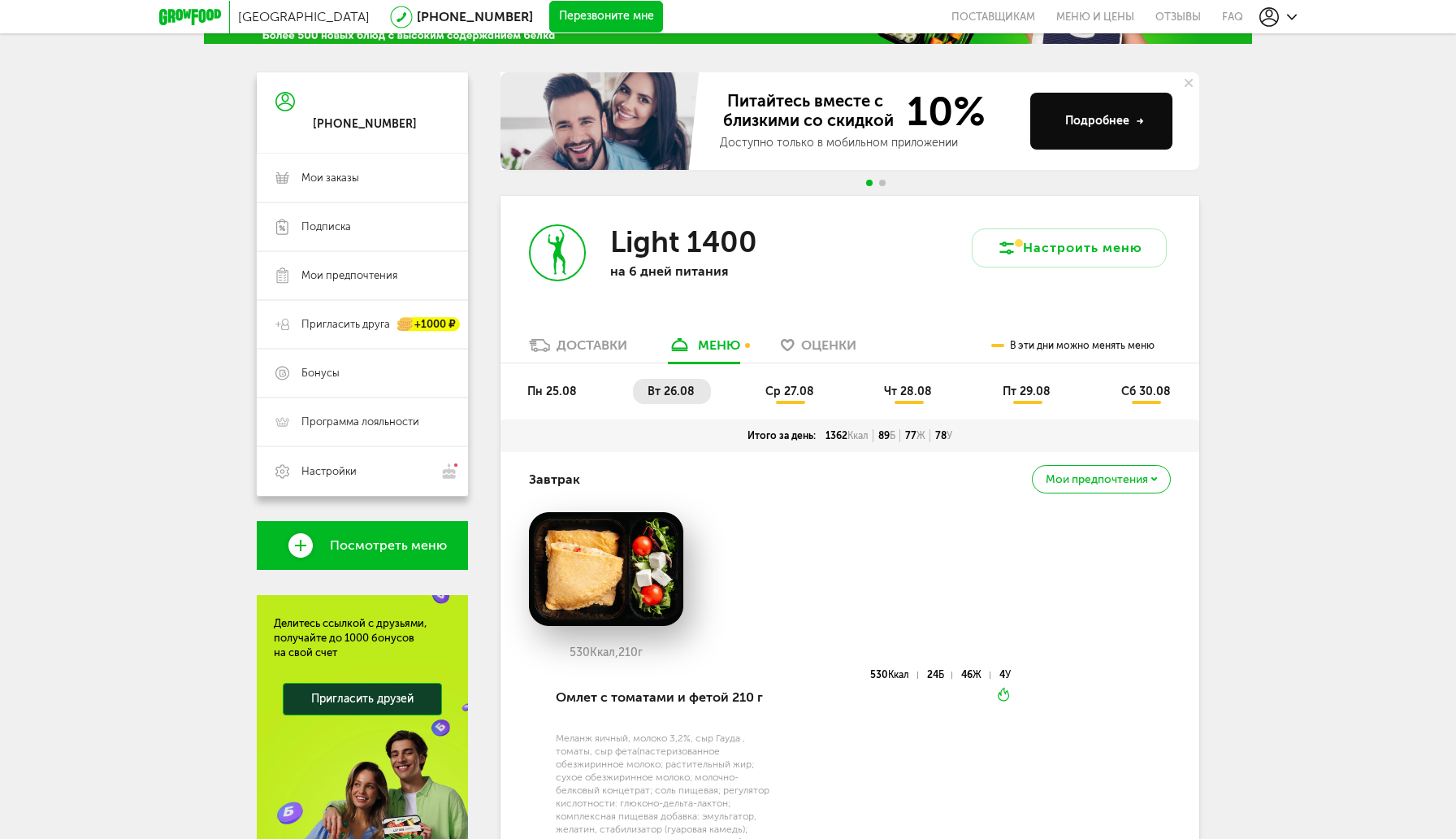
scroll to position [101, 0]
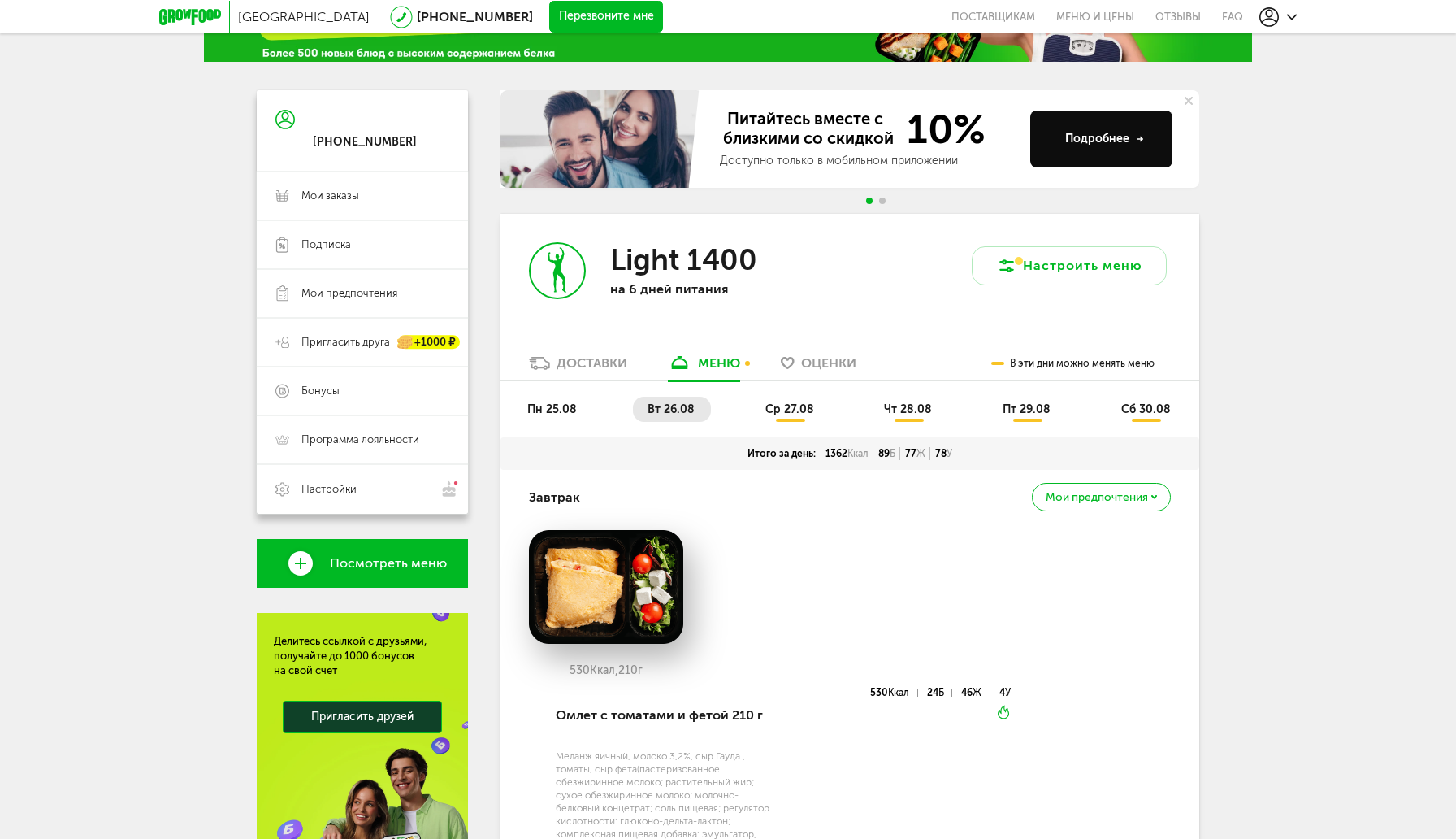
click at [551, 406] on span "пн 25.08" at bounding box center [551, 409] width 50 height 14
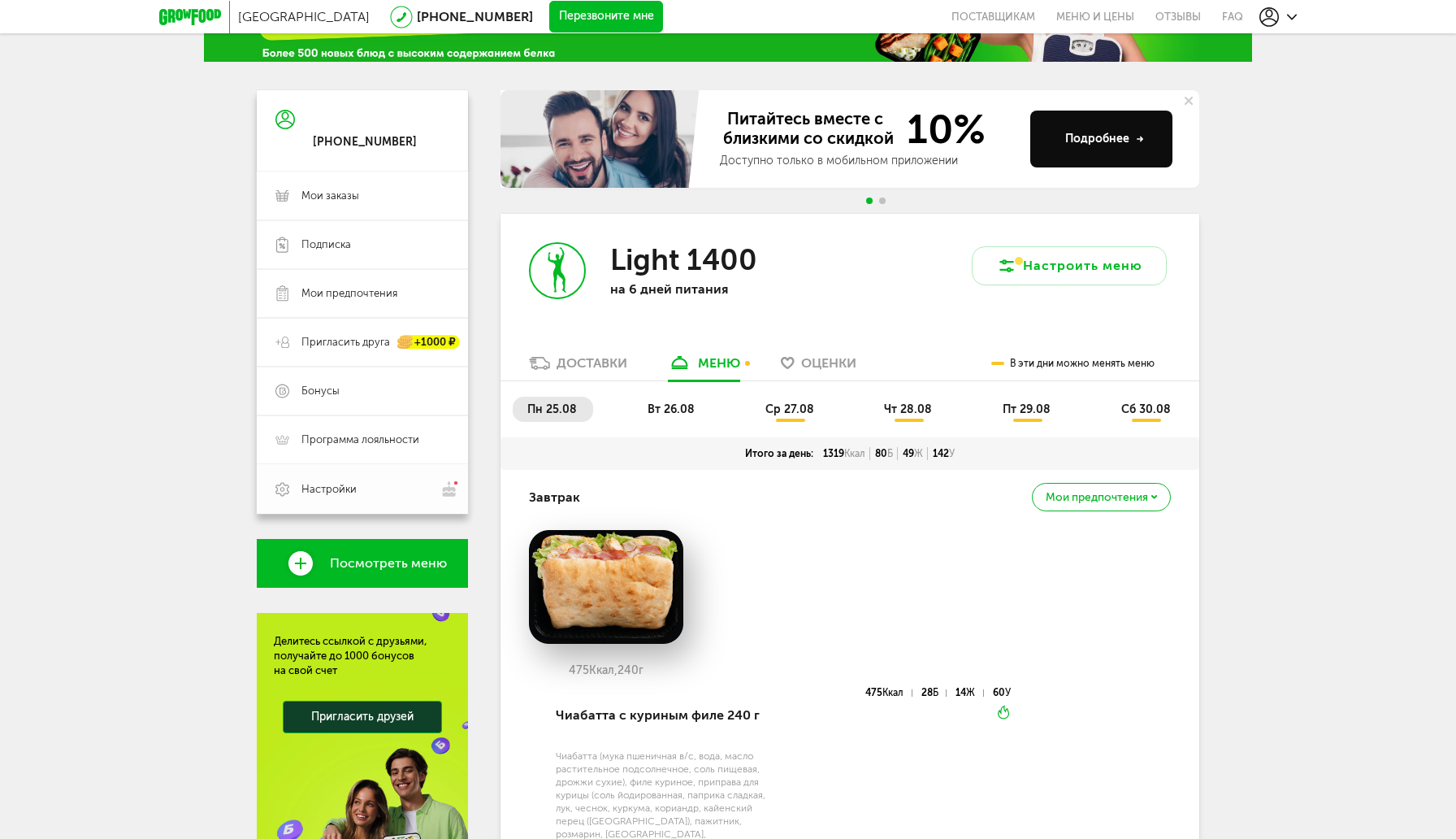
click at [324, 484] on span "Настройки" at bounding box center [329, 489] width 55 height 15
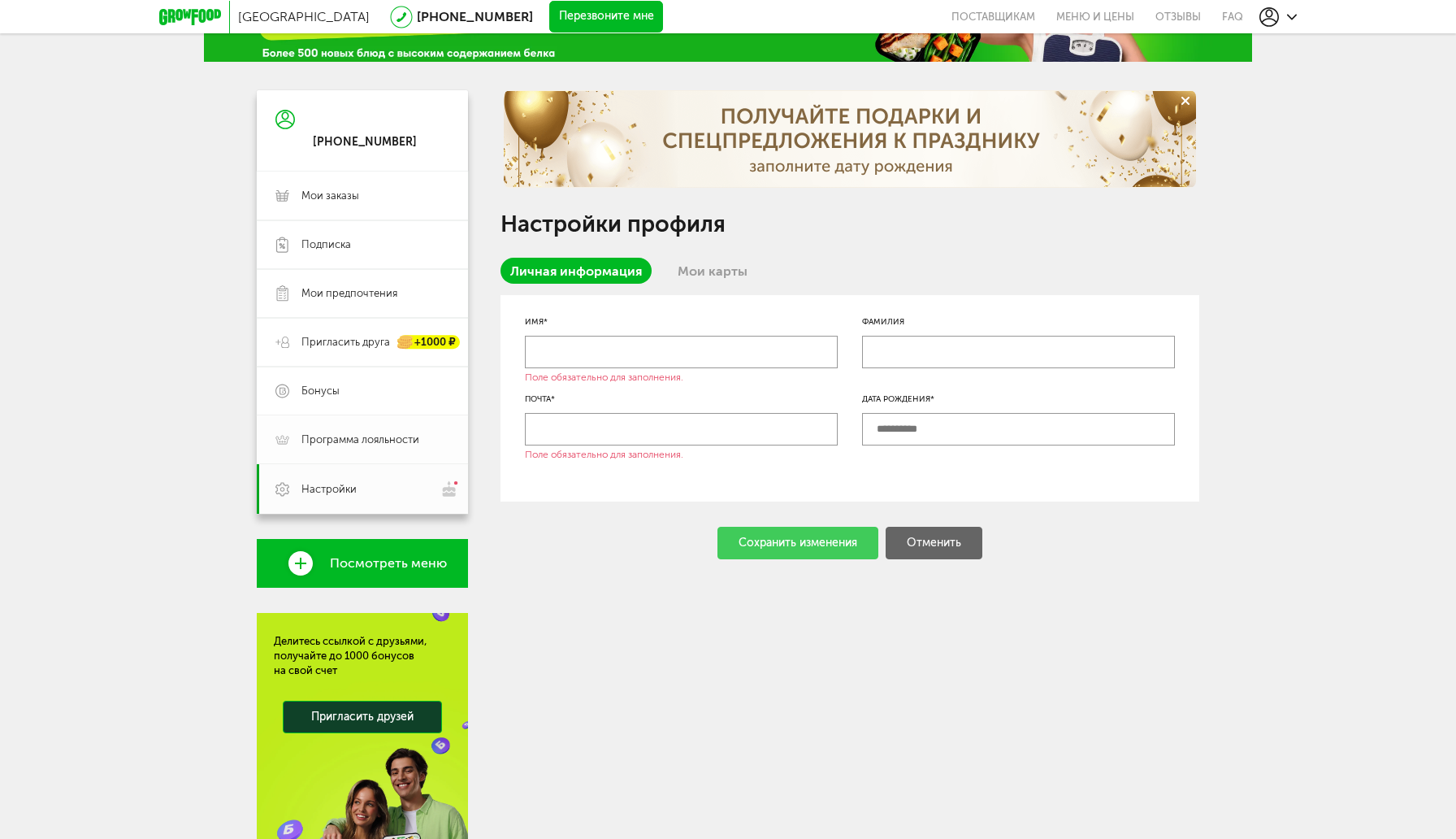
click at [360, 438] on span "Программа лояльности" at bounding box center [360, 440] width 117 height 15
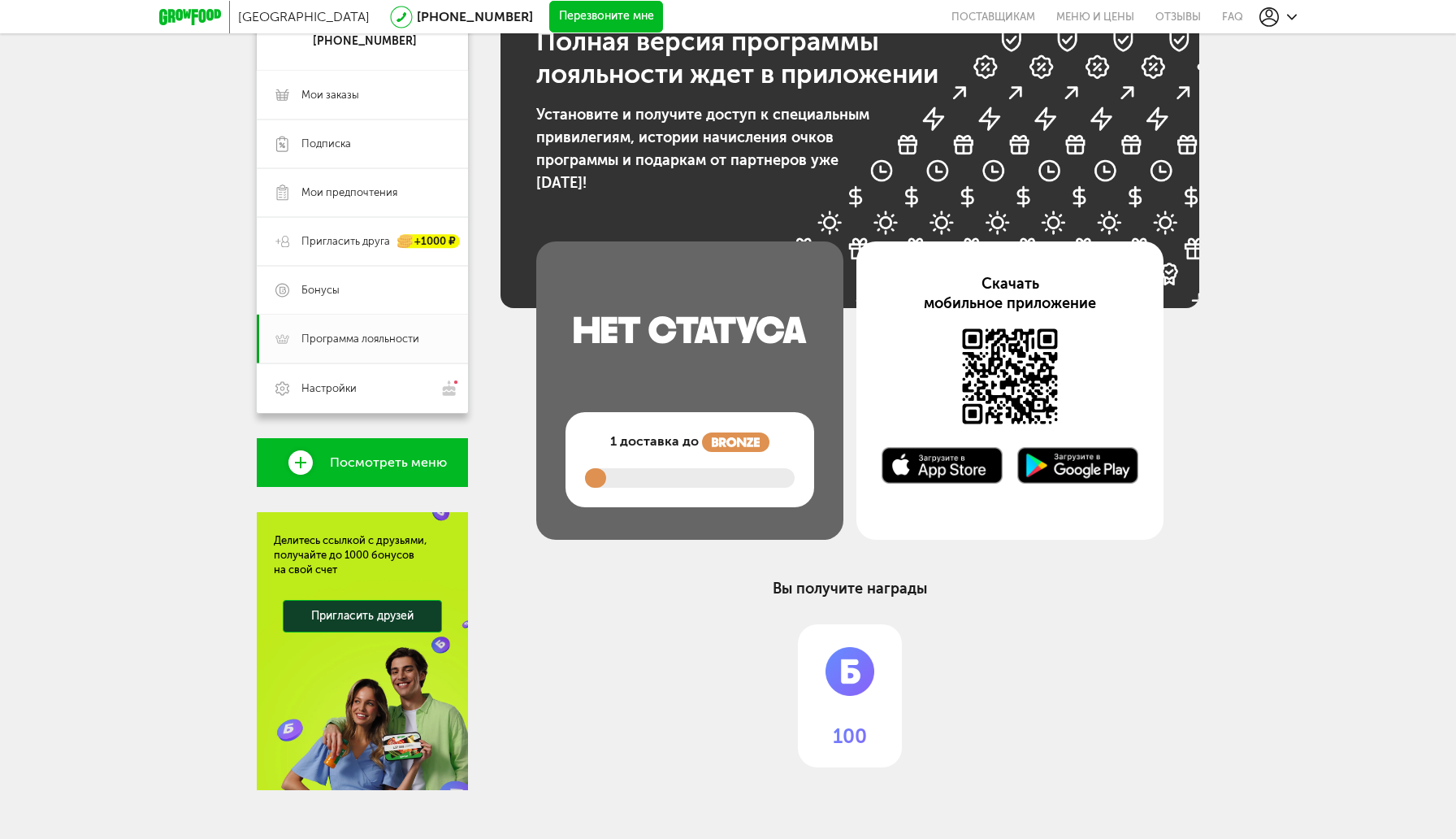
scroll to position [219, 0]
